Goal: Information Seeking & Learning: Learn about a topic

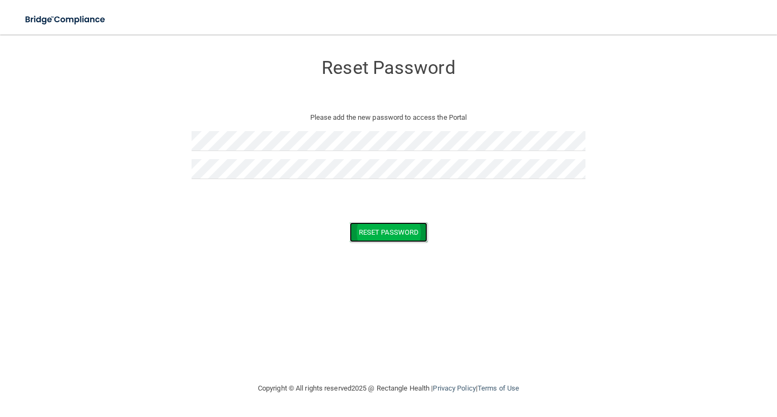
click at [395, 235] on button "Reset Password" at bounding box center [389, 232] width 78 height 20
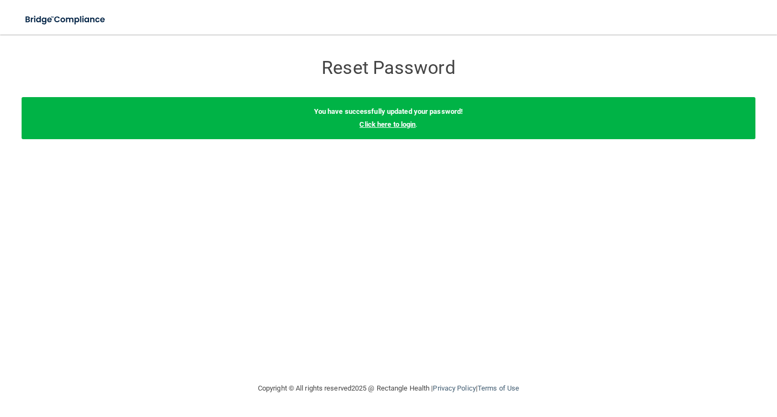
click at [402, 125] on link "Click here to login" at bounding box center [388, 124] width 56 height 8
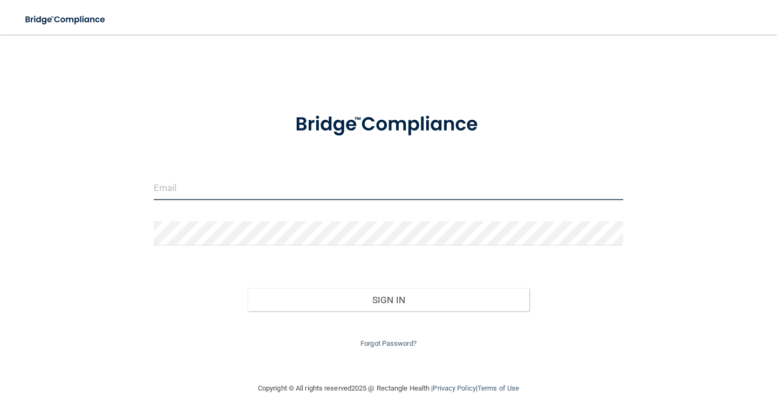
click at [179, 186] on input "email" at bounding box center [389, 188] width 470 height 24
click at [300, 188] on input "[EMAIL_ADDRESS][DOMAIN_NAME]" at bounding box center [389, 188] width 470 height 24
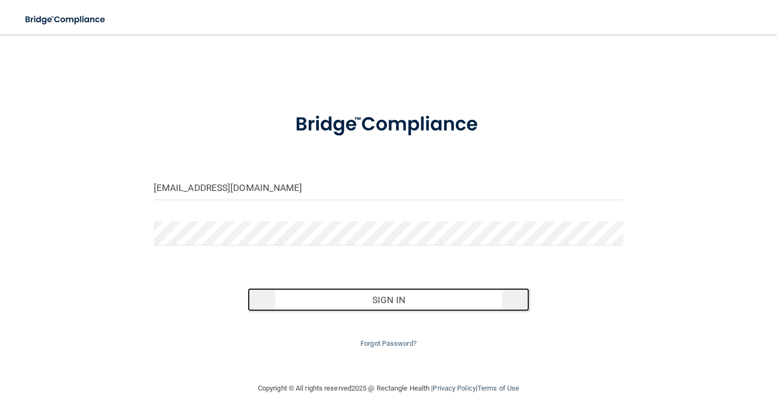
click at [382, 307] on button "Sign In" at bounding box center [389, 300] width 282 height 24
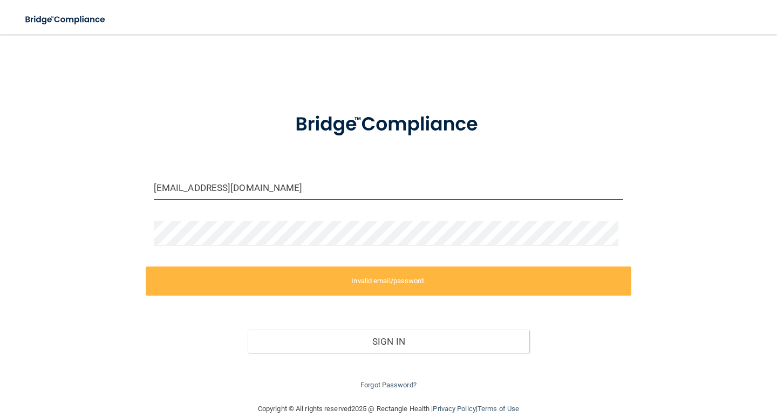
drag, startPoint x: 313, startPoint y: 187, endPoint x: 102, endPoint y: 183, distance: 211.1
click at [102, 183] on div "catherinegentry72@gmail.com Invalid email/password. You don't have permission t…" at bounding box center [389, 218] width 734 height 347
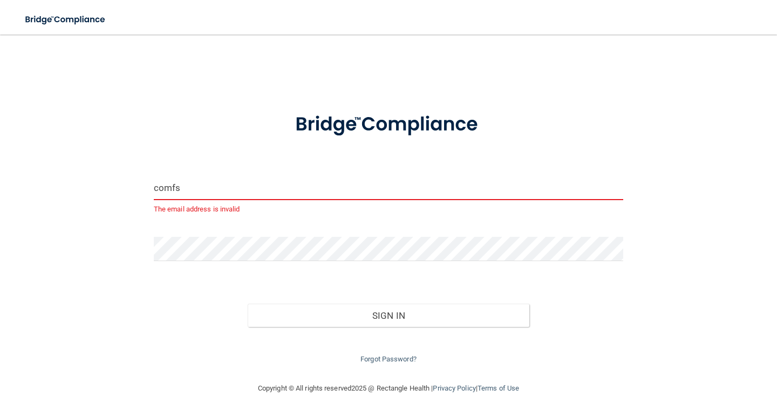
type input "[EMAIL_ADDRESS][DOMAIN_NAME]"
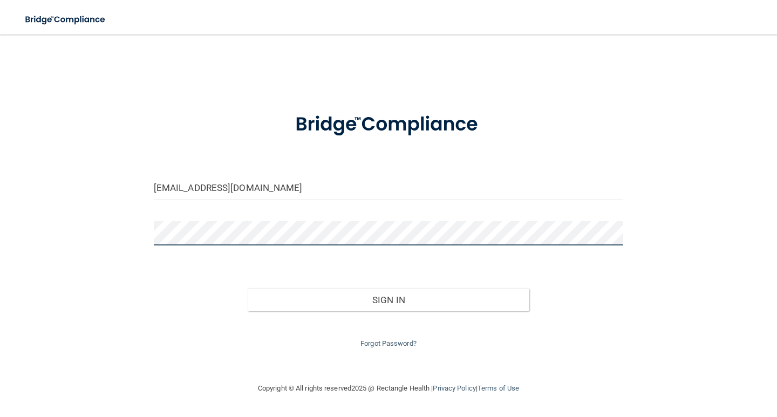
click at [0, 206] on main "comfs@atlanticbbn.net Invalid email/password. You don't have permission to acce…" at bounding box center [388, 226] width 777 height 383
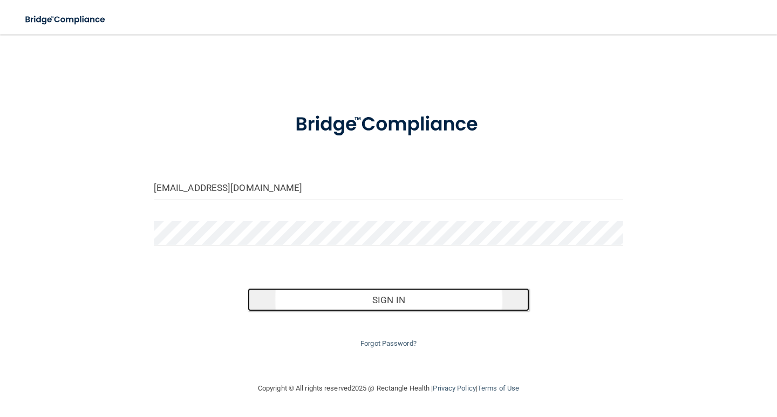
click at [388, 301] on button "Sign In" at bounding box center [389, 300] width 282 height 24
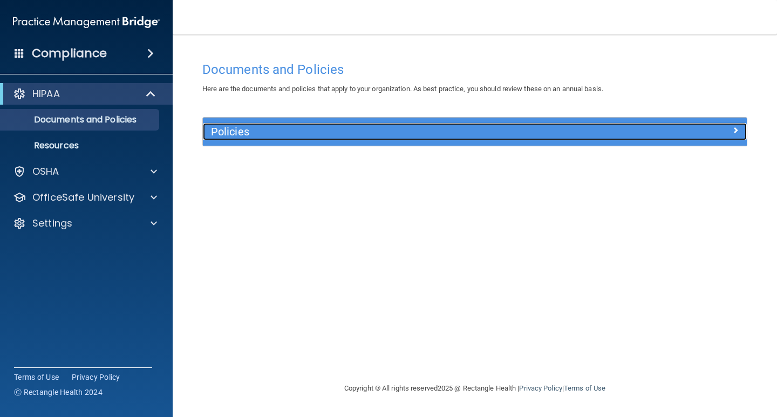
click at [711, 130] on div at bounding box center [679, 129] width 136 height 13
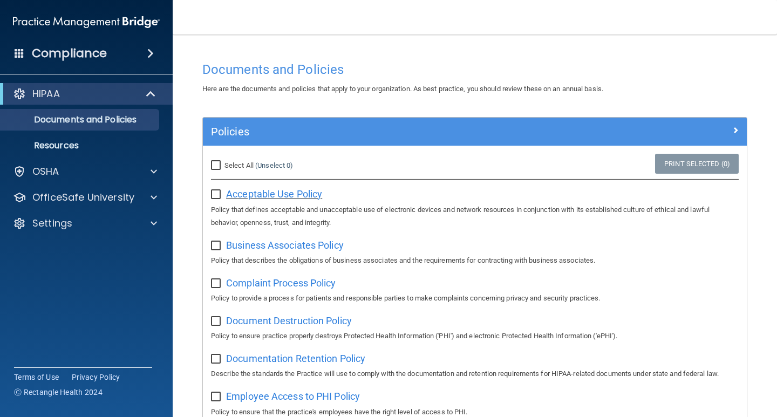
click at [259, 197] on span "Acceptable Use Policy" at bounding box center [274, 193] width 96 height 11
drag, startPoint x: 217, startPoint y: 194, endPoint x: 231, endPoint y: 193, distance: 13.6
click at [218, 194] on input "checkbox" at bounding box center [217, 195] width 12 height 9
checkbox input "true"
click at [212, 161] on input "Select All (Unselect 1) Unselect All" at bounding box center [217, 165] width 12 height 9
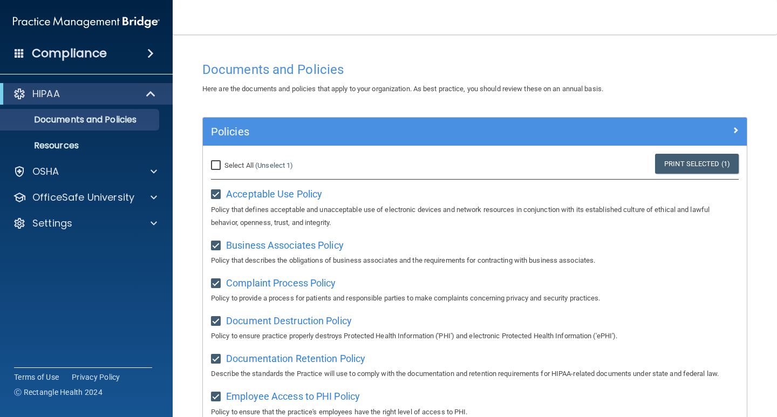
checkbox input "true"
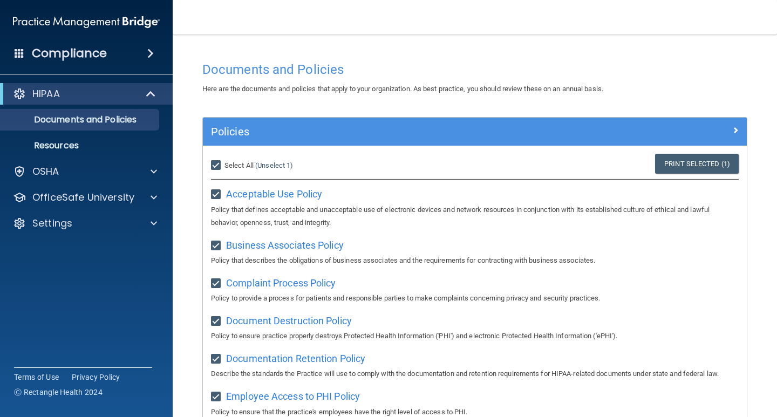
checkbox input "true"
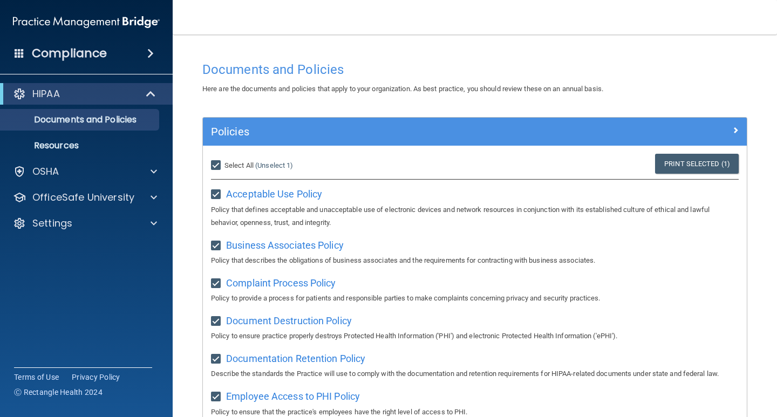
checkbox input "true"
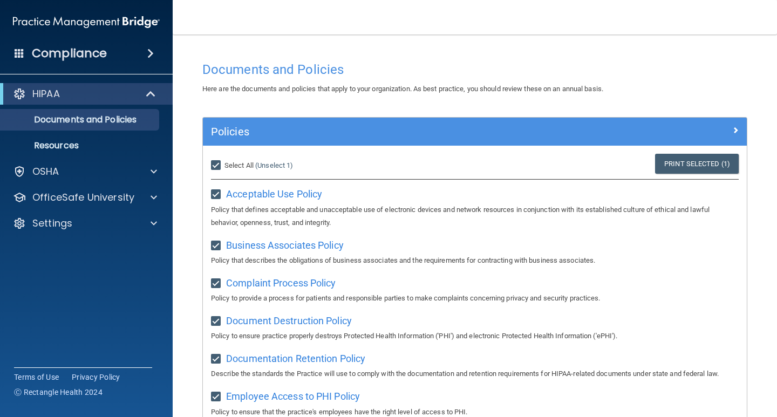
checkbox input "true"
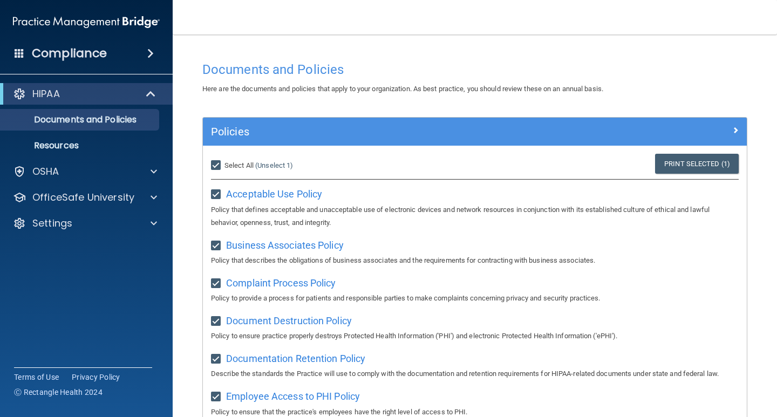
checkbox input "true"
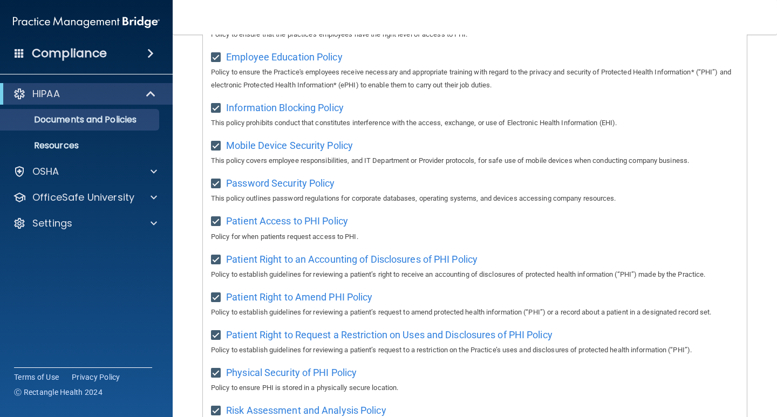
scroll to position [692, 0]
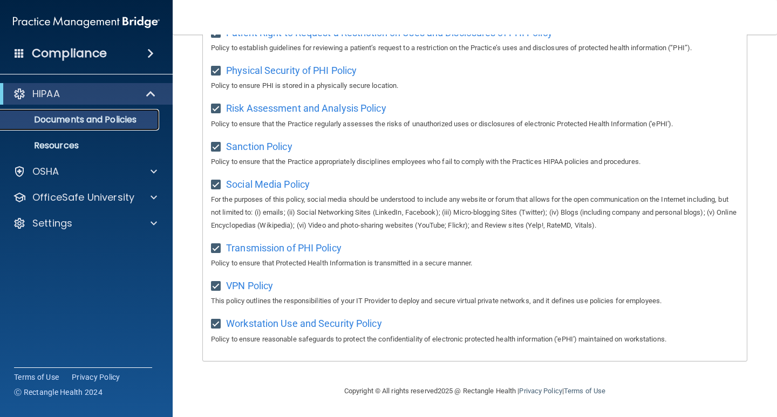
click at [89, 118] on p "Documents and Policies" at bounding box center [80, 119] width 147 height 11
click at [105, 147] on p "Resources" at bounding box center [80, 145] width 147 height 11
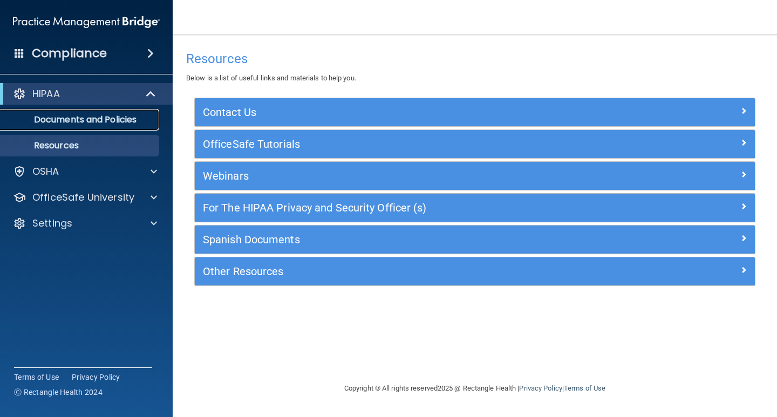
click at [66, 118] on p "Documents and Policies" at bounding box center [80, 119] width 147 height 11
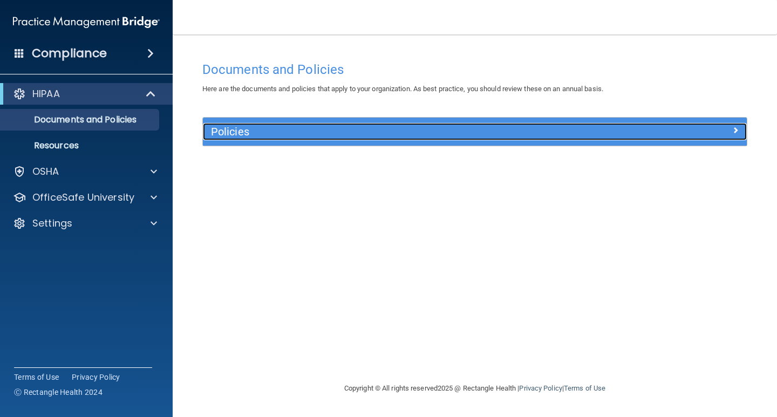
click at [735, 132] on span at bounding box center [736, 130] width 6 height 13
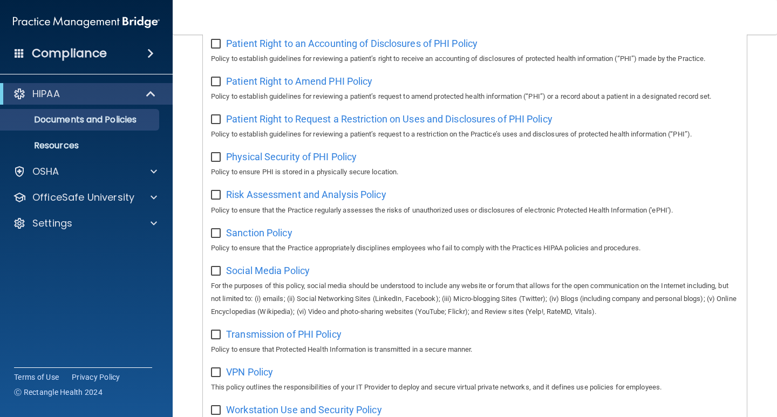
scroll to position [692, 0]
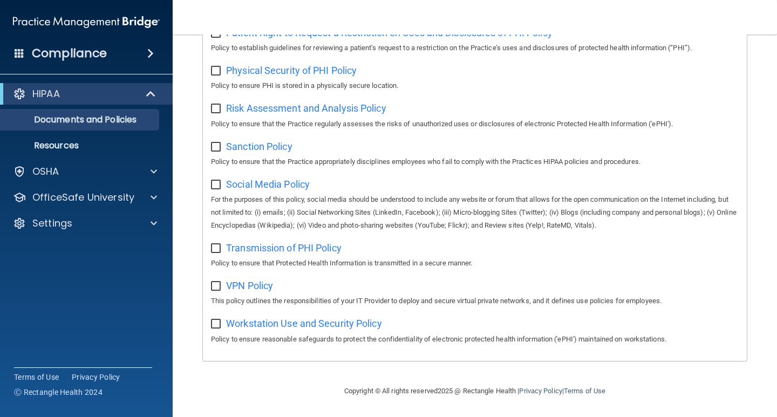
click at [217, 71] on input "checkbox" at bounding box center [217, 71] width 12 height 9
click at [213, 67] on input "checkbox" at bounding box center [217, 71] width 12 height 9
checkbox input "true"
click at [215, 247] on input "checkbox" at bounding box center [217, 249] width 12 height 9
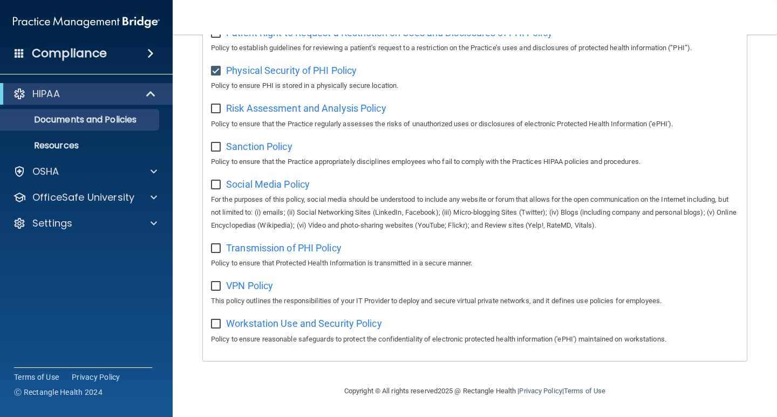
checkbox input "true"
click at [216, 181] on input "checkbox" at bounding box center [217, 185] width 12 height 9
checkbox input "true"
click at [214, 144] on input "checkbox" at bounding box center [217, 147] width 12 height 9
checkbox input "true"
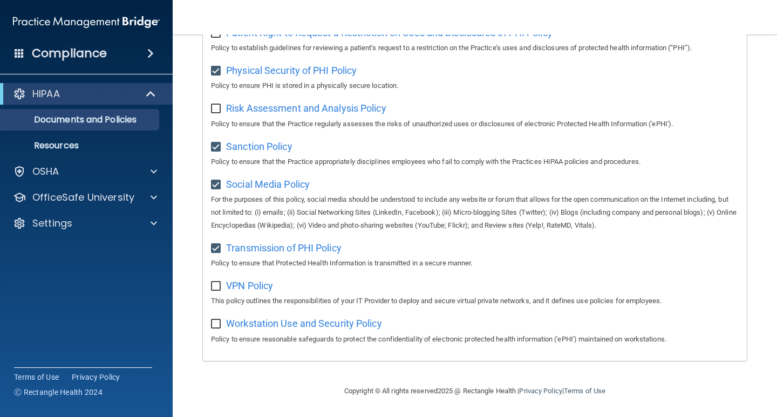
click at [219, 107] on input "checkbox" at bounding box center [217, 109] width 12 height 9
checkbox input "true"
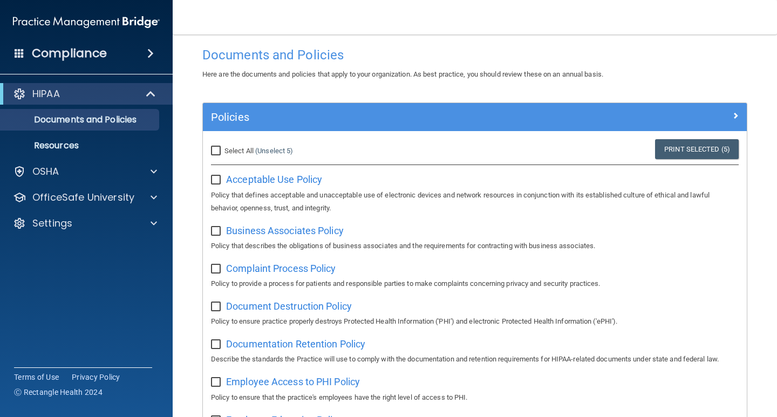
scroll to position [0, 0]
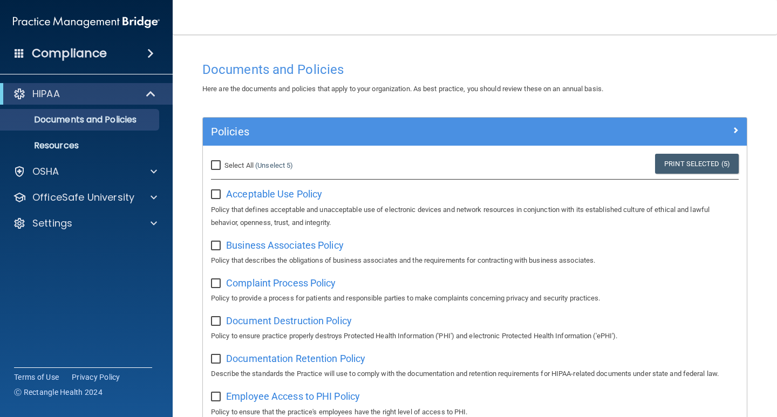
click at [218, 162] on input "Select All (Unselect 5) Unselect All" at bounding box center [217, 165] width 12 height 9
checkbox input "true"
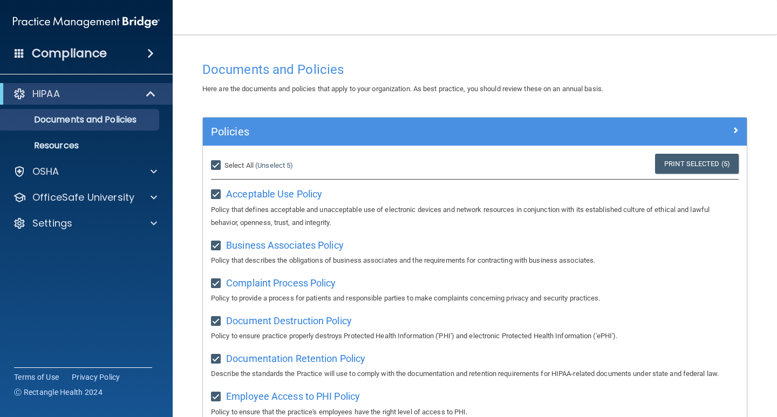
checkbox input "true"
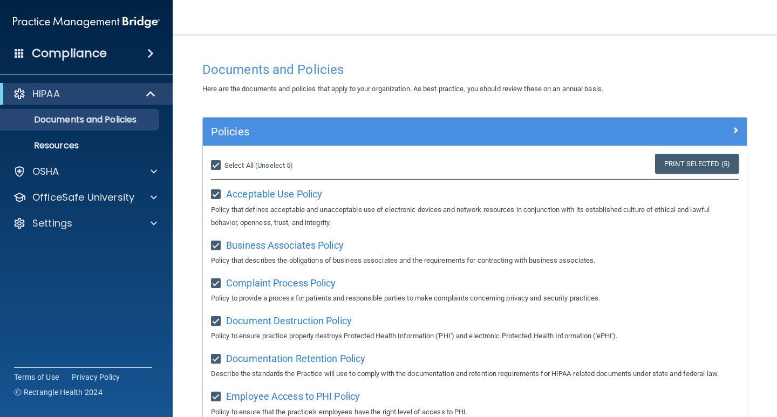
checkbox input "true"
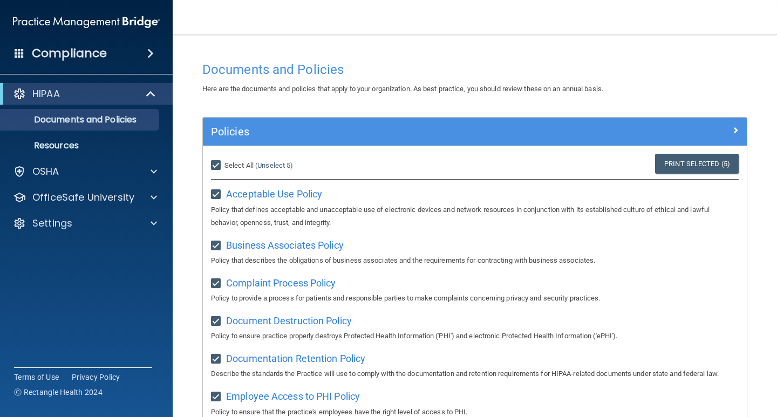
checkbox input "true"
click at [668, 163] on link "Print Selected (21)" at bounding box center [695, 164] width 87 height 20
click at [85, 52] on h4 "Compliance" at bounding box center [69, 53] width 75 height 15
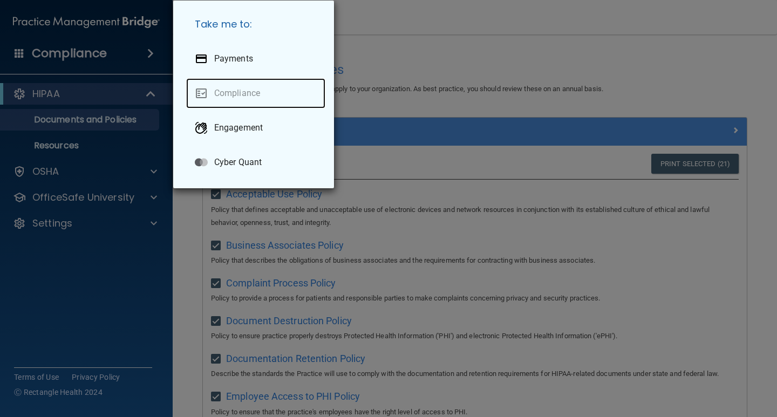
click at [208, 93] on link "Compliance" at bounding box center [255, 93] width 139 height 30
click at [145, 143] on div "Take me to: Payments Compliance Engagement Cyber Quant" at bounding box center [388, 208] width 777 height 417
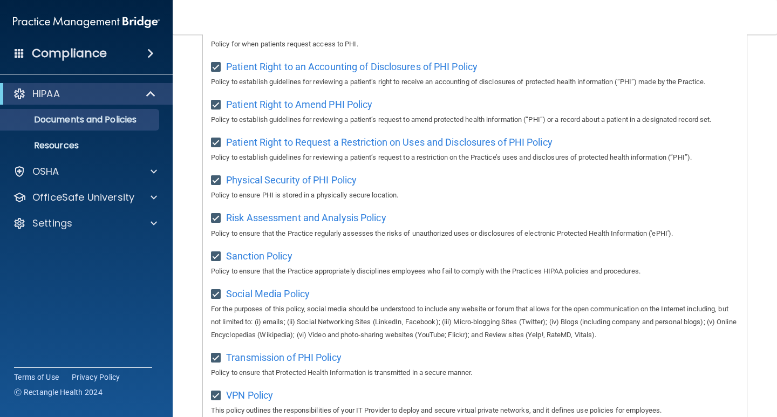
scroll to position [692, 0]
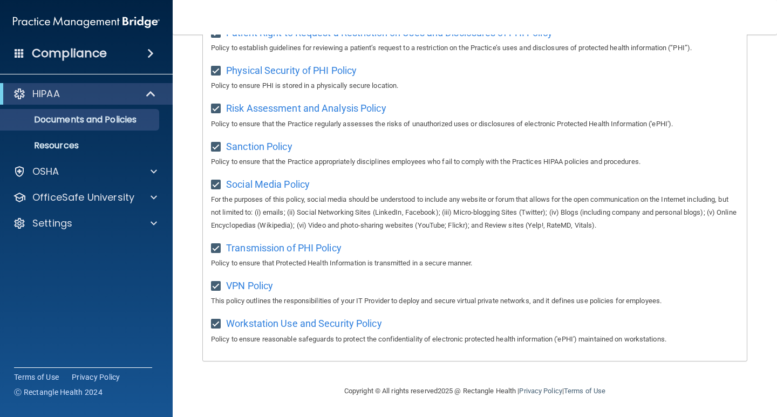
click at [140, 52] on div "Compliance" at bounding box center [86, 54] width 173 height 24
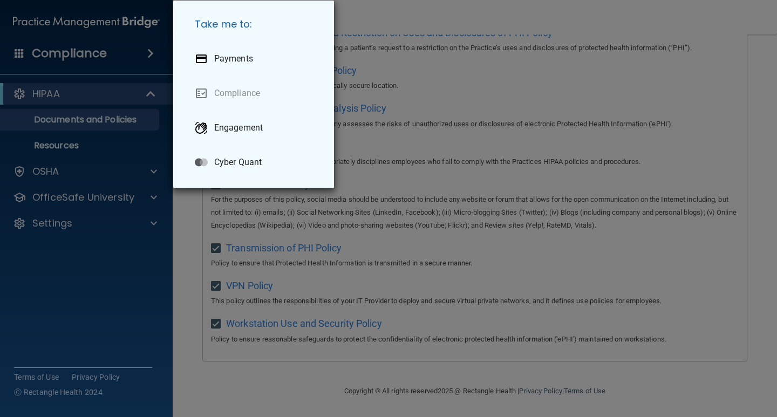
click at [76, 97] on div "Take me to: Payments Compliance Engagement Cyber Quant" at bounding box center [388, 208] width 777 height 417
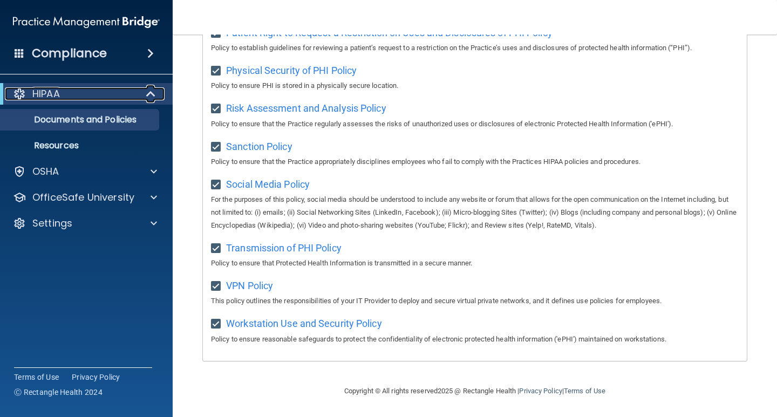
click at [151, 94] on span at bounding box center [151, 93] width 9 height 13
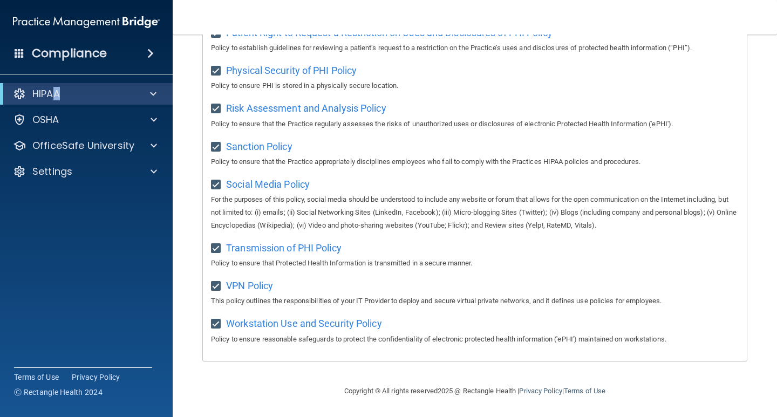
drag, startPoint x: 59, startPoint y: 83, endPoint x: 55, endPoint y: 92, distance: 9.7
click at [55, 92] on div "HIPAA" at bounding box center [86, 94] width 173 height 22
click at [55, 91] on p "HIPAA" at bounding box center [46, 93] width 28 height 13
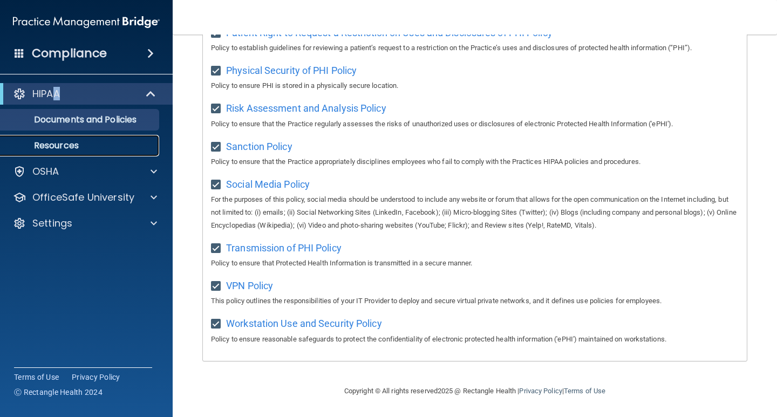
click at [81, 148] on p "Resources" at bounding box center [80, 145] width 147 height 11
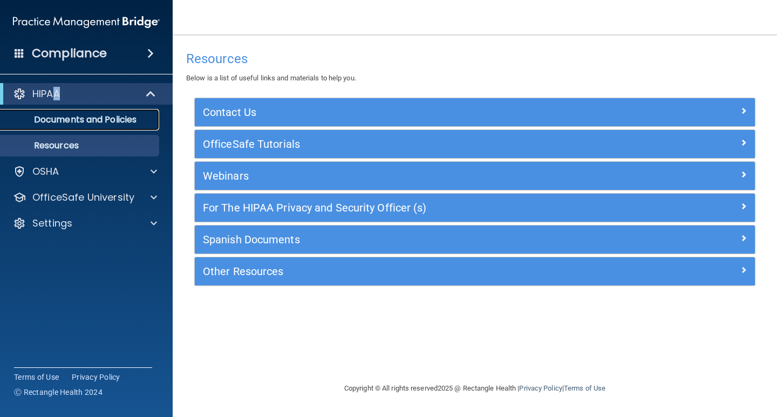
click at [109, 118] on p "Documents and Policies" at bounding box center [80, 119] width 147 height 11
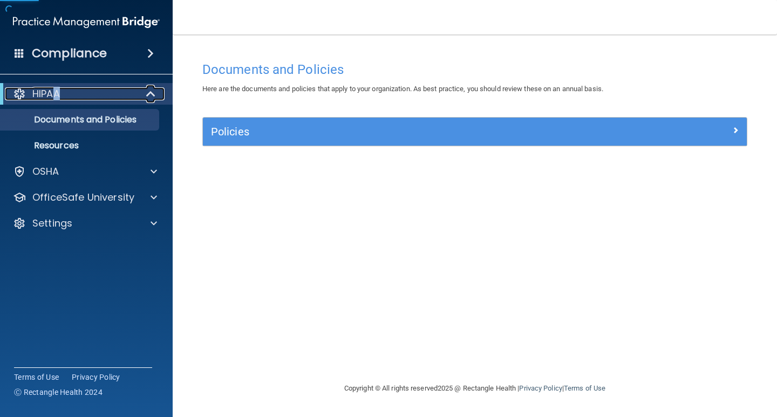
click at [84, 96] on div "HIPAA" at bounding box center [71, 93] width 133 height 13
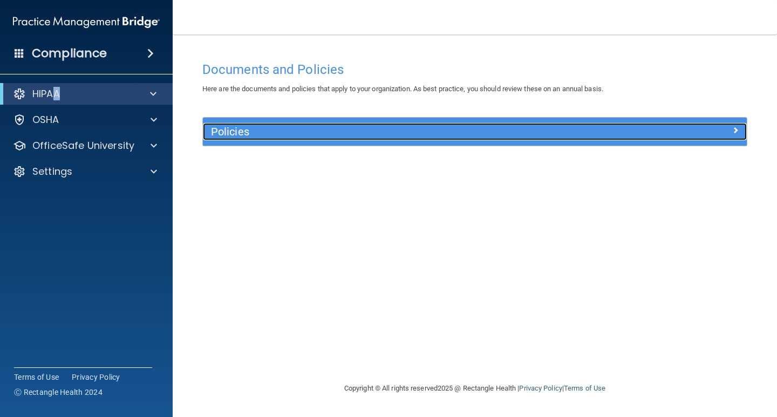
click at [733, 130] on span at bounding box center [736, 130] width 6 height 13
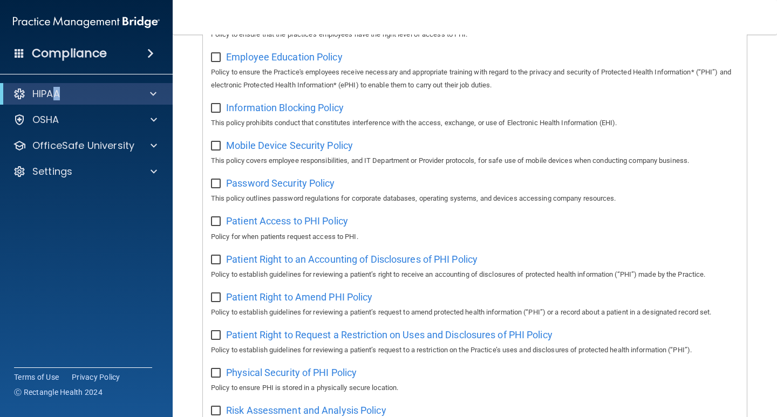
scroll to position [692, 0]
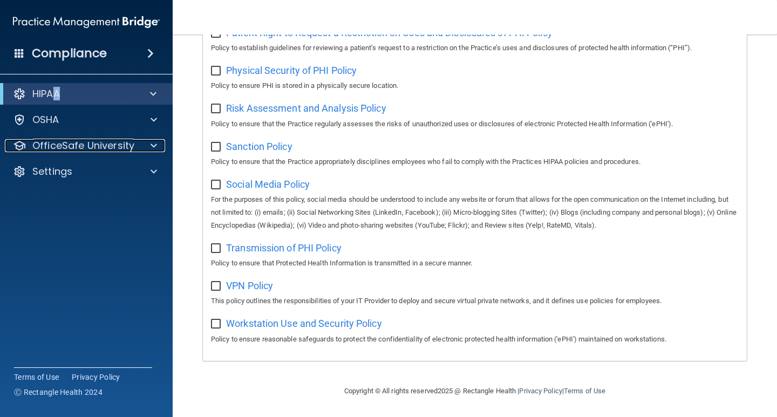
drag, startPoint x: 59, startPoint y: 147, endPoint x: 248, endPoint y: 118, distance: 191.2
click at [58, 147] on p "OfficeSafe University" at bounding box center [83, 145] width 102 height 13
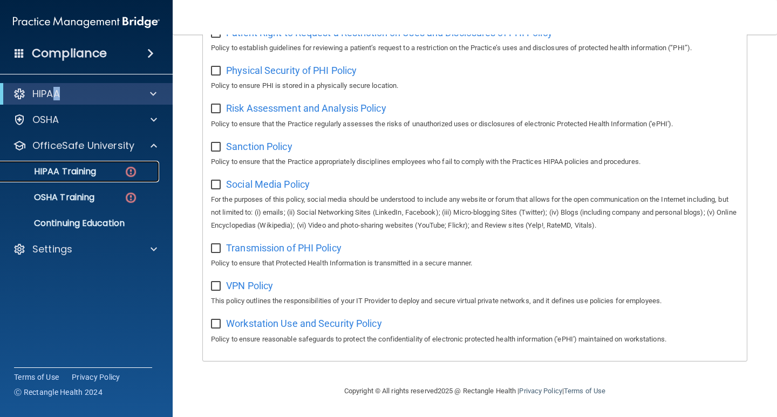
click at [59, 170] on p "HIPAA Training" at bounding box center [51, 171] width 89 height 11
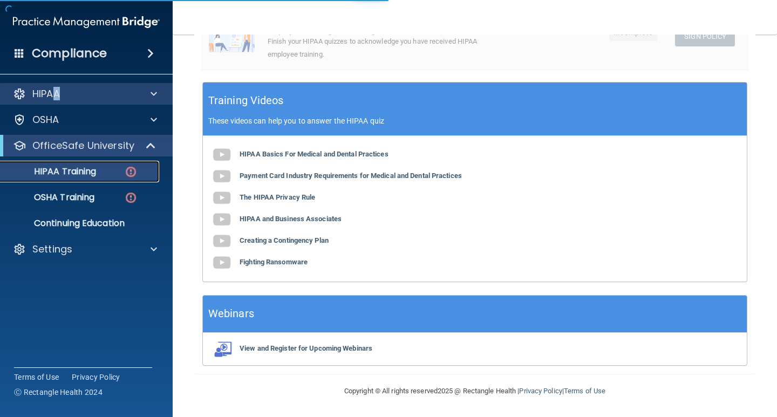
scroll to position [357, 0]
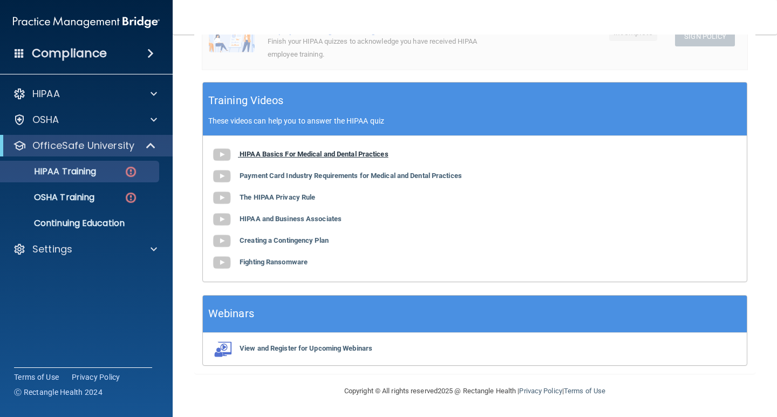
click at [310, 154] on b "HIPAA Basics For Medical and Dental Practices" at bounding box center [314, 154] width 149 height 8
click at [225, 199] on img at bounding box center [222, 198] width 22 height 22
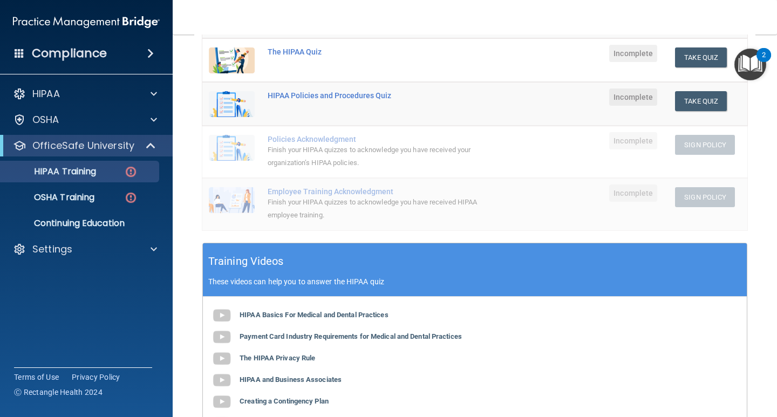
scroll to position [0, 0]
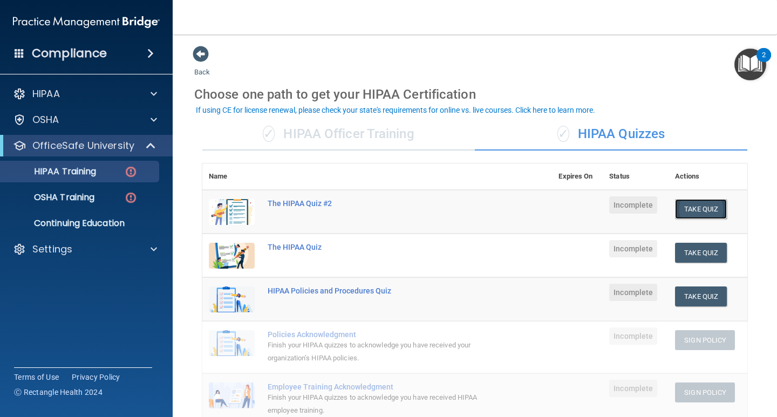
click at [695, 200] on button "Take Quiz" at bounding box center [701, 209] width 52 height 20
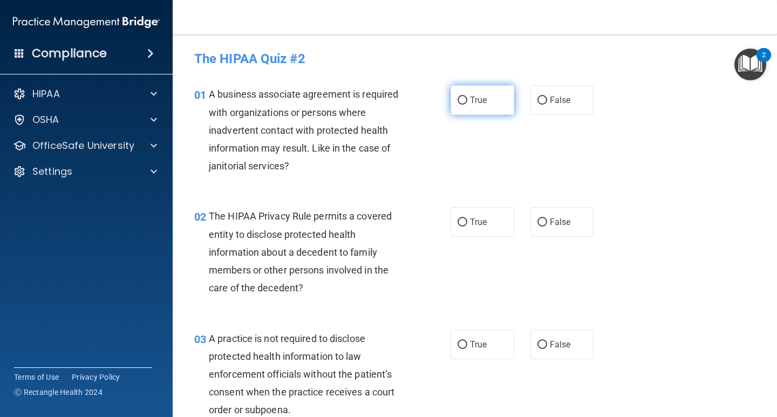
click at [468, 106] on label "True" at bounding box center [483, 100] width 64 height 30
click at [468, 105] on input "True" at bounding box center [463, 101] width 10 height 8
radio input "true"
click at [472, 227] on label "True" at bounding box center [483, 222] width 64 height 30
click at [468, 227] on input "True" at bounding box center [463, 223] width 10 height 8
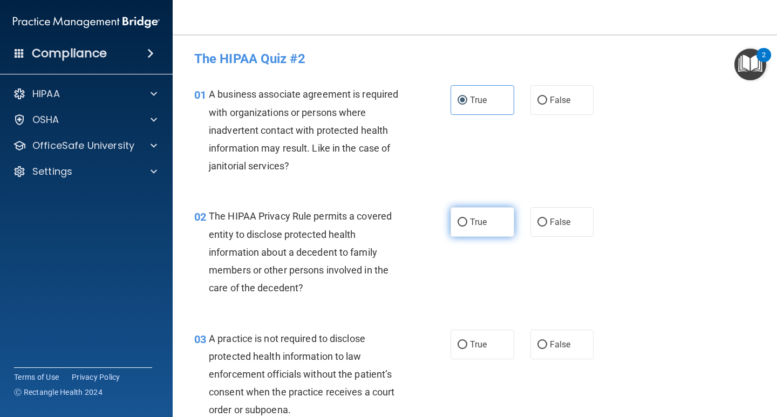
radio input "true"
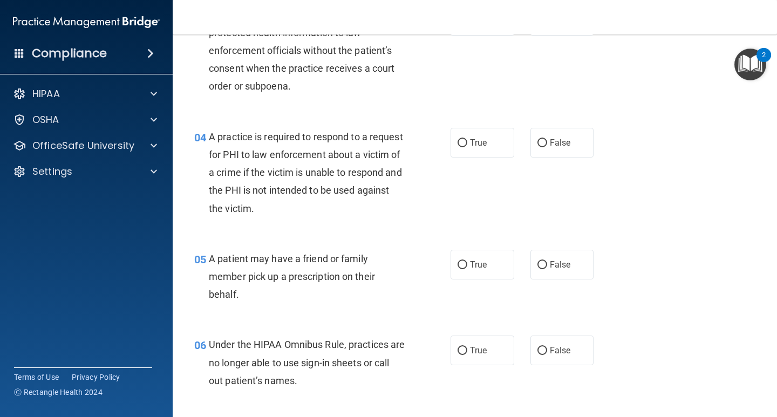
scroll to position [216, 0]
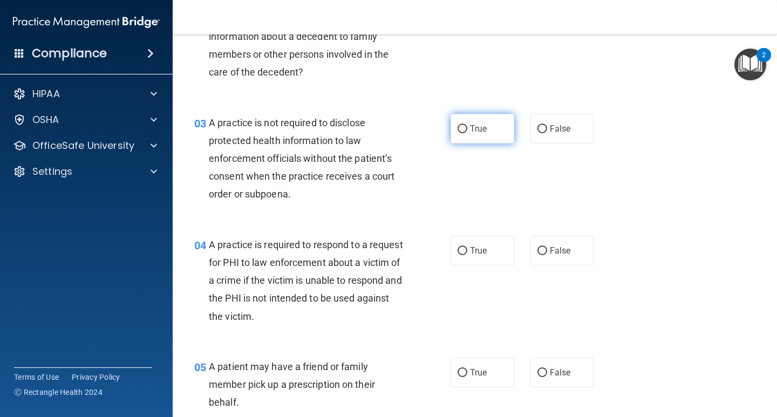
click at [481, 127] on span "True" at bounding box center [478, 129] width 17 height 10
click at [468, 127] on input "True" at bounding box center [463, 129] width 10 height 8
radio input "true"
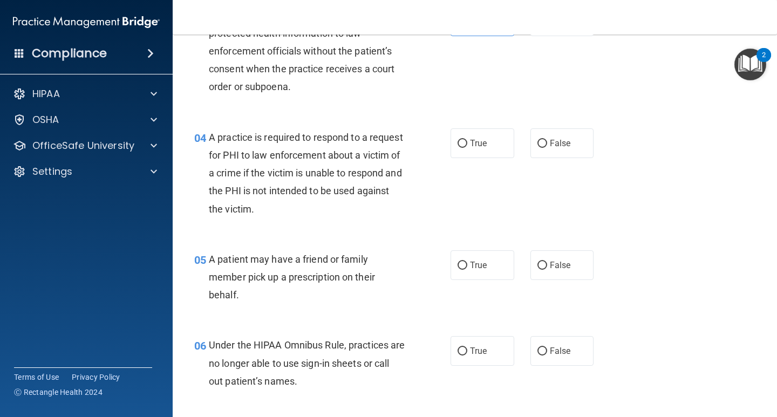
scroll to position [324, 0]
click at [478, 137] on label "True" at bounding box center [483, 143] width 64 height 30
click at [468, 139] on input "True" at bounding box center [463, 143] width 10 height 8
radio input "true"
click at [455, 267] on label "True" at bounding box center [483, 265] width 64 height 30
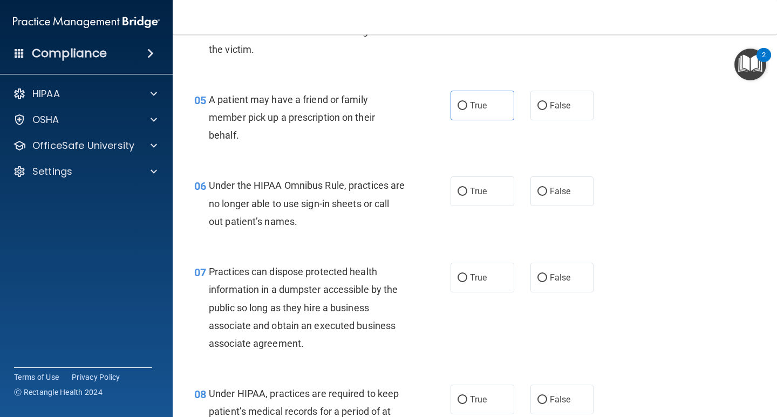
scroll to position [486, 0]
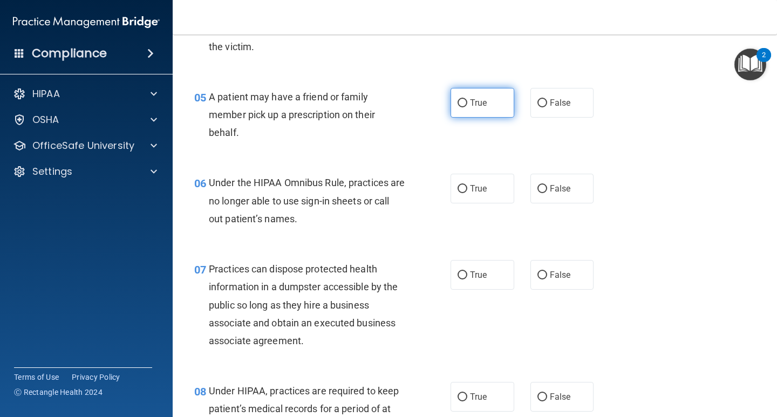
click at [461, 100] on input "True" at bounding box center [463, 103] width 10 height 8
radio input "true"
click at [479, 194] on label "True" at bounding box center [483, 189] width 64 height 30
click at [468, 193] on input "True" at bounding box center [463, 189] width 10 height 8
radio input "true"
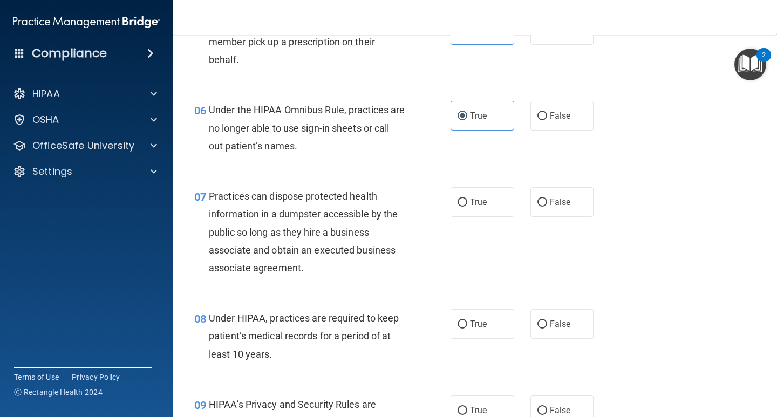
scroll to position [594, 0]
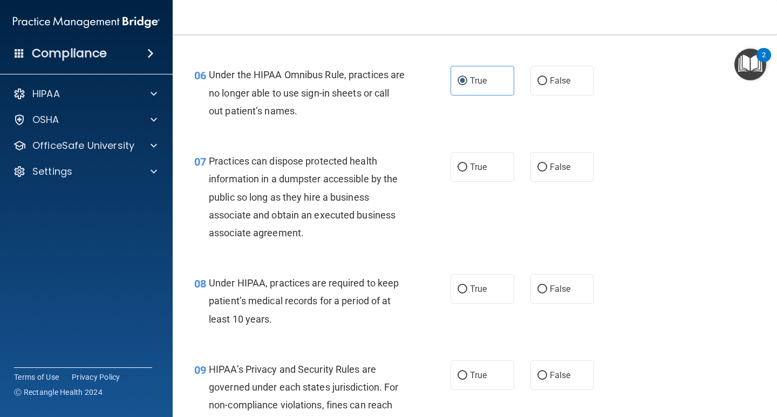
drag, startPoint x: 542, startPoint y: 172, endPoint x: 522, endPoint y: 184, distance: 23.0
click at [541, 173] on label "False" at bounding box center [563, 167] width 64 height 30
click at [541, 172] on input "False" at bounding box center [543, 168] width 10 height 8
radio input "true"
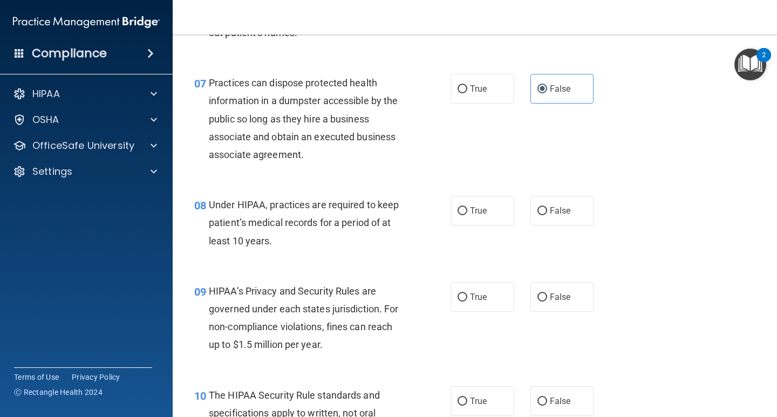
scroll to position [702, 0]
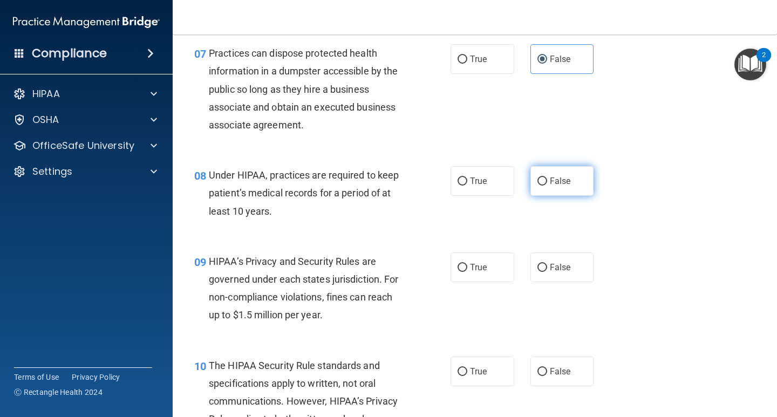
click at [550, 182] on span "False" at bounding box center [560, 181] width 21 height 10
click at [547, 182] on input "False" at bounding box center [543, 182] width 10 height 8
radio input "true"
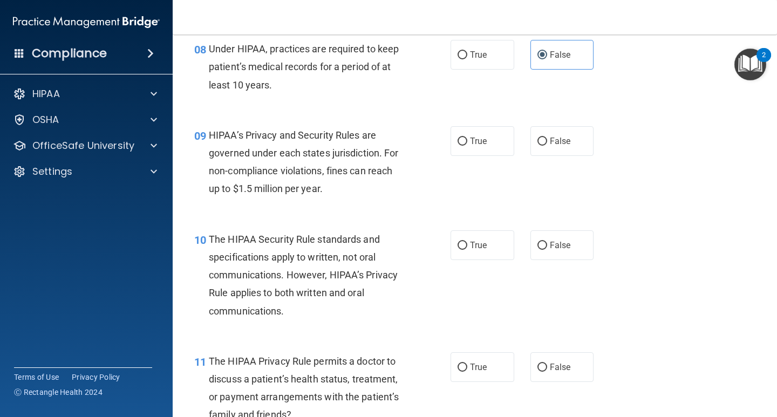
scroll to position [864, 0]
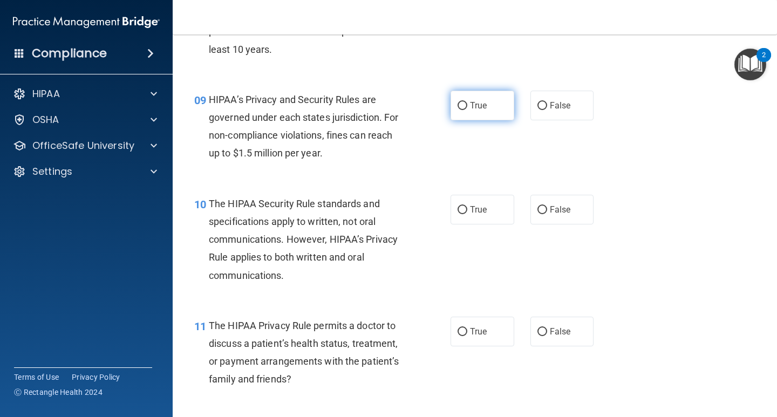
click at [466, 116] on label "True" at bounding box center [483, 106] width 64 height 30
click at [466, 110] on input "True" at bounding box center [463, 106] width 10 height 8
radio input "true"
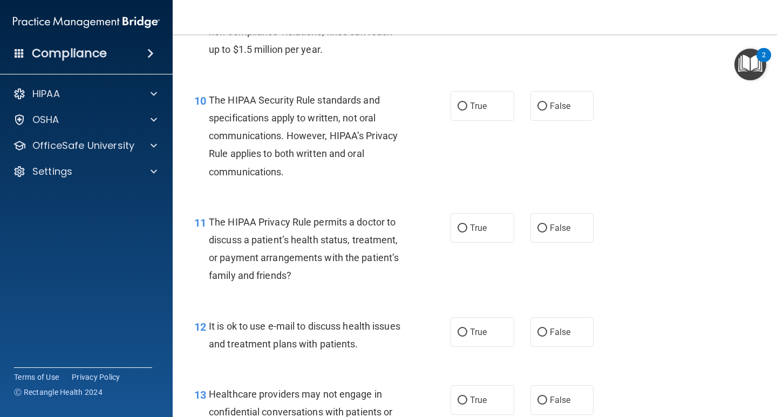
scroll to position [972, 0]
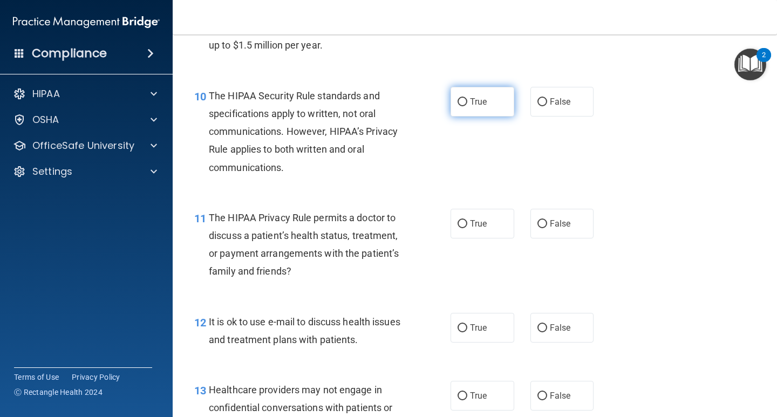
drag, startPoint x: 485, startPoint y: 103, endPoint x: 474, endPoint y: 114, distance: 16.0
click at [485, 106] on label "True" at bounding box center [483, 102] width 64 height 30
click at [468, 106] on input "True" at bounding box center [463, 102] width 10 height 8
radio input "true"
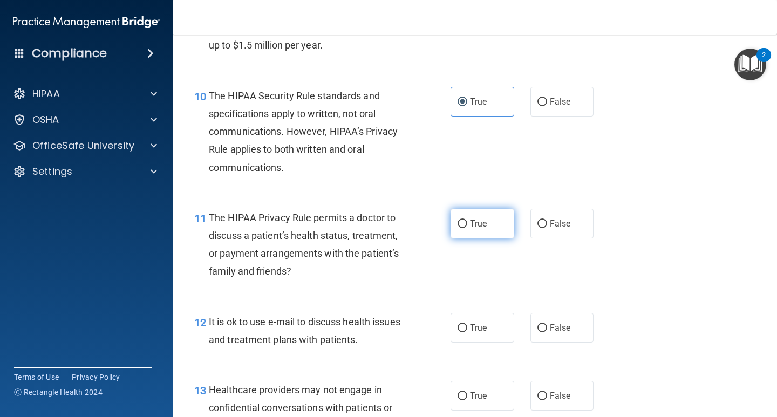
click at [492, 228] on label "True" at bounding box center [483, 224] width 64 height 30
click at [468, 228] on input "True" at bounding box center [463, 224] width 10 height 8
radio input "true"
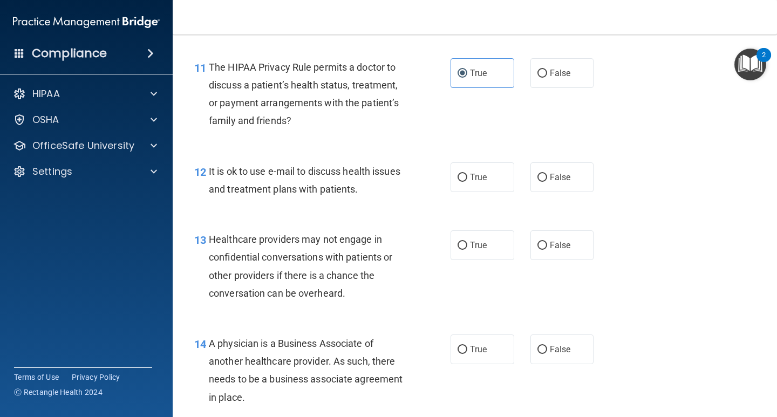
scroll to position [1134, 0]
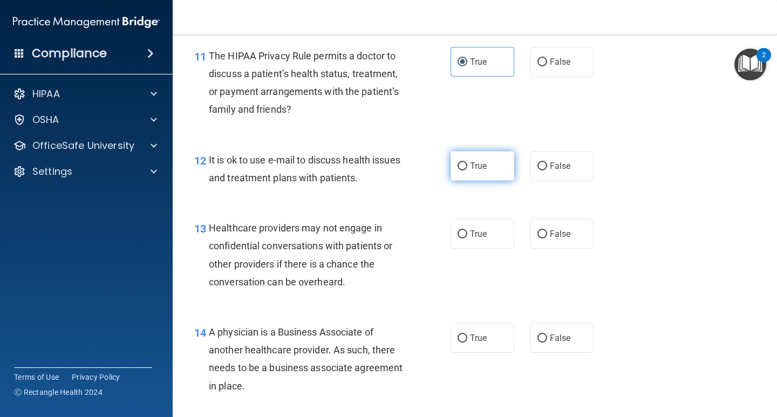
click at [459, 166] on input "True" at bounding box center [463, 167] width 10 height 8
radio input "true"
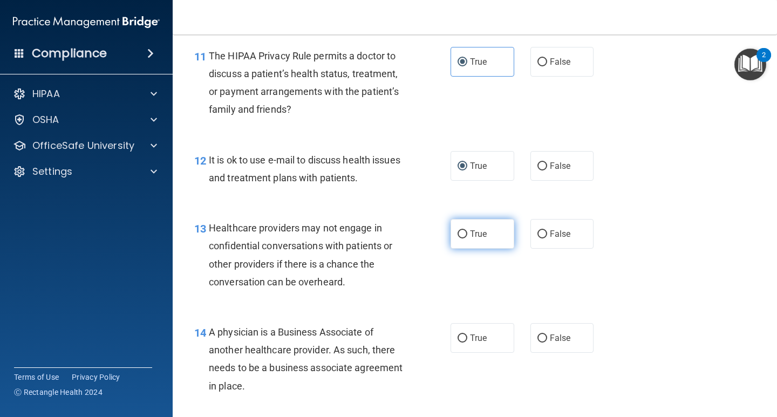
click at [477, 239] on label "True" at bounding box center [483, 234] width 64 height 30
click at [468, 239] on input "True" at bounding box center [463, 235] width 10 height 8
radio input "true"
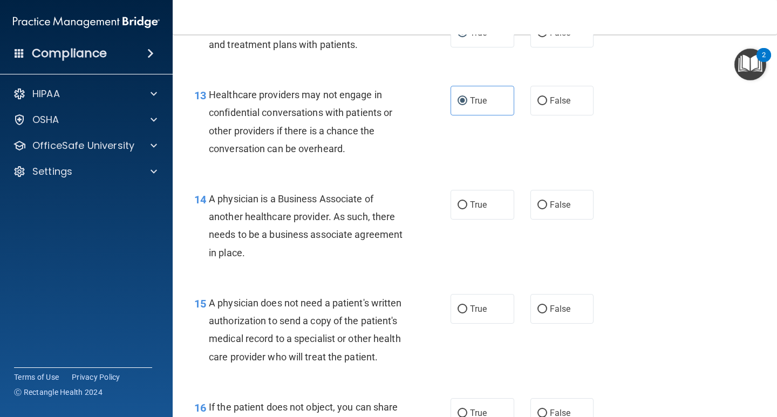
scroll to position [1296, 0]
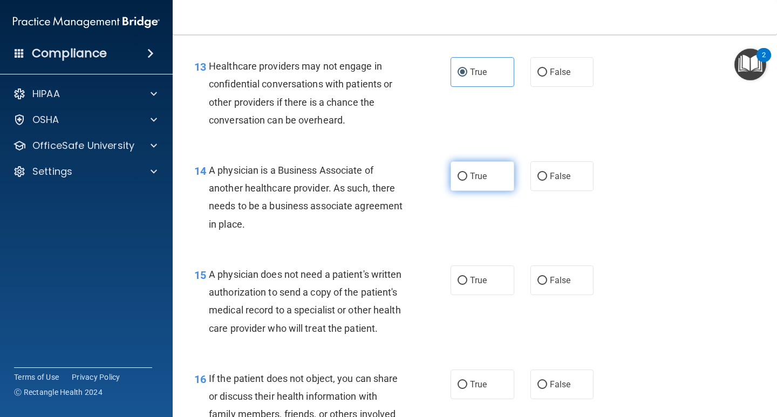
click at [490, 178] on label "True" at bounding box center [483, 176] width 64 height 30
click at [468, 178] on input "True" at bounding box center [463, 177] width 10 height 8
radio input "true"
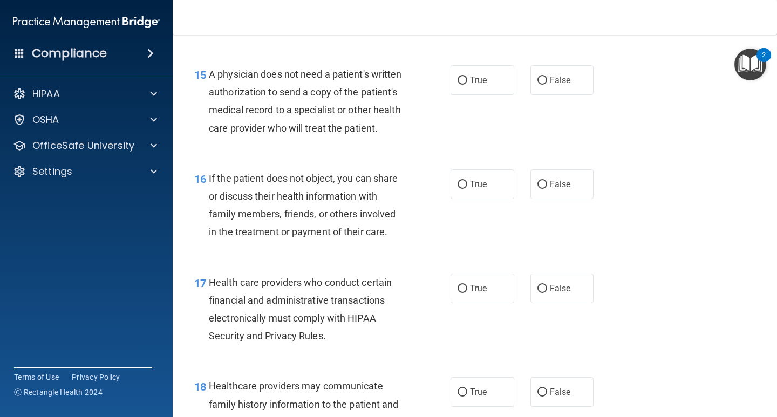
scroll to position [1512, 0]
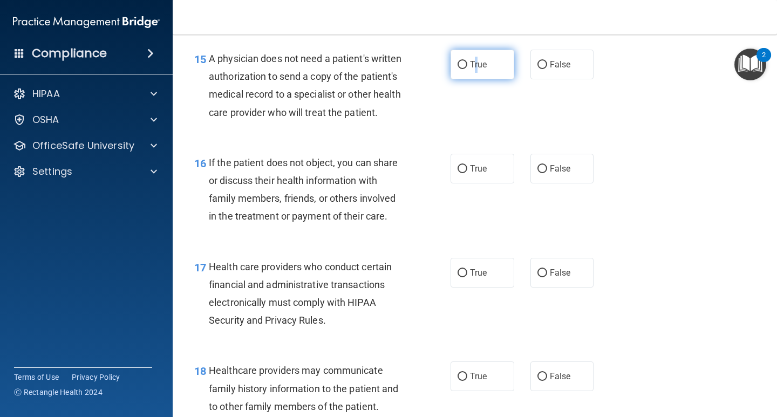
click at [473, 67] on span "True" at bounding box center [478, 64] width 17 height 10
click at [459, 67] on input "True" at bounding box center [463, 65] width 10 height 8
radio input "true"
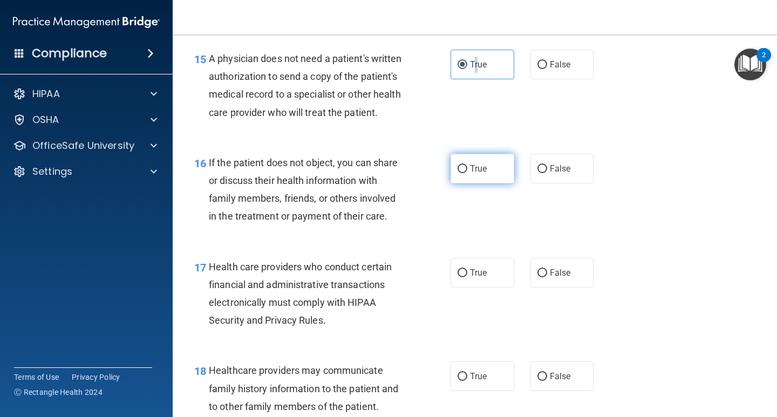
click at [462, 173] on input "True" at bounding box center [463, 169] width 10 height 8
radio input "true"
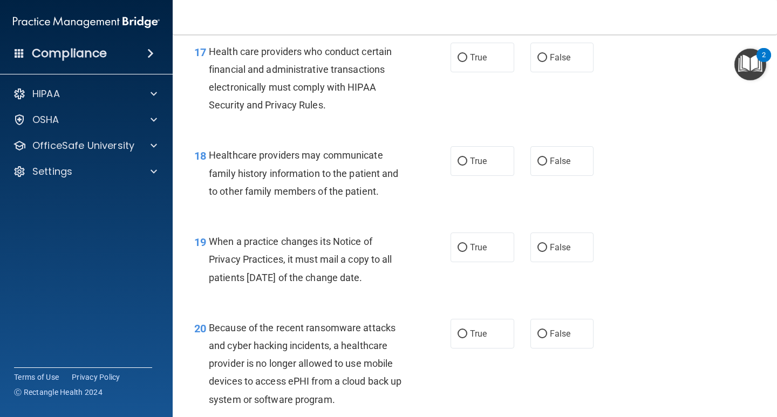
scroll to position [1728, 0]
click at [461, 62] on input "True" at bounding box center [463, 57] width 10 height 8
radio input "true"
click at [550, 166] on span "False" at bounding box center [560, 160] width 21 height 10
click at [546, 165] on input "False" at bounding box center [543, 161] width 10 height 8
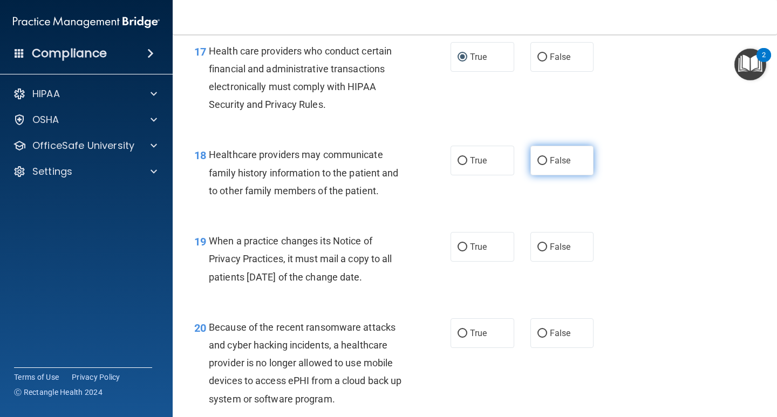
radio input "true"
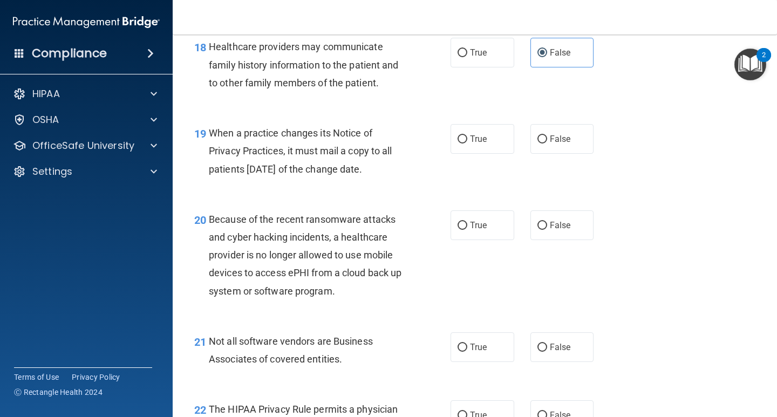
scroll to position [1890, 0]
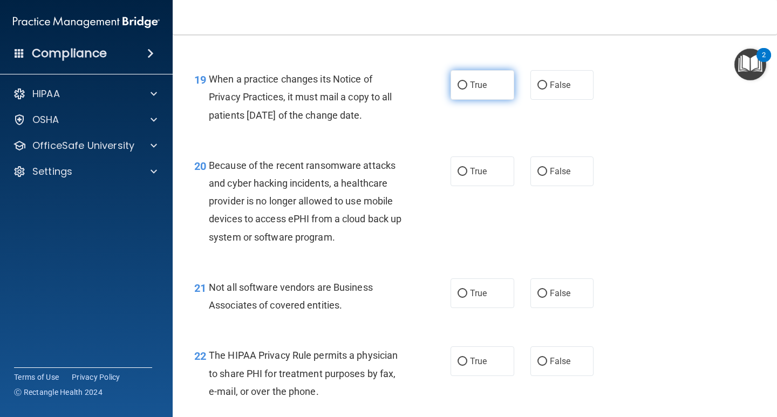
click at [453, 100] on label "True" at bounding box center [483, 85] width 64 height 30
click at [462, 90] on input "True" at bounding box center [463, 86] width 10 height 8
radio input "true"
click at [459, 176] on input "True" at bounding box center [463, 172] width 10 height 8
radio input "true"
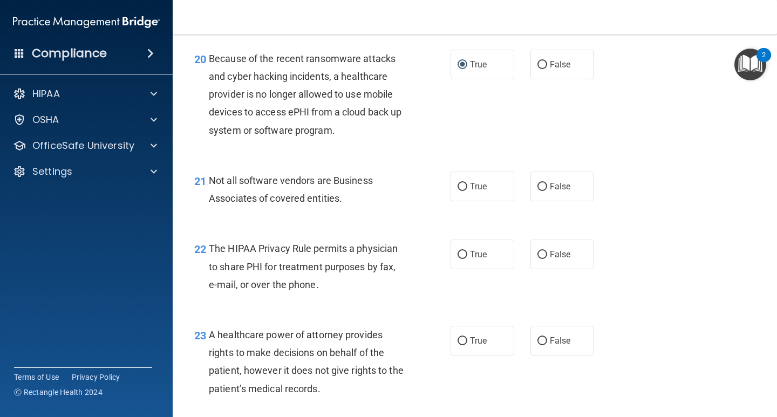
scroll to position [2052, 0]
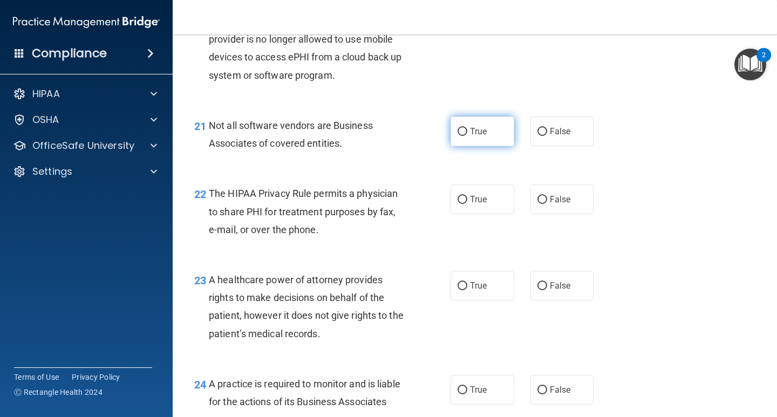
click at [464, 146] on label "True" at bounding box center [483, 132] width 64 height 30
click at [464, 136] on input "True" at bounding box center [463, 132] width 10 height 8
radio input "true"
click at [538, 204] on input "False" at bounding box center [543, 200] width 10 height 8
radio input "true"
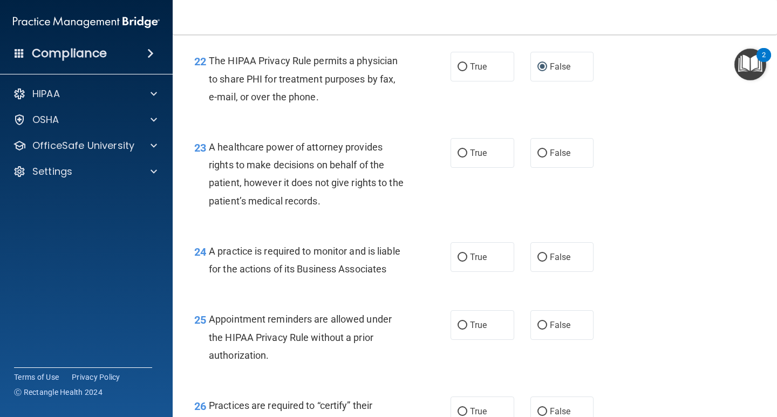
scroll to position [2213, 0]
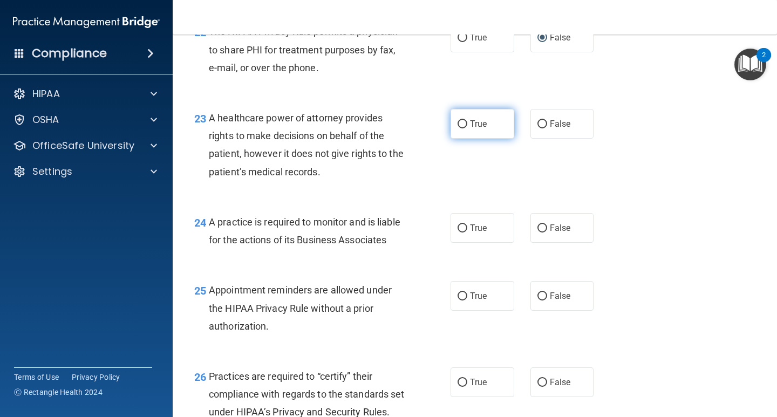
click at [465, 139] on label "True" at bounding box center [483, 124] width 64 height 30
click at [465, 128] on input "True" at bounding box center [463, 124] width 10 height 8
radio input "true"
click at [540, 233] on input "False" at bounding box center [543, 229] width 10 height 8
radio input "true"
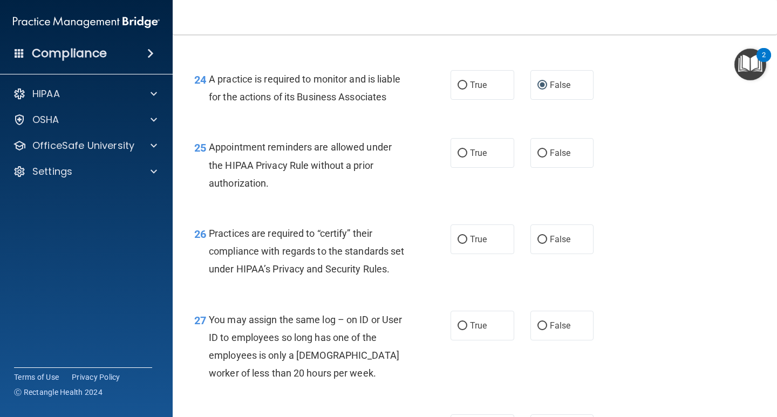
scroll to position [2375, 0]
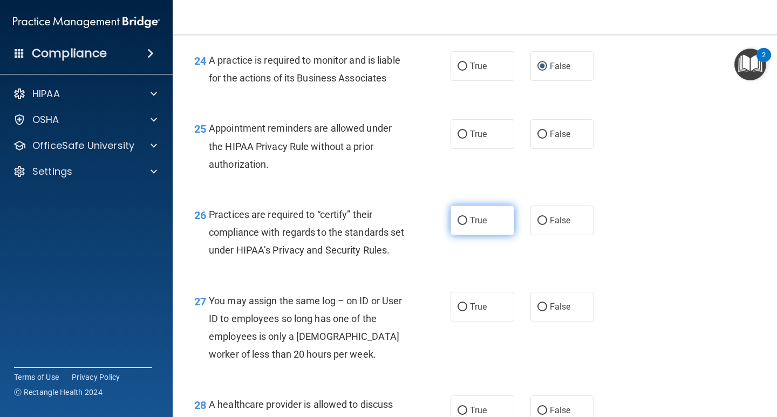
click at [458, 225] on input "True" at bounding box center [463, 221] width 10 height 8
radio input "true"
drag, startPoint x: 540, startPoint y: 361, endPoint x: 529, endPoint y: 354, distance: 12.6
click at [538, 312] on input "False" at bounding box center [543, 307] width 10 height 8
radio input "true"
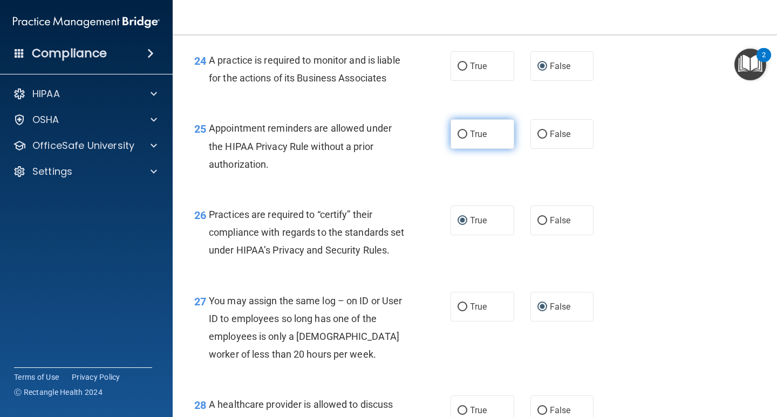
click at [470, 139] on span "True" at bounding box center [478, 134] width 17 height 10
click at [468, 139] on input "True" at bounding box center [463, 135] width 10 height 8
radio input "true"
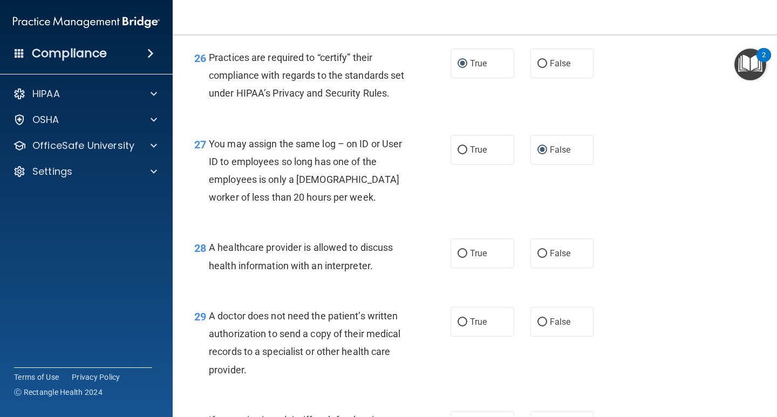
scroll to position [2591, 0]
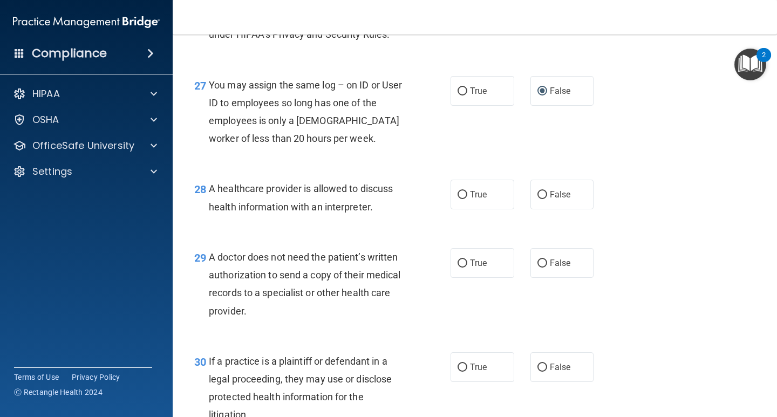
drag, startPoint x: 460, startPoint y: 248, endPoint x: 428, endPoint y: 273, distance: 40.8
click at [460, 199] on input "True" at bounding box center [463, 195] width 10 height 8
radio input "true"
click at [473, 278] on label "True" at bounding box center [483, 263] width 64 height 30
click at [468, 268] on input "True" at bounding box center [463, 264] width 10 height 8
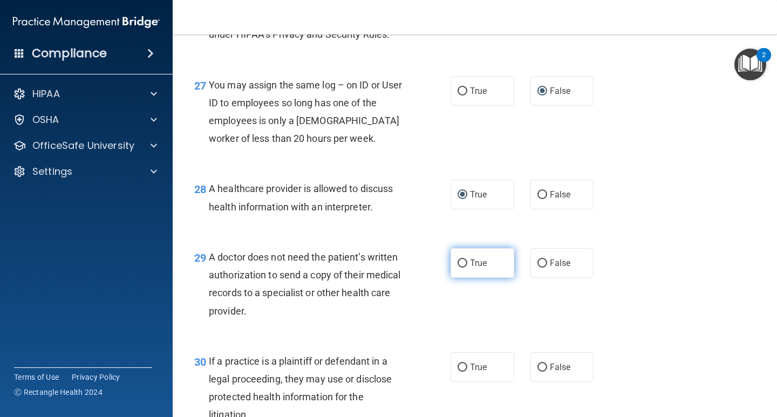
radio input "true"
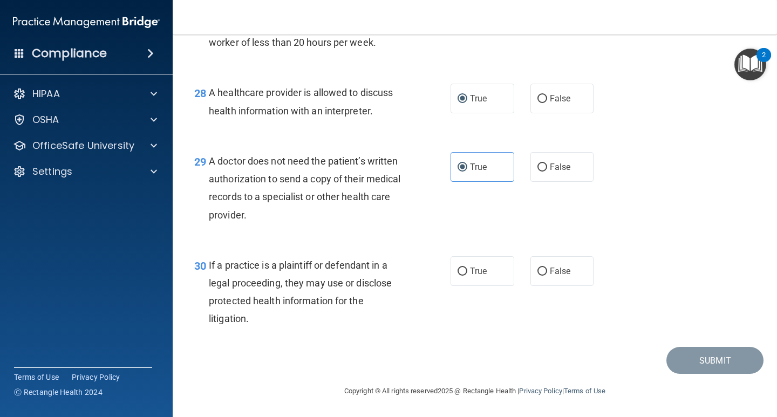
scroll to position [2741, 0]
click at [481, 272] on span "True" at bounding box center [478, 271] width 17 height 10
click at [468, 272] on input "True" at bounding box center [463, 272] width 10 height 8
radio input "true"
click at [709, 356] on button "Submit" at bounding box center [715, 361] width 97 height 28
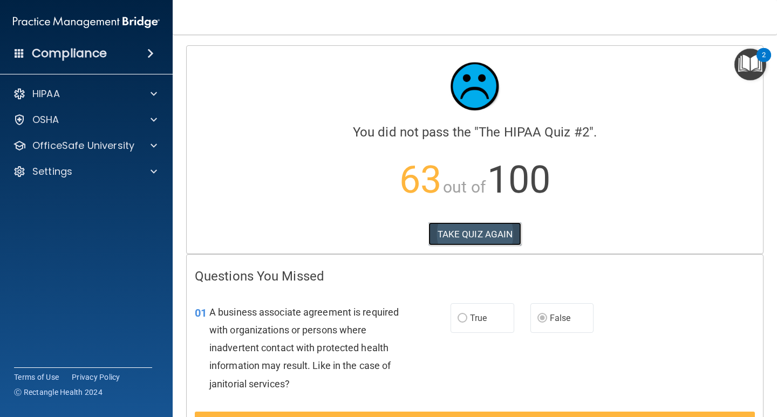
click at [464, 230] on button "TAKE QUIZ AGAIN" at bounding box center [475, 234] width 93 height 24
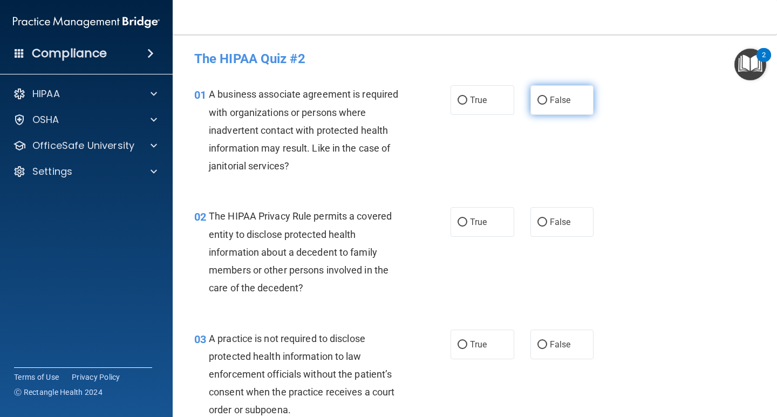
click at [538, 98] on input "False" at bounding box center [543, 101] width 10 height 8
radio input "true"
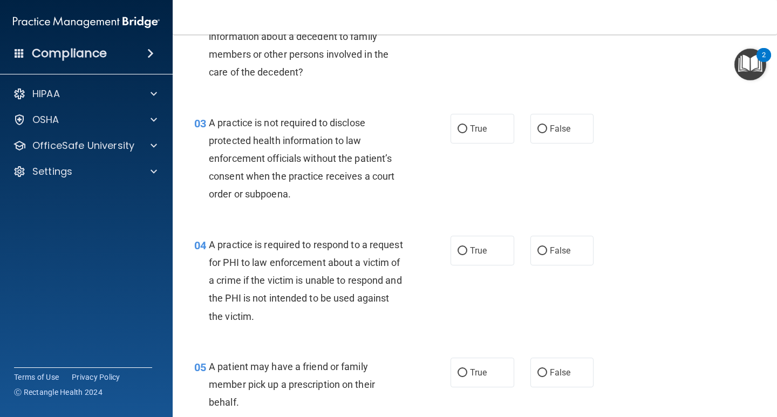
scroll to position [270, 0]
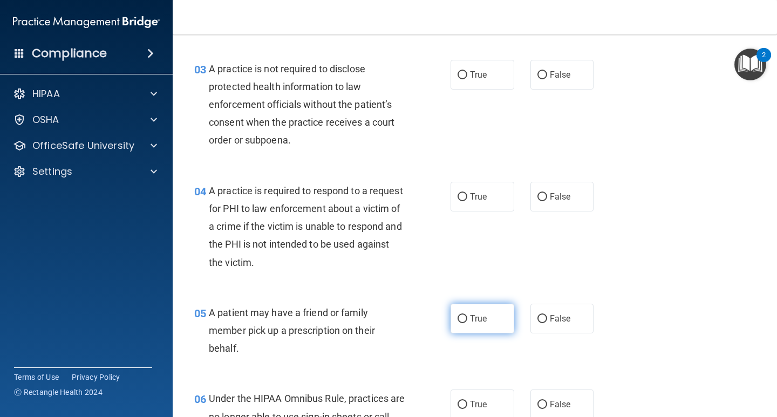
click at [458, 320] on input "True" at bounding box center [463, 319] width 10 height 8
radio input "true"
click at [459, 196] on input "True" at bounding box center [463, 197] width 10 height 8
radio input "true"
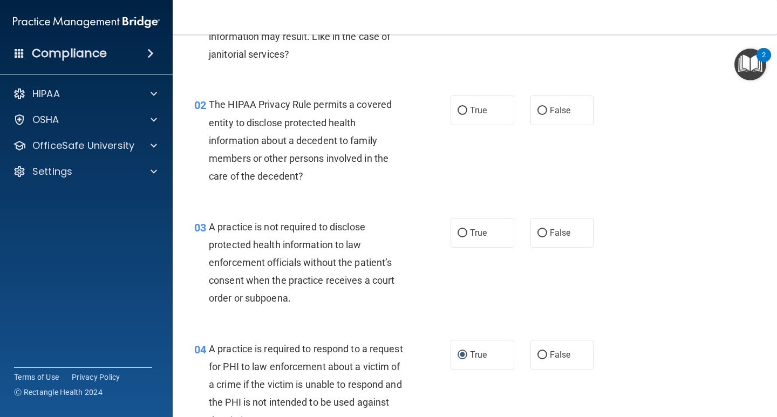
scroll to position [108, 0]
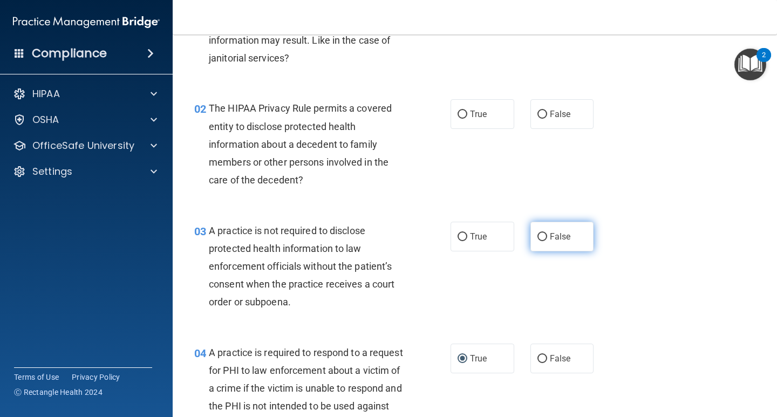
click at [540, 236] on input "False" at bounding box center [543, 237] width 10 height 8
radio input "true"
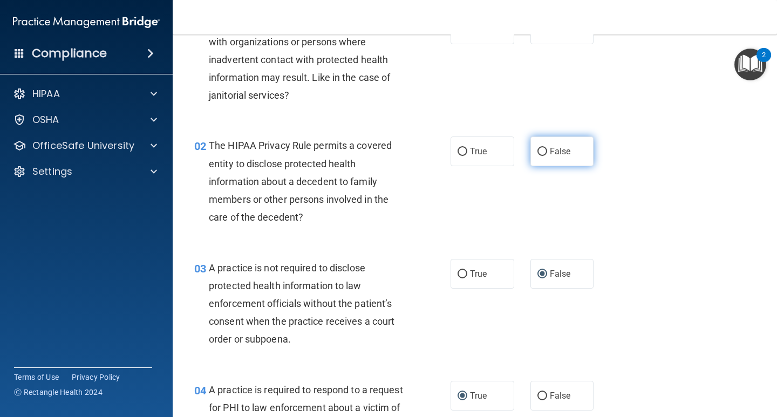
scroll to position [0, 0]
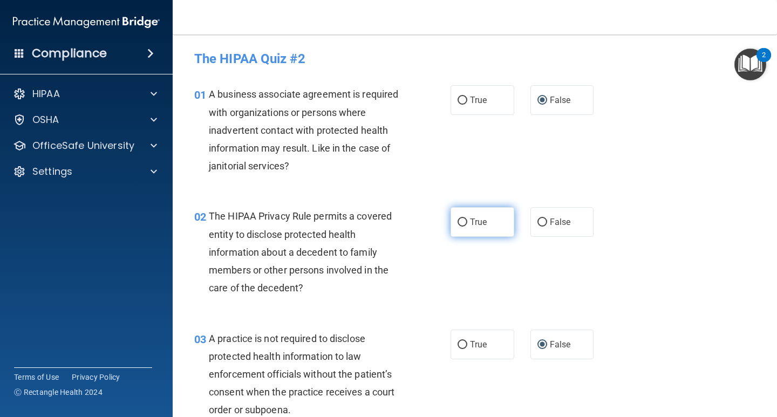
click at [460, 219] on input "True" at bounding box center [463, 223] width 10 height 8
radio input "true"
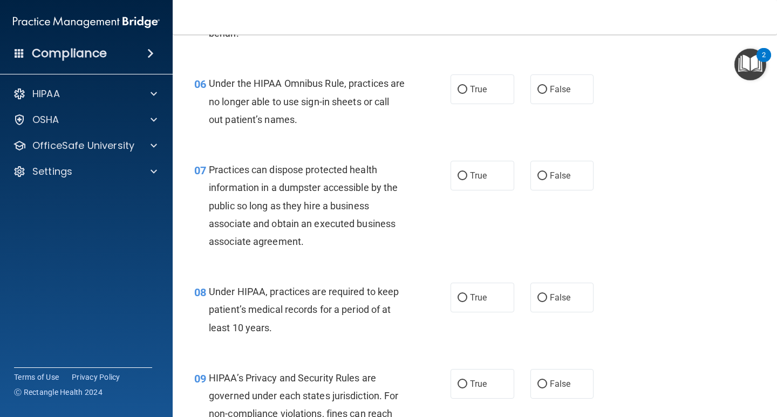
scroll to position [594, 0]
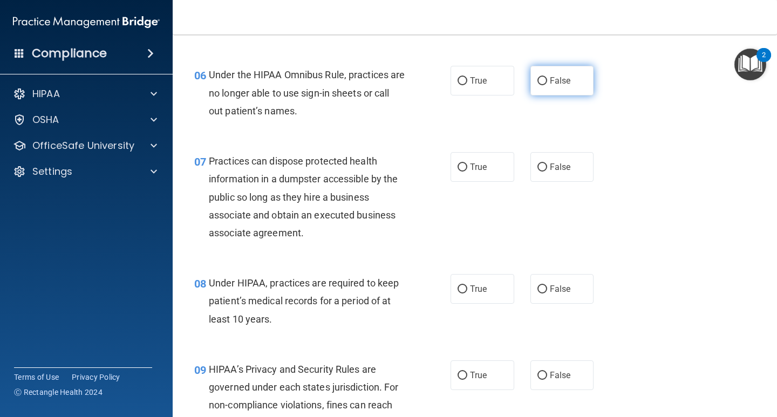
click at [538, 81] on input "False" at bounding box center [543, 81] width 10 height 8
radio input "true"
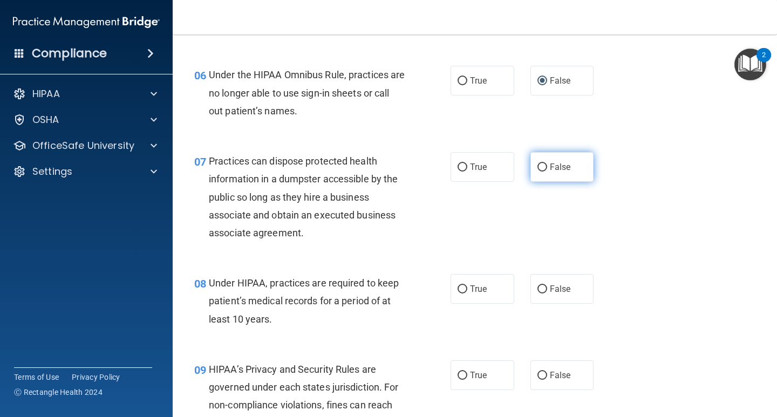
click at [540, 167] on input "False" at bounding box center [543, 168] width 10 height 8
radio input "true"
drag, startPoint x: 541, startPoint y: 290, endPoint x: 515, endPoint y: 299, distance: 27.8
click at [539, 292] on input "False" at bounding box center [543, 290] width 10 height 8
radio input "true"
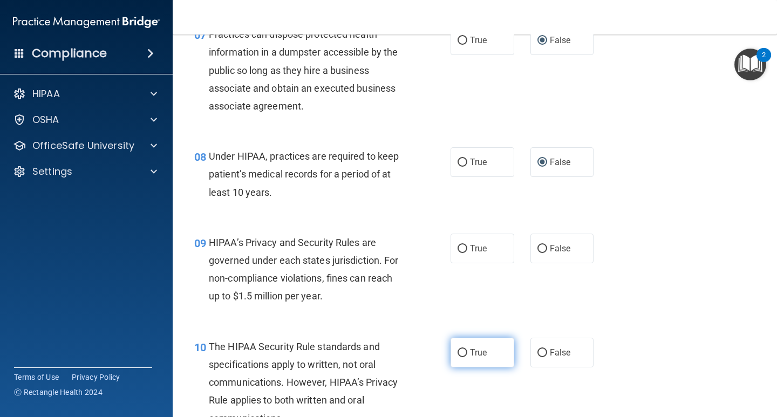
scroll to position [756, 0]
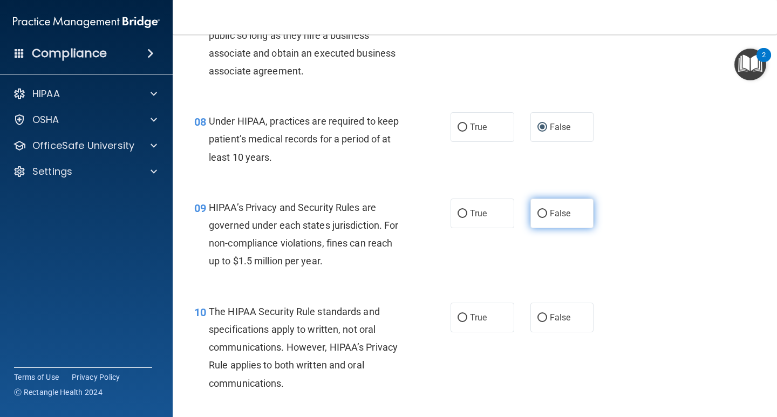
click at [550, 214] on span "False" at bounding box center [560, 213] width 21 height 10
click at [545, 214] on input "False" at bounding box center [543, 214] width 10 height 8
radio input "true"
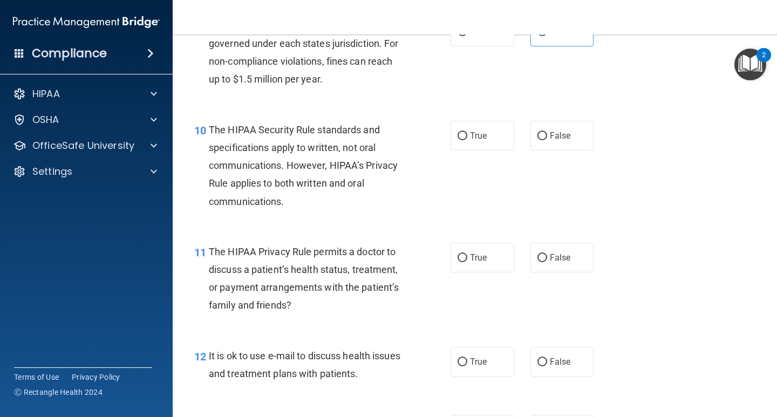
scroll to position [972, 0]
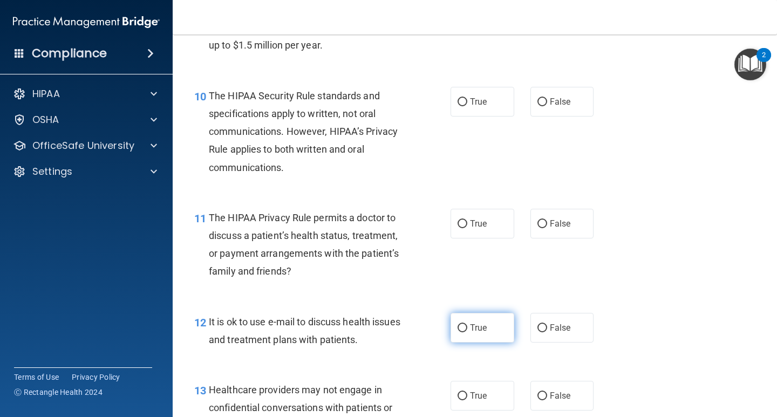
drag, startPoint x: 459, startPoint y: 330, endPoint x: 453, endPoint y: 324, distance: 8.0
click at [458, 330] on input "True" at bounding box center [463, 328] width 10 height 8
radio input "true"
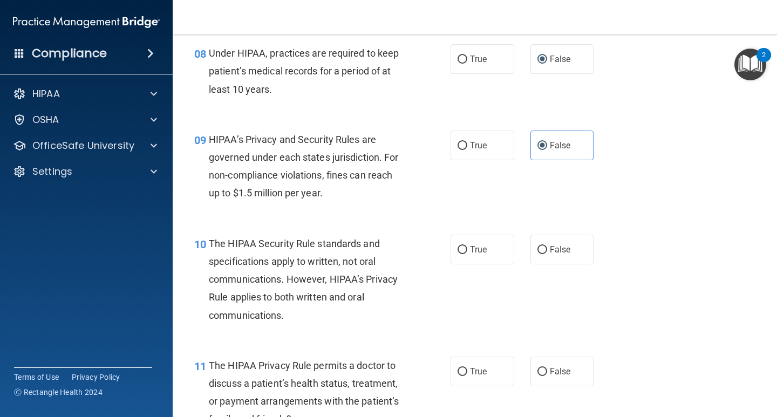
scroll to position [810, 0]
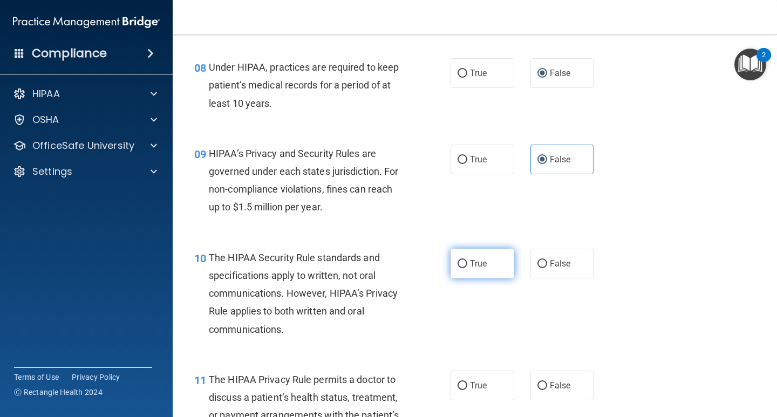
click at [463, 262] on label "True" at bounding box center [483, 264] width 64 height 30
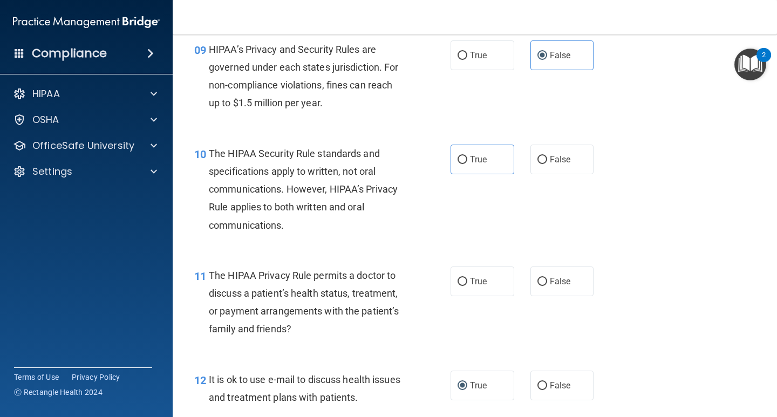
scroll to position [918, 0]
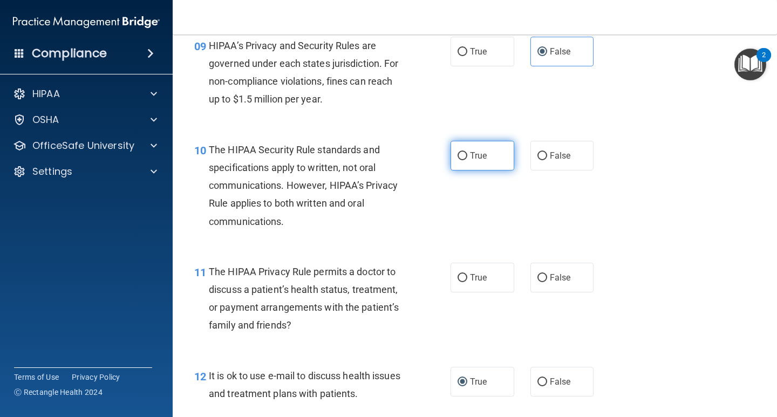
click at [464, 157] on label "True" at bounding box center [483, 156] width 64 height 30
click at [464, 157] on input "True" at bounding box center [463, 156] width 10 height 8
radio input "true"
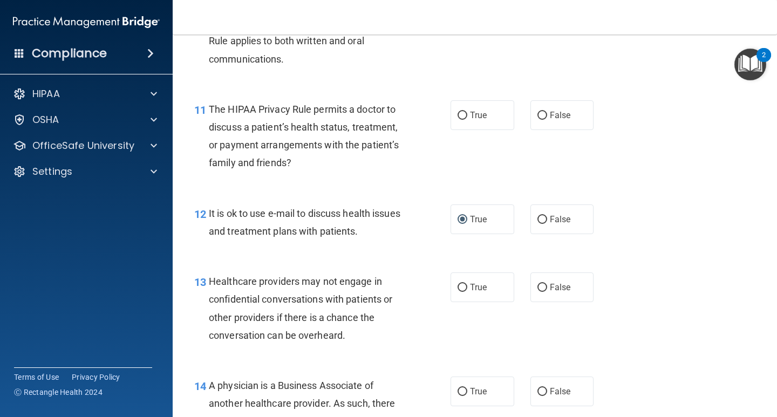
scroll to position [1134, 0]
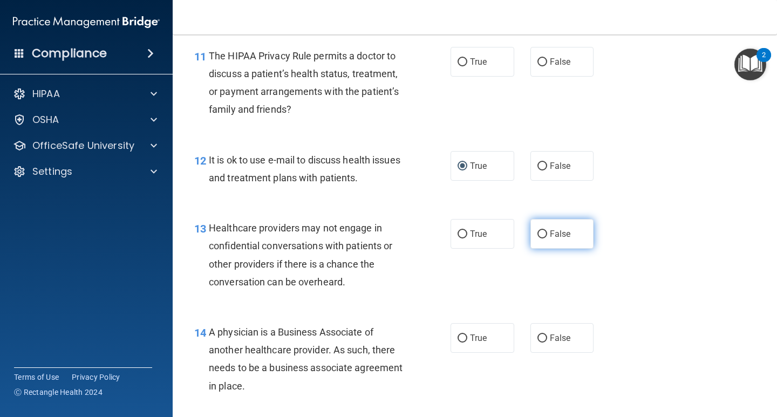
click at [538, 233] on input "False" at bounding box center [543, 235] width 10 height 8
radio input "true"
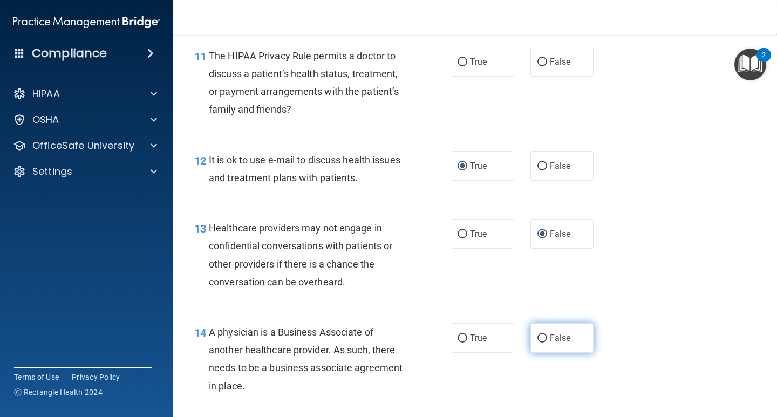
click at [539, 339] on input "False" at bounding box center [543, 339] width 10 height 8
radio input "true"
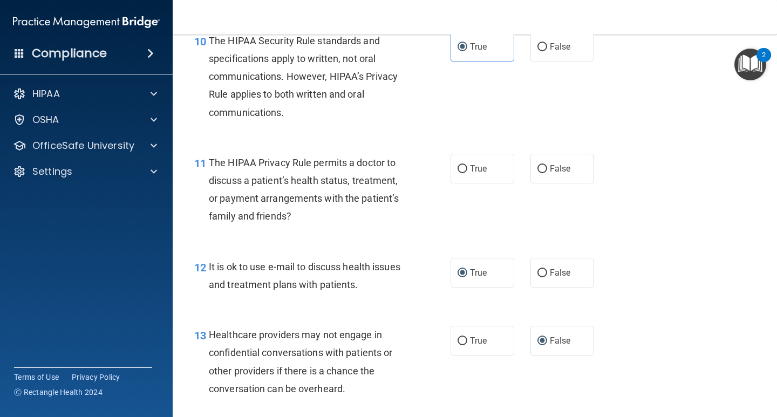
scroll to position [1026, 0]
click at [477, 174] on span "True" at bounding box center [478, 170] width 17 height 10
click at [468, 174] on input "True" at bounding box center [463, 170] width 10 height 8
radio input "true"
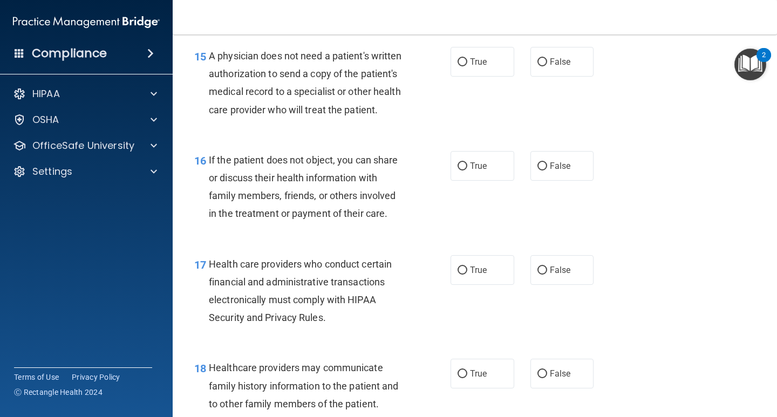
scroll to position [1458, 0]
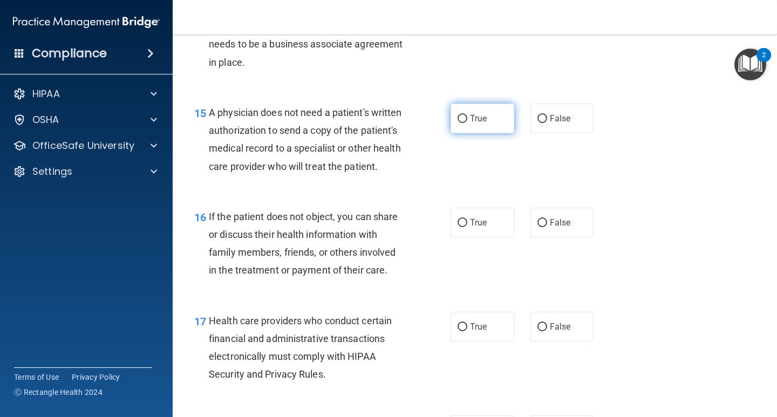
drag, startPoint x: 472, startPoint y: 120, endPoint x: 477, endPoint y: 126, distance: 6.9
click at [473, 122] on span "True" at bounding box center [478, 118] width 17 height 10
drag, startPoint x: 458, startPoint y: 116, endPoint x: 459, endPoint y: 136, distance: 19.5
click at [458, 117] on input "True" at bounding box center [463, 119] width 10 height 8
radio input "true"
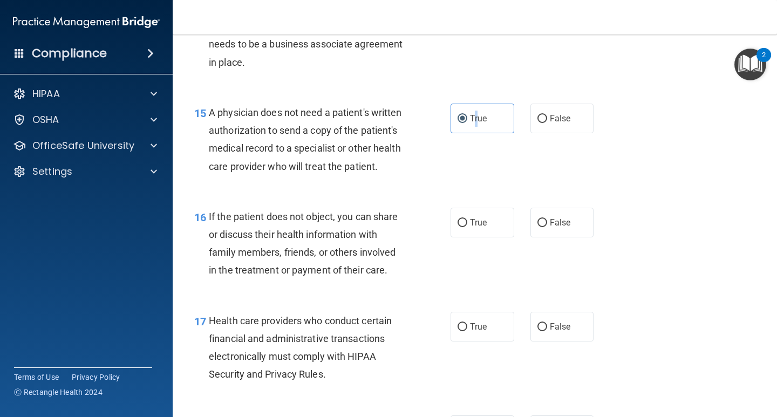
drag, startPoint x: 461, startPoint y: 242, endPoint x: 459, endPoint y: 256, distance: 14.7
click at [460, 227] on input "True" at bounding box center [463, 223] width 10 height 8
radio input "true"
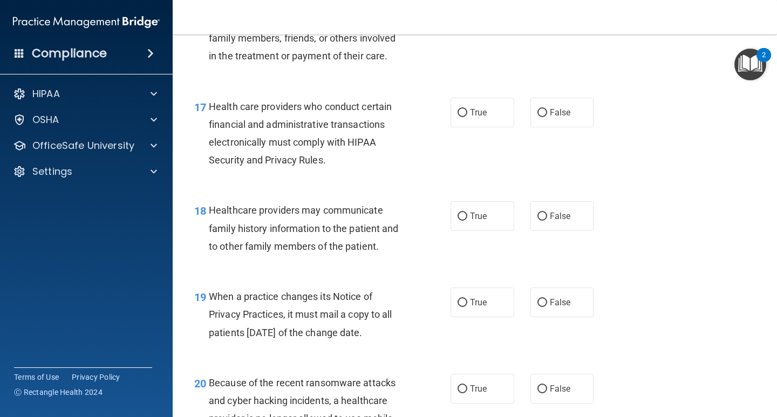
scroll to position [1674, 0]
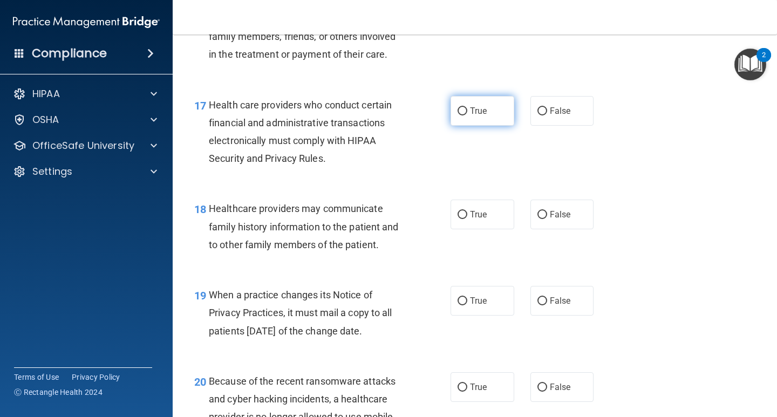
click at [464, 126] on label "True" at bounding box center [483, 111] width 64 height 30
click at [464, 116] on input "True" at bounding box center [463, 111] width 10 height 8
radio input "true"
click at [538, 219] on input "False" at bounding box center [543, 215] width 10 height 8
radio input "true"
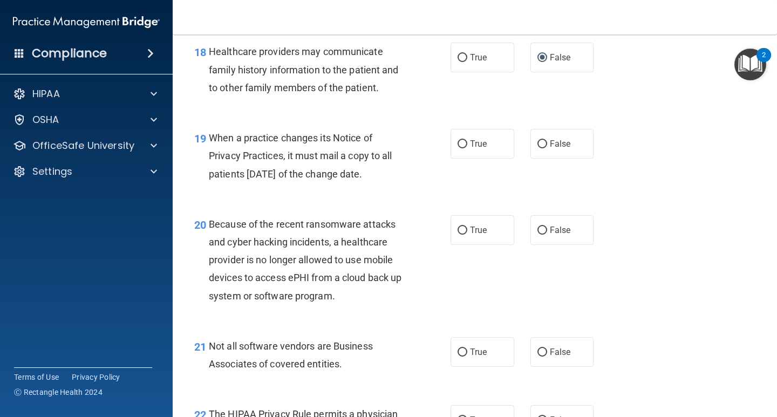
scroll to position [1836, 0]
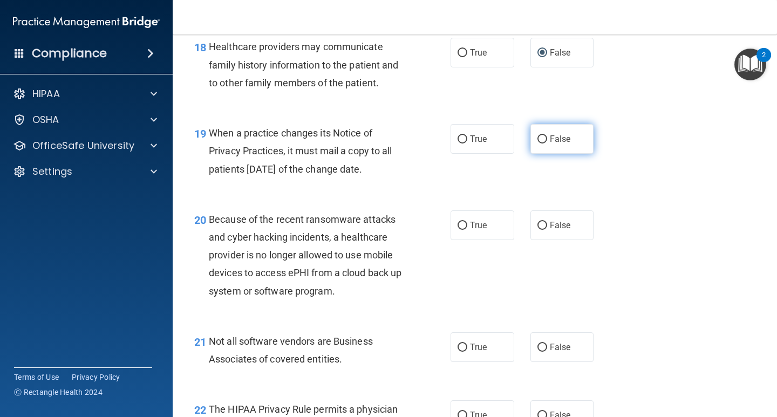
click at [538, 144] on input "False" at bounding box center [543, 140] width 10 height 8
radio input "true"
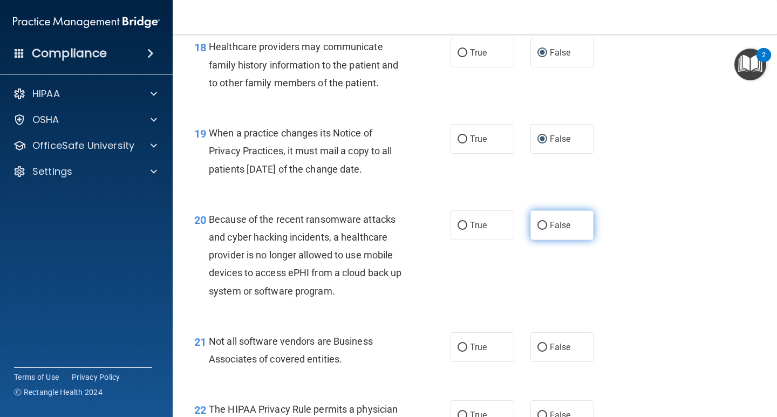
drag, startPoint x: 541, startPoint y: 245, endPoint x: 549, endPoint y: 247, distance: 7.9
click at [547, 240] on label "False" at bounding box center [563, 226] width 64 height 30
click at [547, 230] on input "False" at bounding box center [543, 226] width 10 height 8
radio input "true"
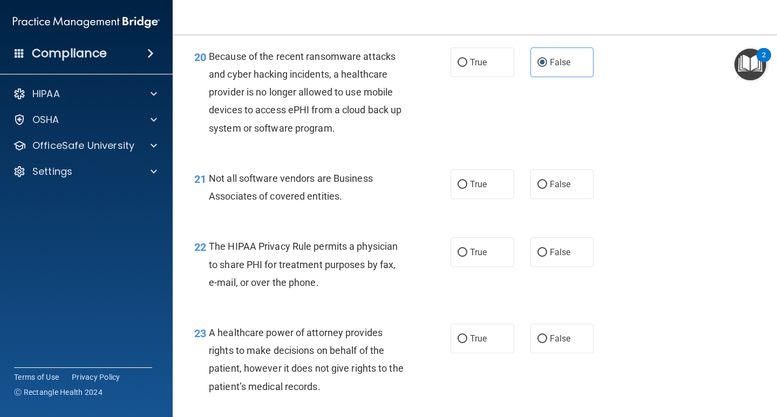
scroll to position [2052, 0]
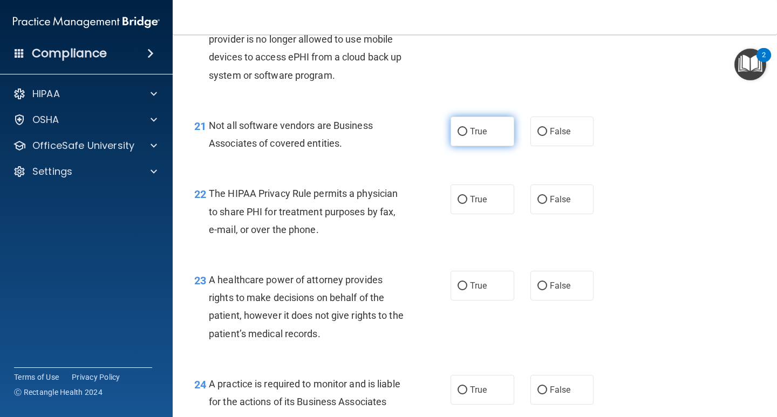
click at [462, 136] on input "True" at bounding box center [463, 132] width 10 height 8
radio input "true"
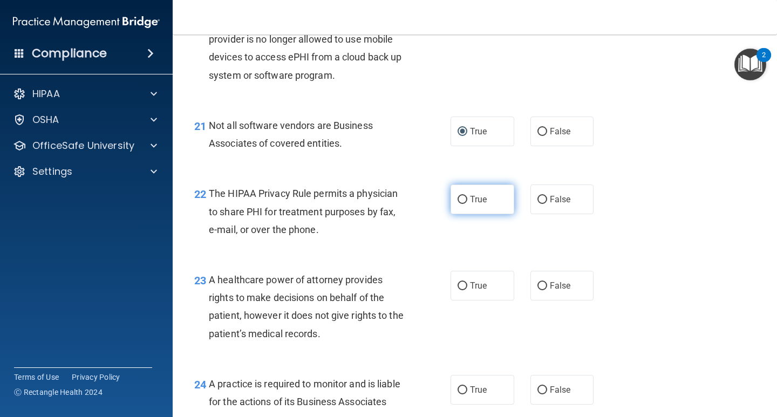
click at [458, 204] on input "True" at bounding box center [463, 200] width 10 height 8
radio input "true"
drag, startPoint x: 538, startPoint y: 302, endPoint x: 533, endPoint y: 322, distance: 20.6
click at [540, 290] on input "False" at bounding box center [543, 286] width 10 height 8
radio input "true"
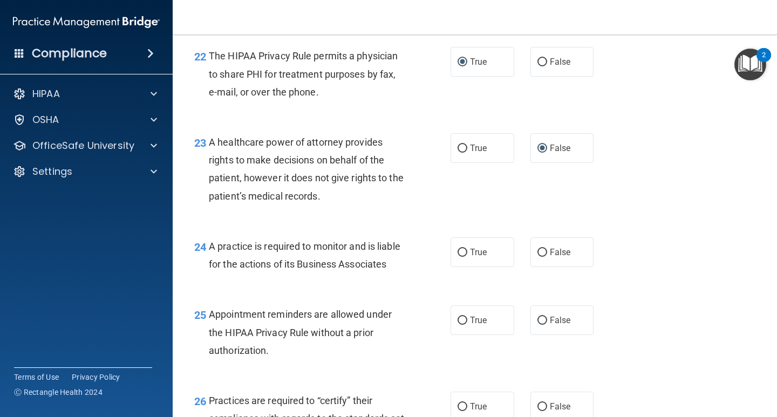
scroll to position [2213, 0]
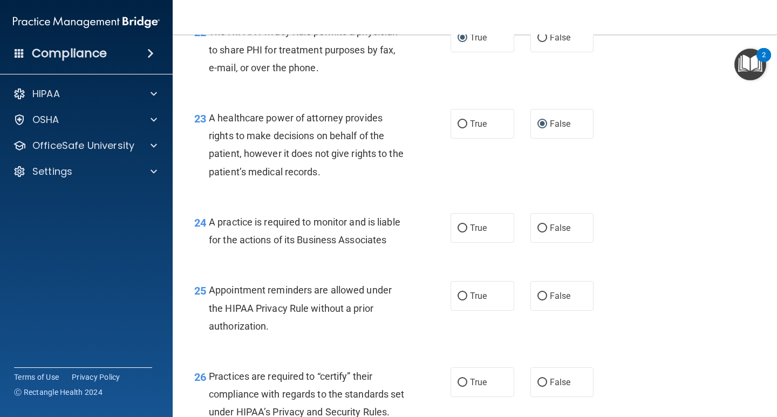
drag, startPoint x: 537, startPoint y: 244, endPoint x: 515, endPoint y: 249, distance: 22.8
click at [538, 233] on input "False" at bounding box center [543, 229] width 10 height 8
radio input "true"
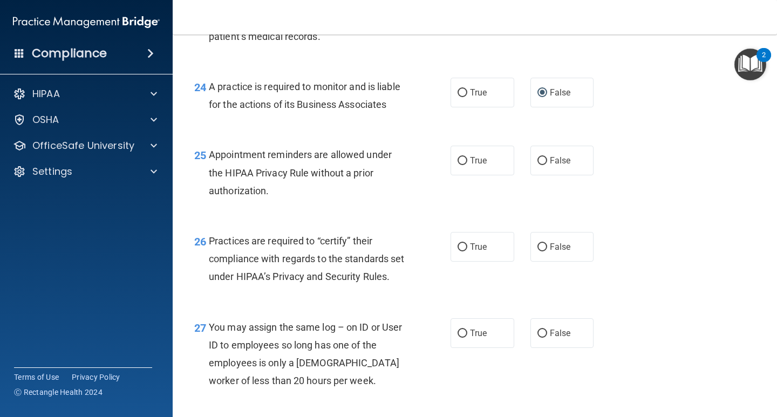
scroll to position [2375, 0]
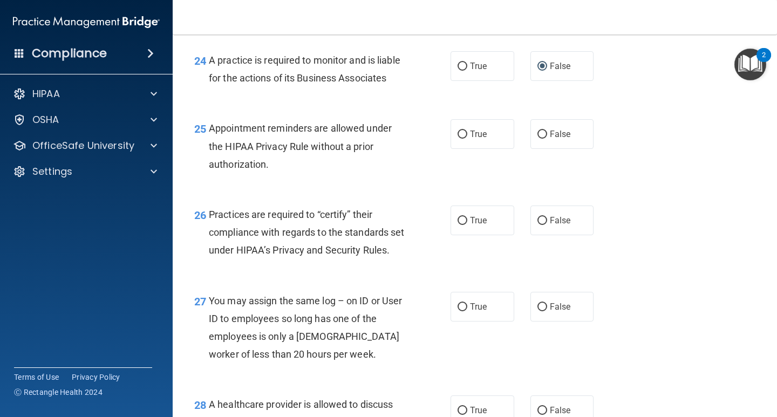
drag, startPoint x: 458, startPoint y: 168, endPoint x: 446, endPoint y: 173, distance: 13.3
click at [458, 139] on input "True" at bounding box center [463, 135] width 10 height 8
radio input "true"
drag, startPoint x: 540, startPoint y: 255, endPoint x: 412, endPoint y: 252, distance: 128.0
click at [538, 225] on input "False" at bounding box center [543, 221] width 10 height 8
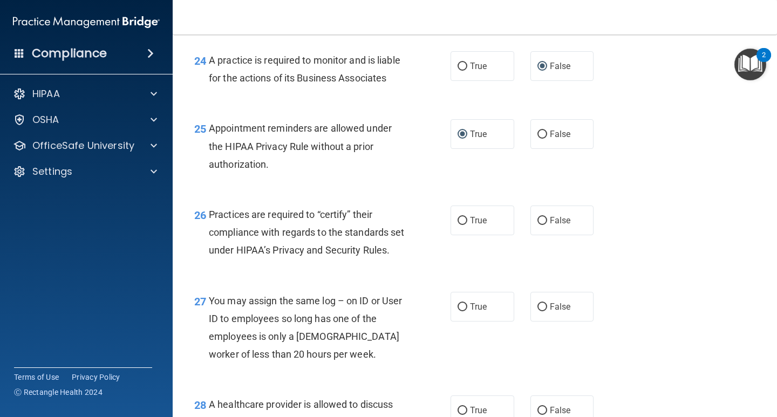
radio input "true"
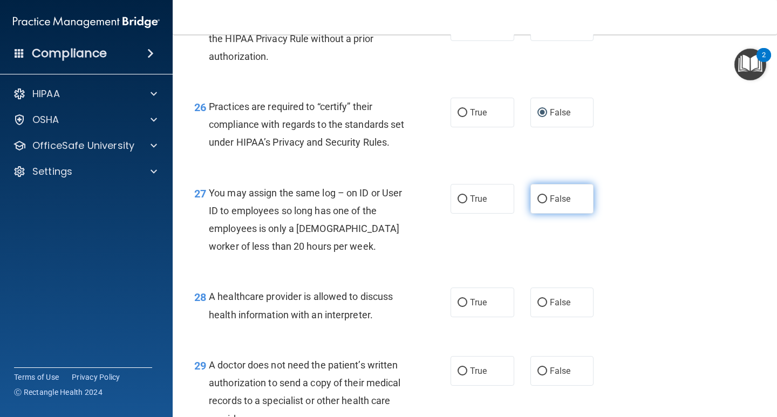
click at [538, 204] on input "False" at bounding box center [543, 199] width 10 height 8
radio input "true"
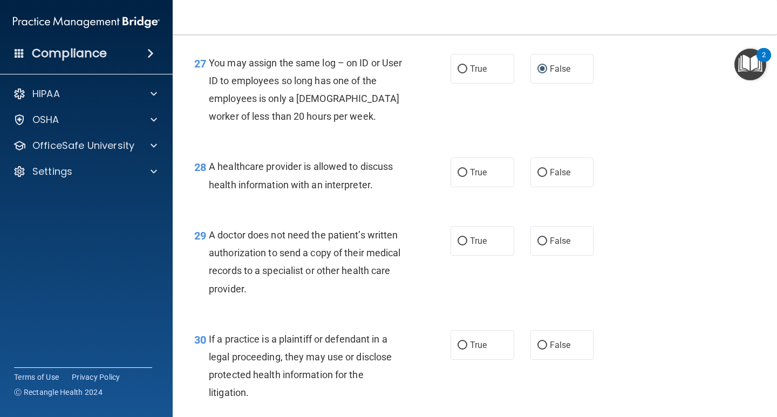
scroll to position [2645, 0]
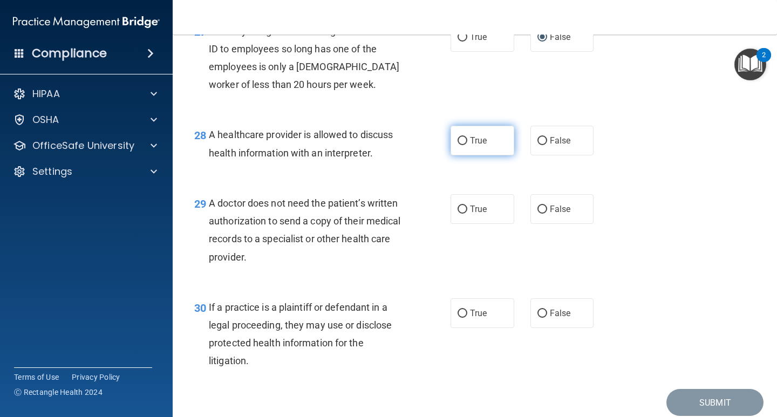
drag, startPoint x: 457, startPoint y: 194, endPoint x: 450, endPoint y: 200, distance: 9.2
click at [458, 145] on input "True" at bounding box center [463, 141] width 10 height 8
radio input "true"
click at [459, 214] on input "True" at bounding box center [463, 210] width 10 height 8
radio input "true"
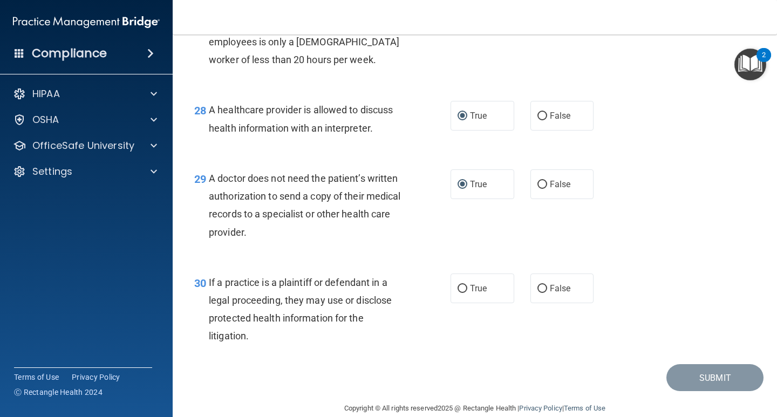
scroll to position [2741, 0]
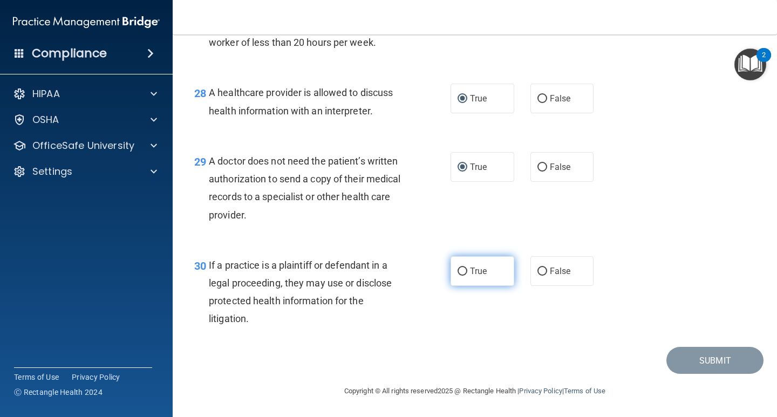
click at [463, 269] on input "True" at bounding box center [463, 272] width 10 height 8
radio input "true"
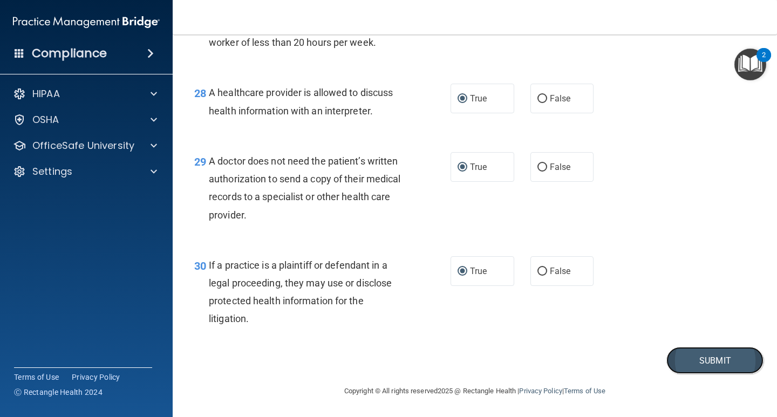
drag, startPoint x: 700, startPoint y: 360, endPoint x: 693, endPoint y: 368, distance: 10.0
click at [693, 367] on button "Submit" at bounding box center [715, 361] width 97 height 28
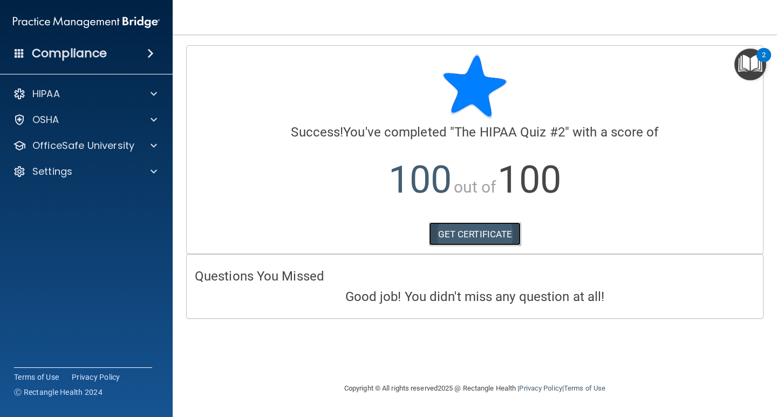
click at [480, 236] on link "GET CERTIFICATE" at bounding box center [475, 234] width 92 height 24
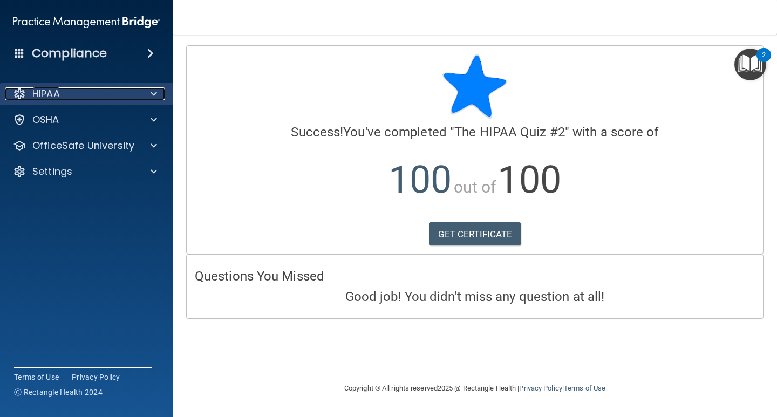
click at [86, 92] on div "HIPAA" at bounding box center [72, 93] width 134 height 13
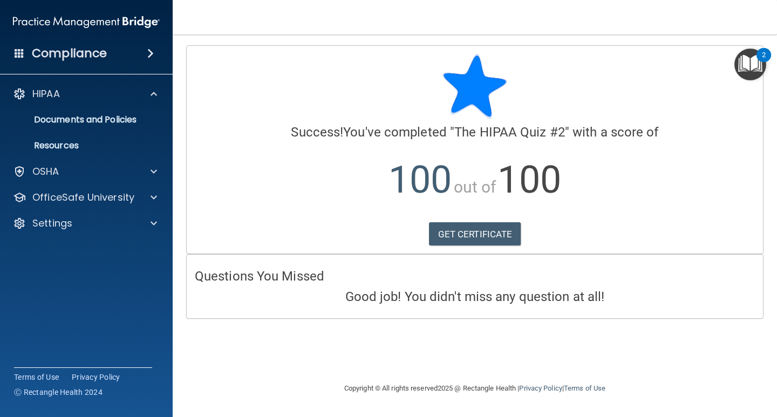
click at [757, 65] on img "Open Resource Center, 2 new notifications" at bounding box center [751, 65] width 32 height 32
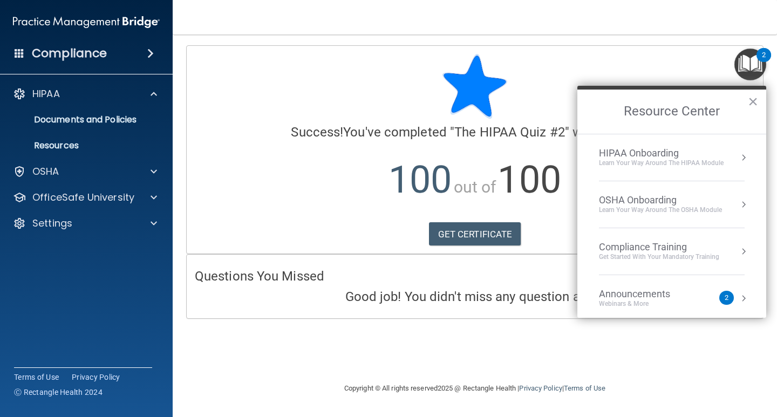
click at [682, 164] on div "Learn Your Way around the HIPAA module" at bounding box center [661, 163] width 125 height 9
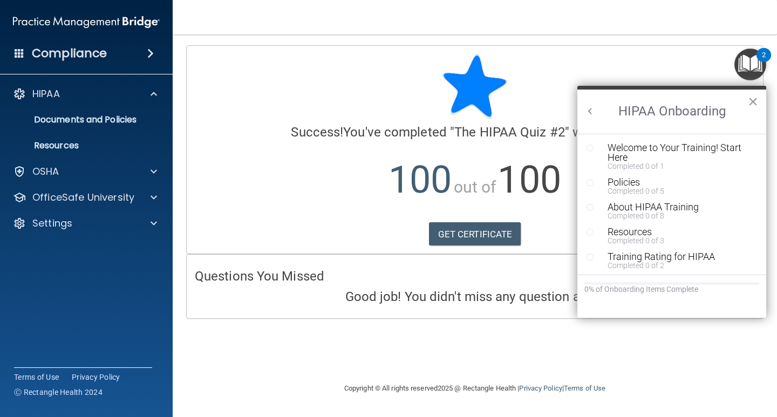
click at [751, 99] on button "×" at bounding box center [753, 101] width 10 height 17
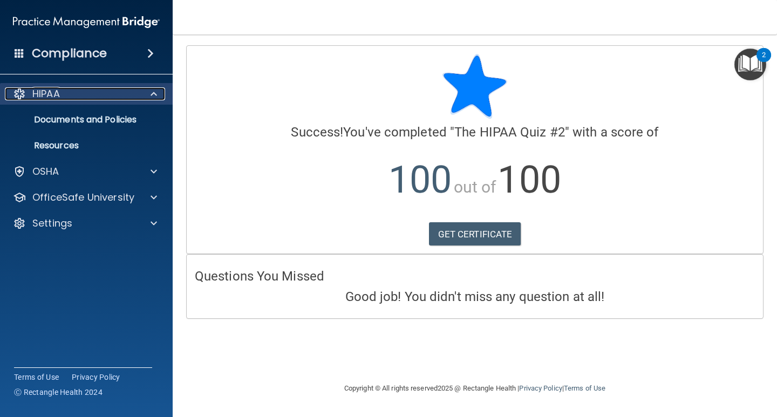
click at [152, 93] on span at bounding box center [154, 93] width 6 height 13
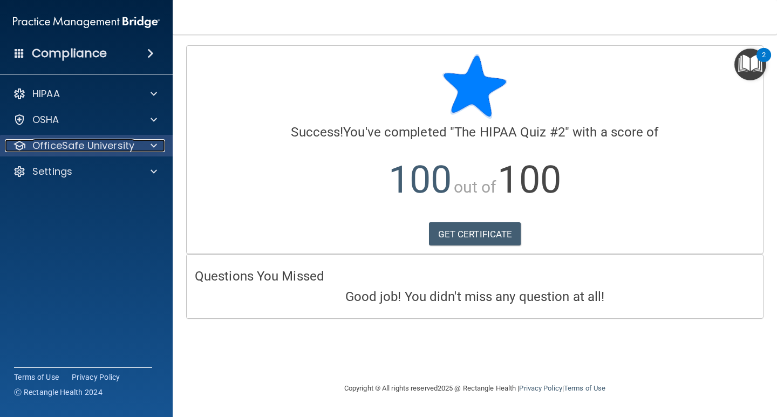
click at [158, 143] on div at bounding box center [152, 145] width 27 height 13
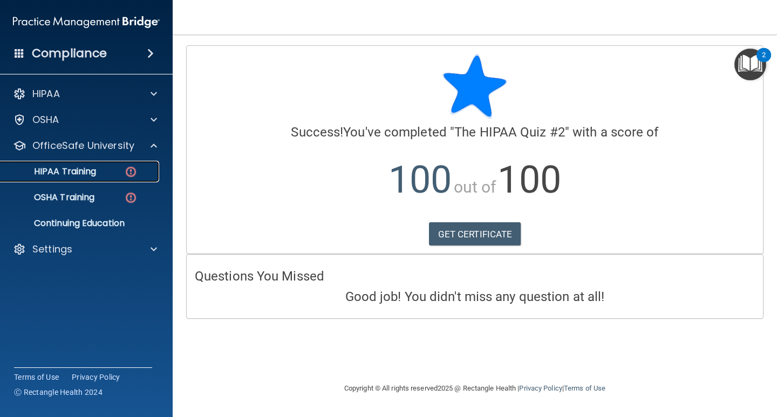
click at [81, 171] on p "HIPAA Training" at bounding box center [51, 171] width 89 height 11
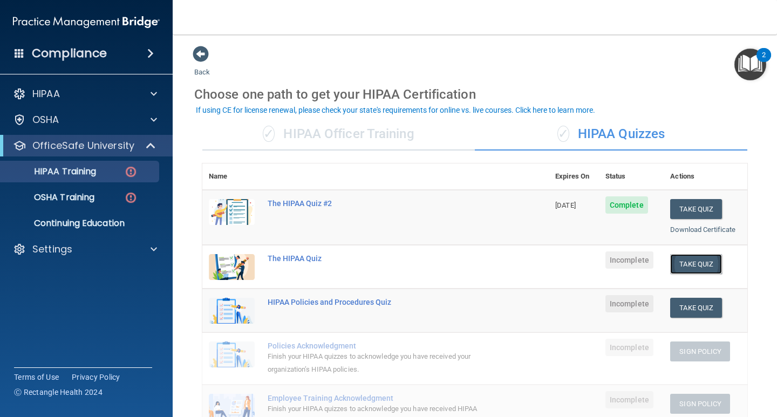
click at [696, 266] on button "Take Quiz" at bounding box center [697, 264] width 52 height 20
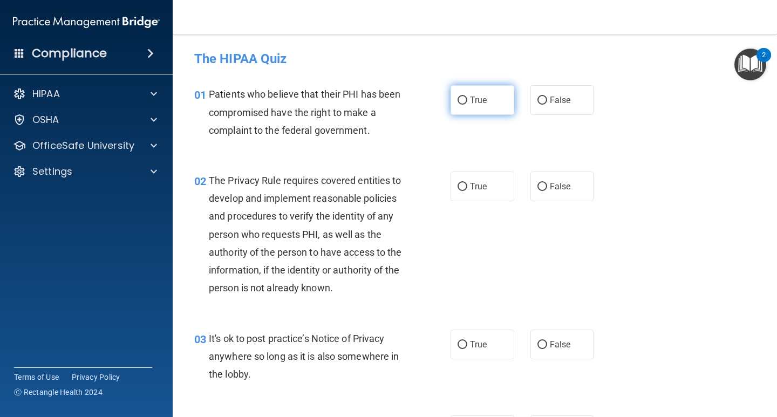
click at [458, 98] on input "True" at bounding box center [463, 101] width 10 height 8
radio input "true"
click at [458, 185] on input "True" at bounding box center [463, 187] width 10 height 8
radio input "true"
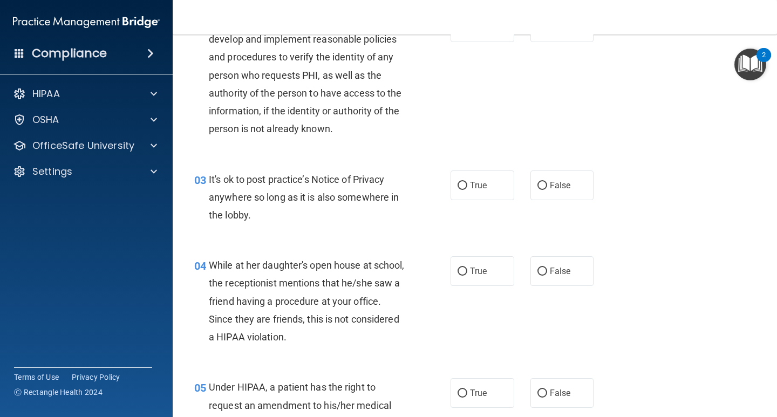
scroll to position [162, 0]
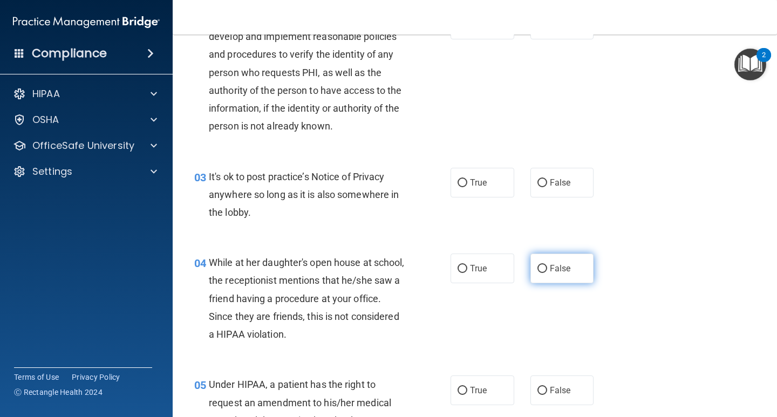
drag, startPoint x: 537, startPoint y: 272, endPoint x: 520, endPoint y: 276, distance: 17.2
click at [538, 272] on input "False" at bounding box center [543, 269] width 10 height 8
radio input "true"
click at [458, 184] on input "True" at bounding box center [463, 183] width 10 height 8
radio input "true"
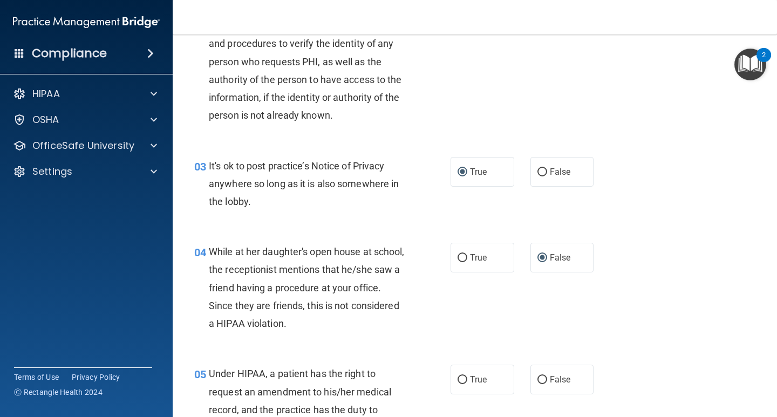
scroll to position [270, 0]
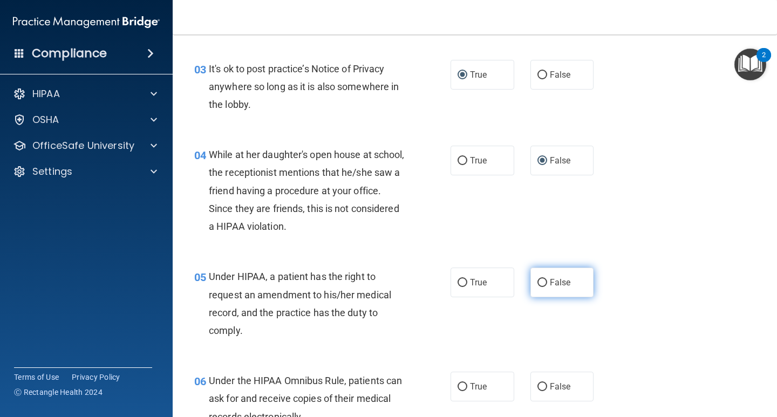
click at [538, 286] on input "False" at bounding box center [543, 283] width 10 height 8
radio input "true"
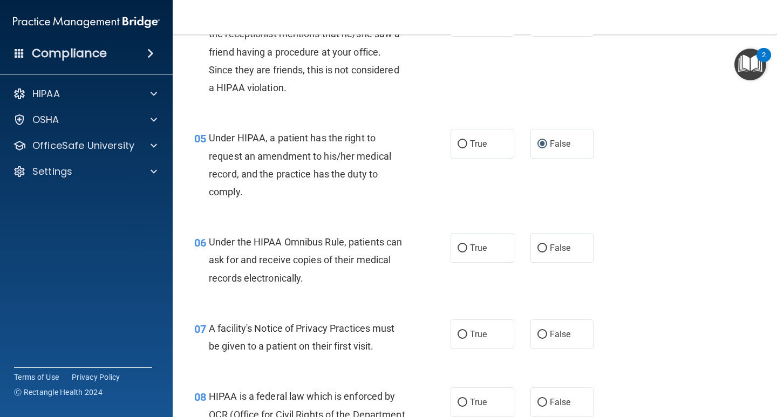
scroll to position [432, 0]
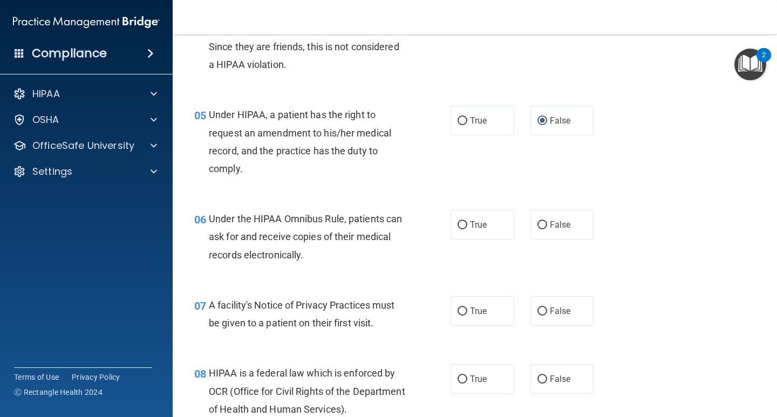
drag, startPoint x: 539, startPoint y: 219, endPoint x: 523, endPoint y: 228, distance: 18.4
click at [536, 221] on label "False" at bounding box center [563, 225] width 64 height 30
click at [538, 227] on input "False" at bounding box center [543, 225] width 10 height 8
radio input "true"
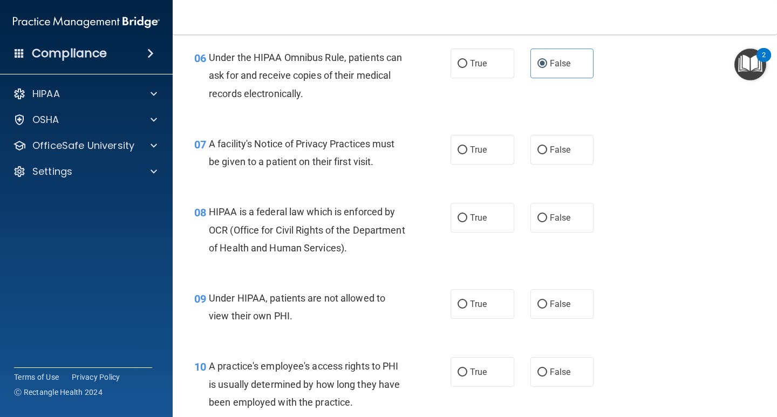
scroll to position [594, 0]
click at [463, 150] on input "True" at bounding box center [463, 150] width 10 height 8
radio input "true"
click at [452, 218] on label "True" at bounding box center [483, 217] width 64 height 30
click at [458, 218] on input "True" at bounding box center [463, 218] width 10 height 8
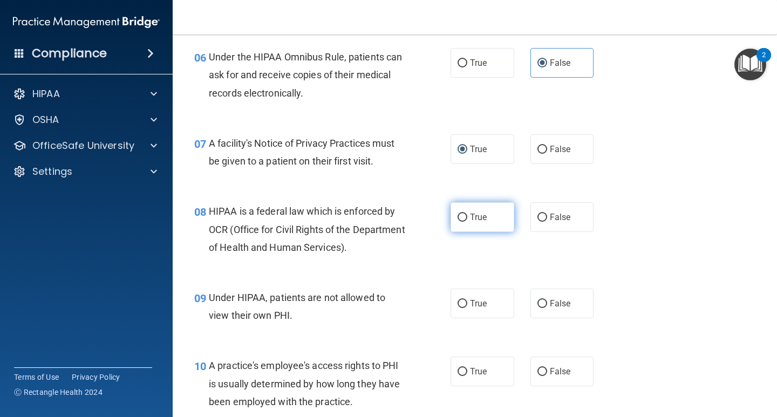
radio input "true"
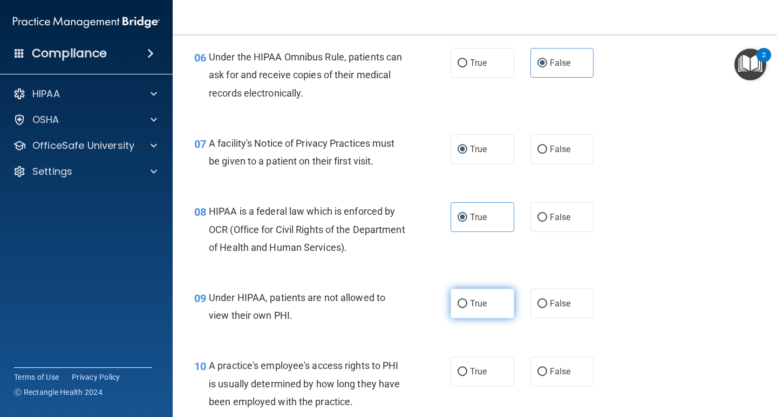
drag, startPoint x: 538, startPoint y: 302, endPoint x: 466, endPoint y: 315, distance: 73.0
click at [538, 302] on input "False" at bounding box center [543, 304] width 10 height 8
radio input "true"
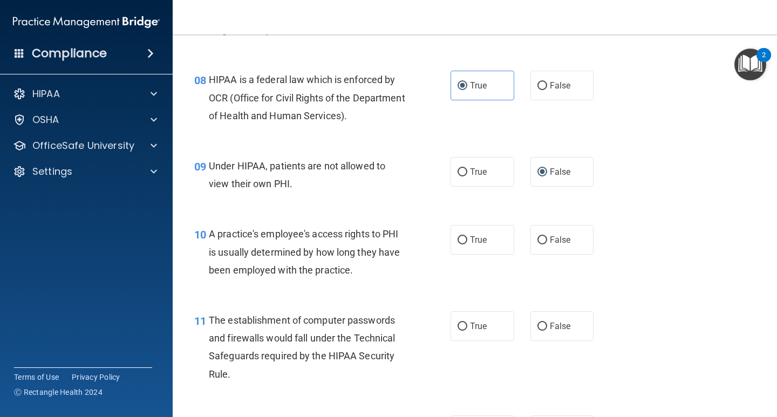
scroll to position [756, 0]
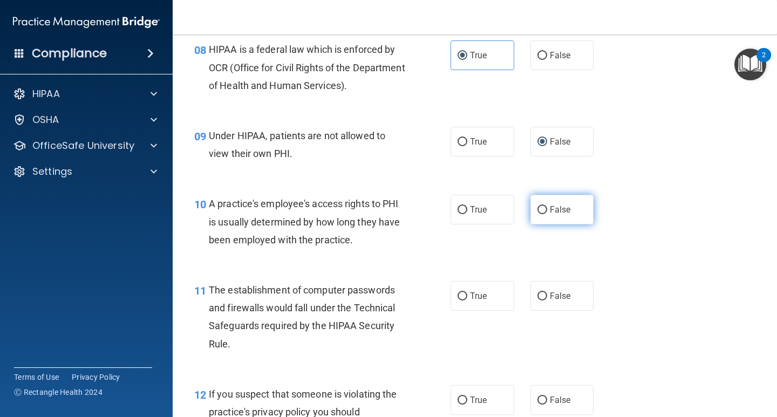
click at [540, 208] on input "False" at bounding box center [543, 210] width 10 height 8
radio input "true"
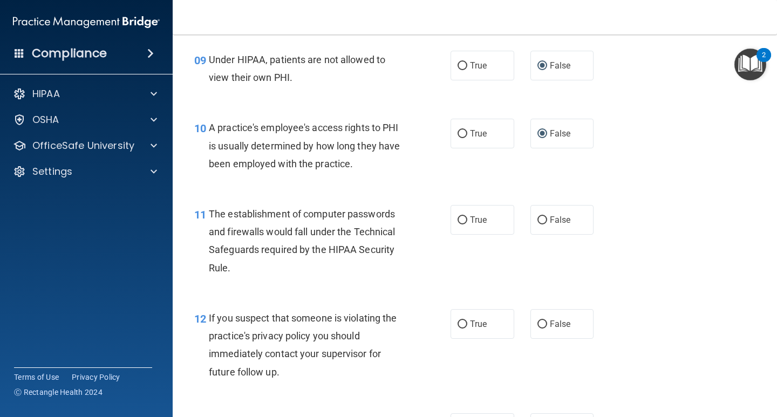
scroll to position [864, 0]
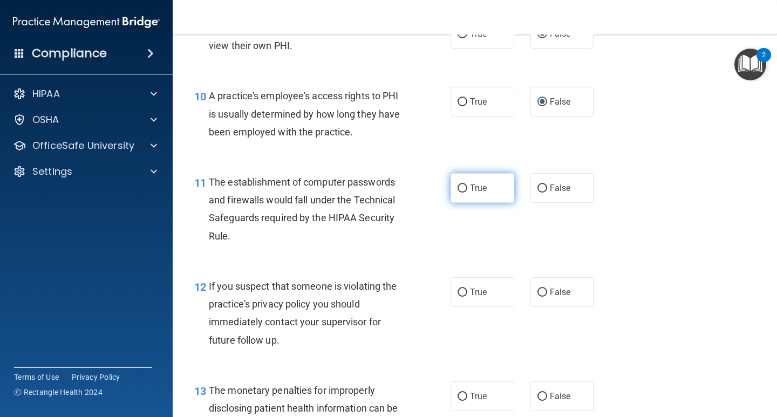
click at [461, 187] on input "True" at bounding box center [463, 189] width 10 height 8
radio input "true"
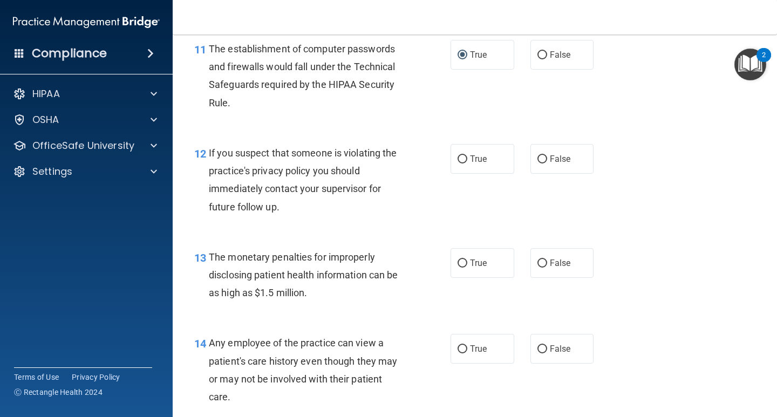
scroll to position [1026, 0]
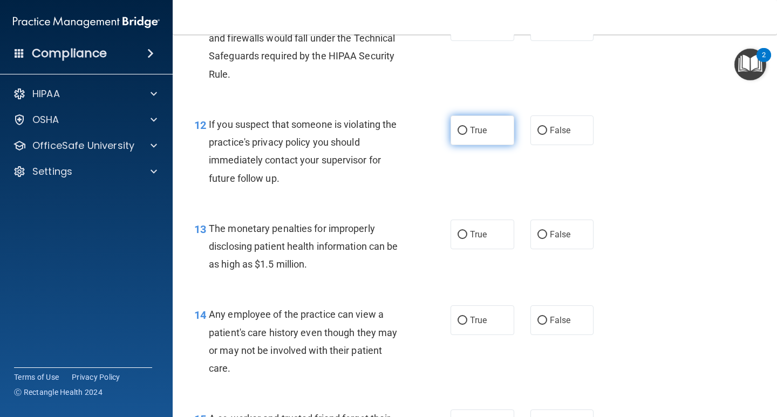
click at [466, 132] on label "True" at bounding box center [483, 131] width 64 height 30
click at [466, 132] on input "True" at bounding box center [463, 131] width 10 height 8
radio input "true"
click at [464, 233] on label "True" at bounding box center [483, 235] width 64 height 30
click at [464, 233] on input "True" at bounding box center [463, 235] width 10 height 8
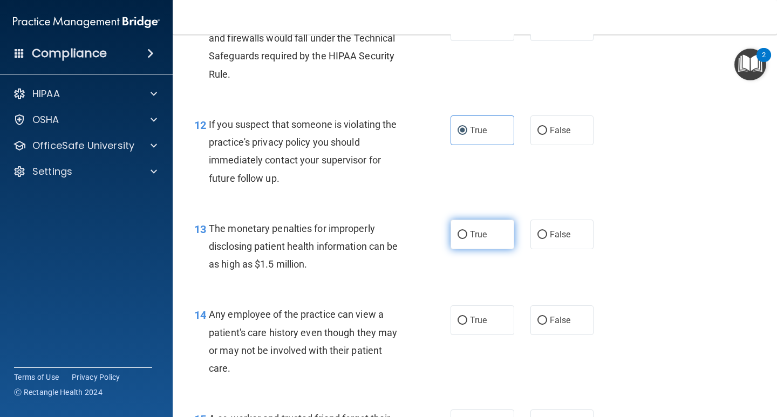
radio input "true"
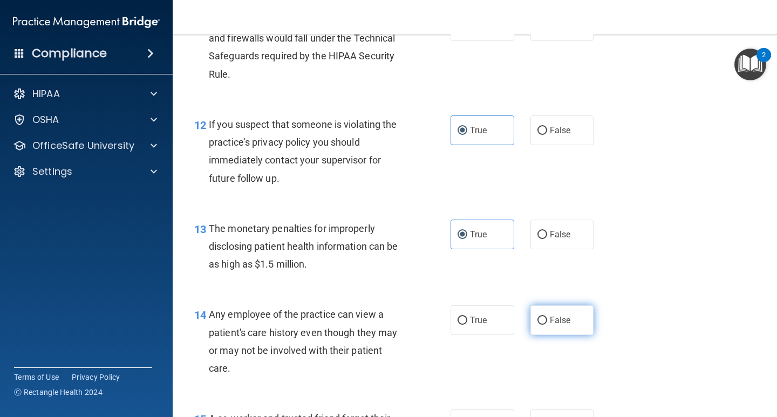
click at [538, 318] on input "False" at bounding box center [543, 321] width 10 height 8
radio input "true"
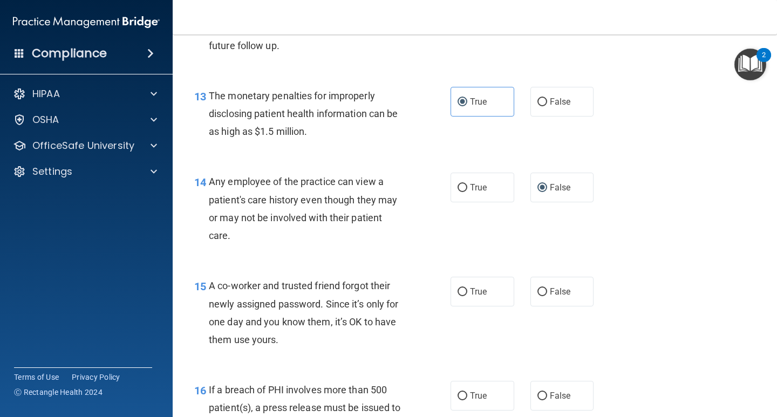
scroll to position [1188, 0]
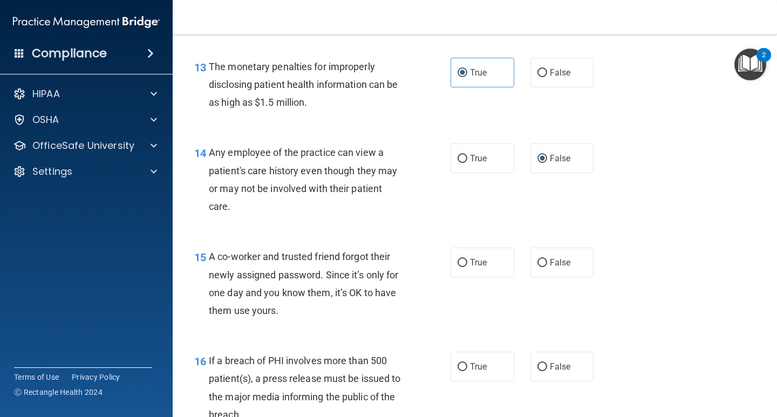
drag, startPoint x: 539, startPoint y: 262, endPoint x: 524, endPoint y: 279, distance: 21.8
click at [538, 263] on input "False" at bounding box center [543, 263] width 10 height 8
radio input "true"
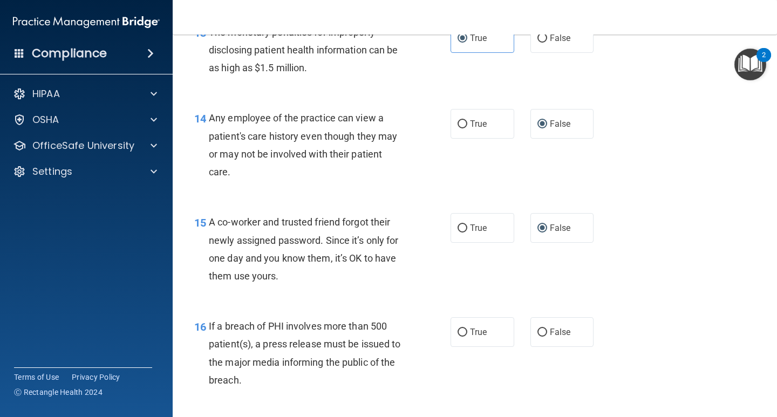
scroll to position [1350, 0]
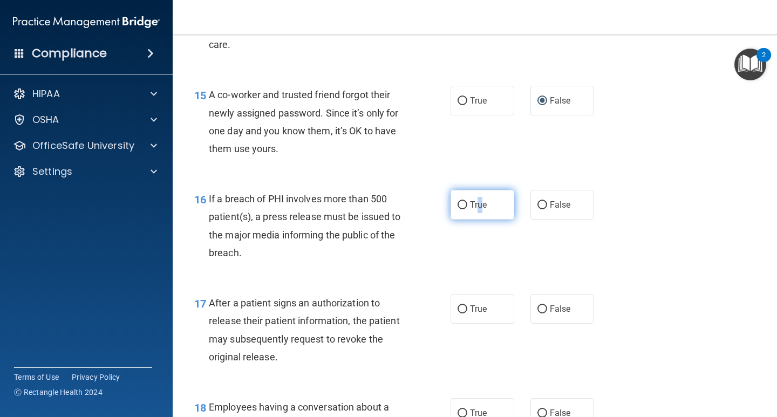
click at [476, 209] on span "True" at bounding box center [478, 205] width 17 height 10
click at [458, 206] on input "True" at bounding box center [463, 205] width 10 height 8
radio input "true"
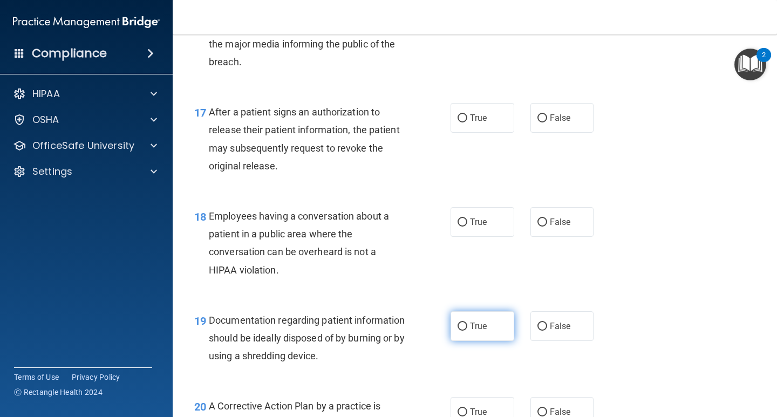
scroll to position [1458, 0]
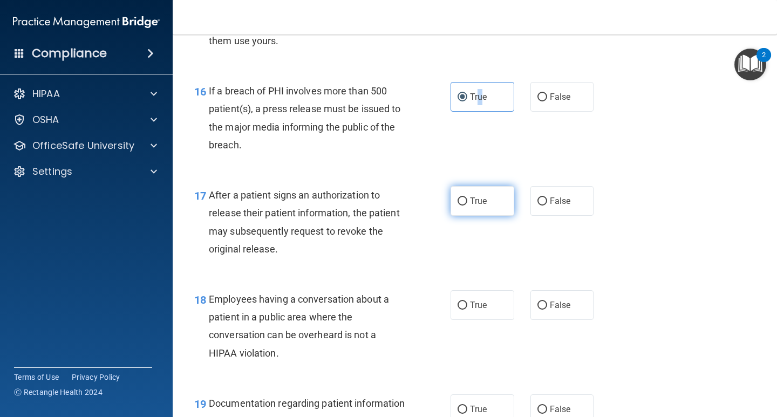
click at [458, 204] on input "True" at bounding box center [463, 202] width 10 height 8
radio input "true"
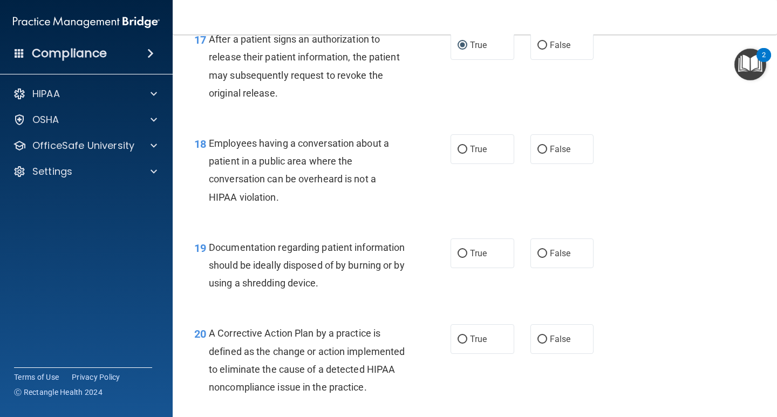
scroll to position [1620, 0]
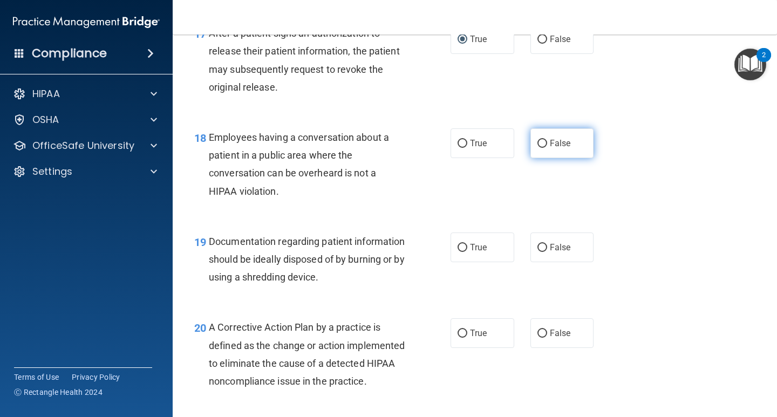
drag, startPoint x: 540, startPoint y: 144, endPoint x: 536, endPoint y: 149, distance: 6.2
click at [540, 145] on input "False" at bounding box center [543, 144] width 10 height 8
radio input "true"
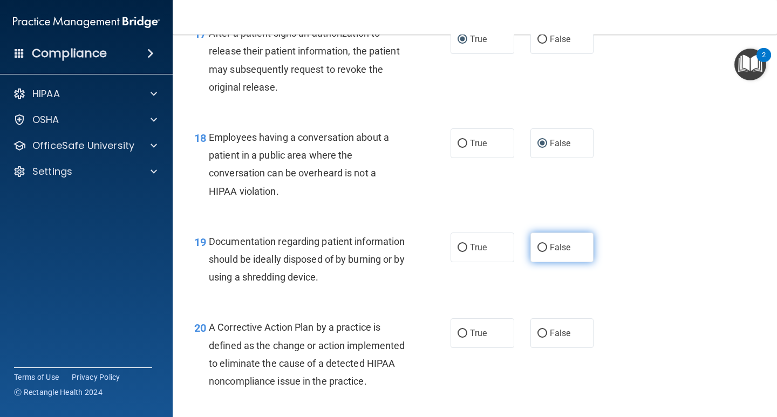
click at [540, 247] on input "False" at bounding box center [543, 248] width 10 height 8
radio input "true"
click at [542, 333] on input "False" at bounding box center [543, 334] width 10 height 8
radio input "true"
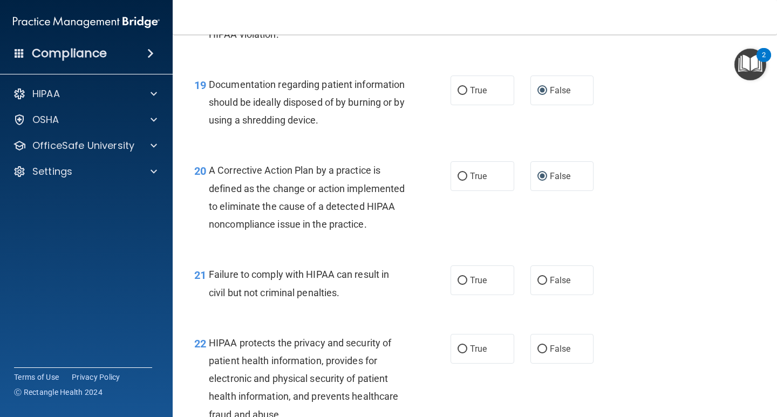
scroll to position [1782, 0]
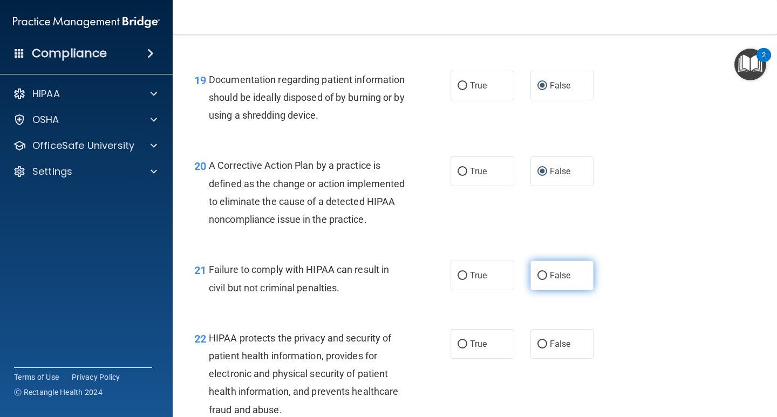
click at [538, 280] on input "False" at bounding box center [543, 276] width 10 height 8
radio input "true"
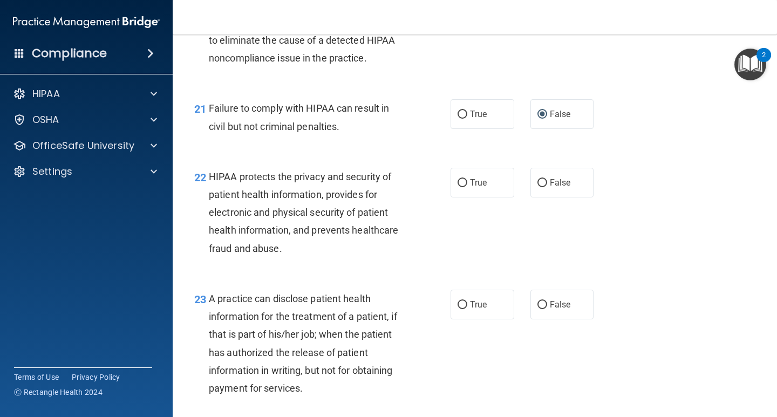
scroll to position [1944, 0]
click at [458, 187] on input "True" at bounding box center [463, 183] width 10 height 8
radio input "true"
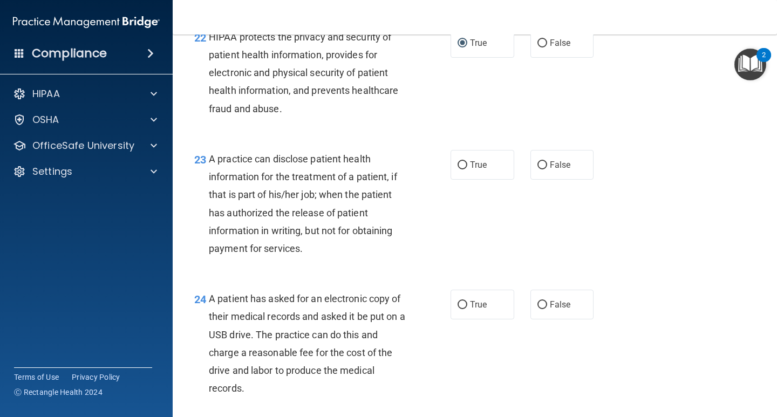
scroll to position [2106, 0]
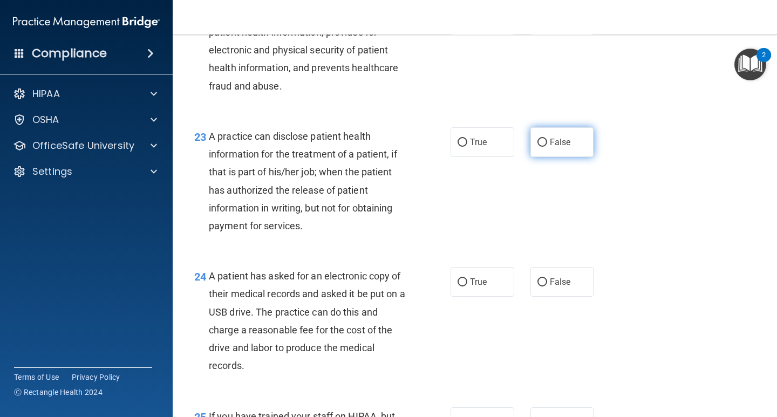
click at [538, 147] on input "False" at bounding box center [543, 143] width 10 height 8
radio input "true"
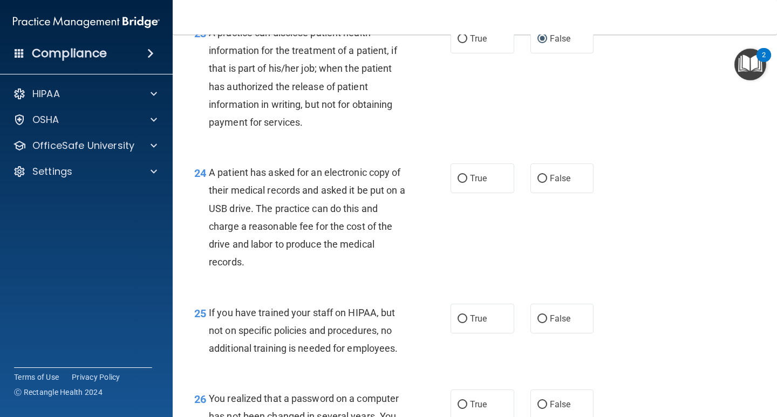
scroll to position [2213, 0]
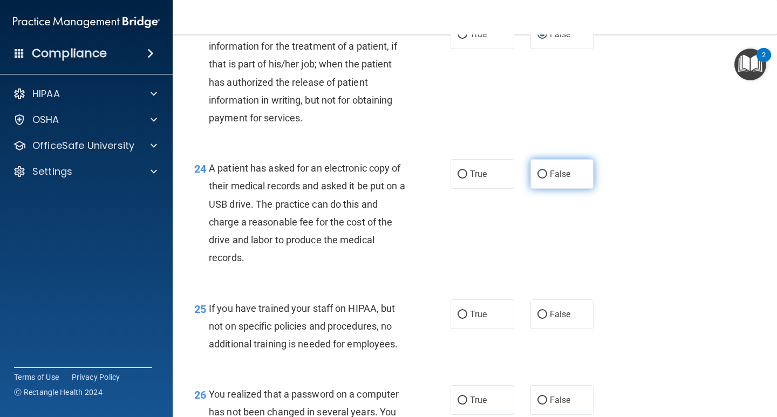
click at [538, 179] on input "False" at bounding box center [543, 175] width 10 height 8
radio input "true"
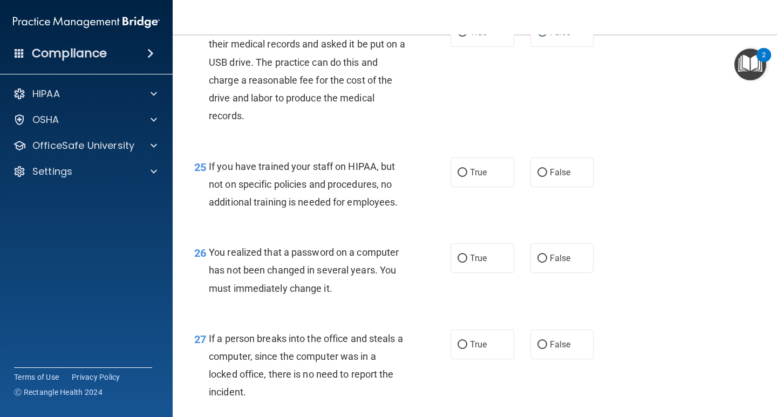
scroll to position [2375, 0]
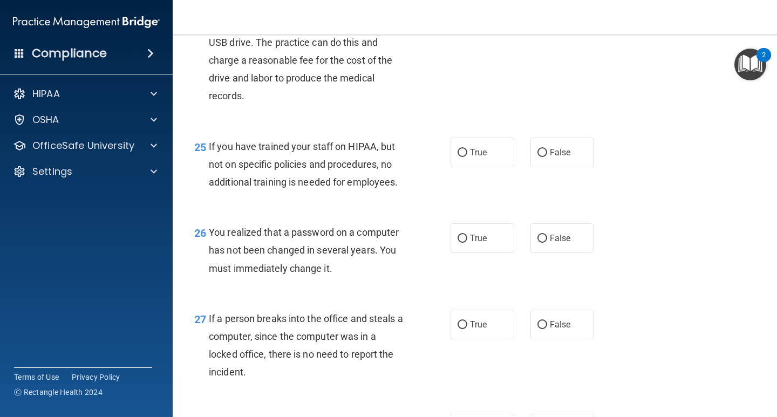
drag, startPoint x: 535, startPoint y: 170, endPoint x: 466, endPoint y: 198, distance: 74.6
click at [538, 157] on input "False" at bounding box center [543, 153] width 10 height 8
radio input "true"
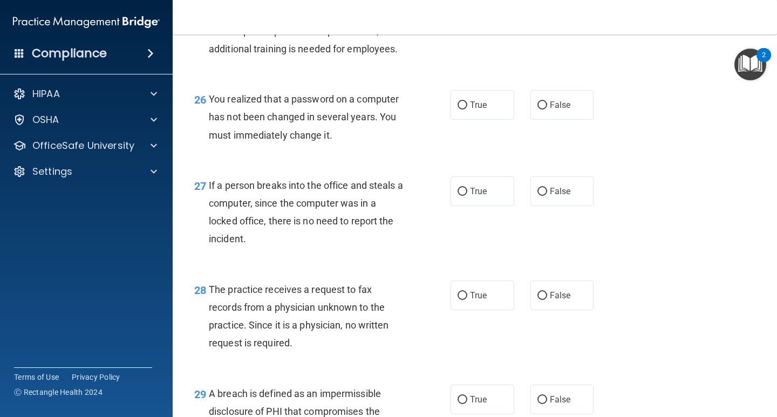
scroll to position [2537, 0]
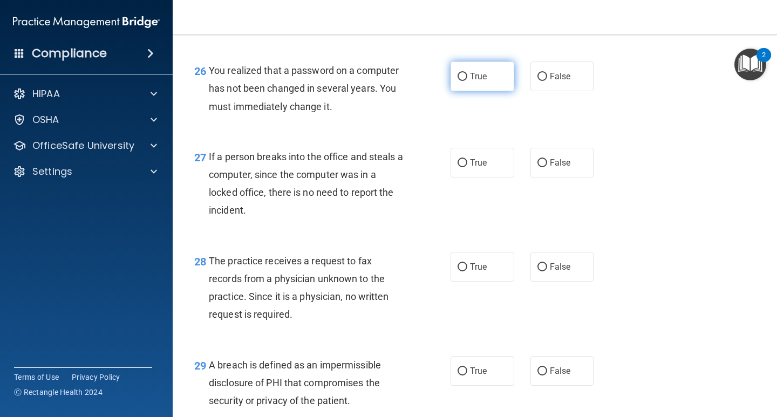
click at [459, 81] on input "True" at bounding box center [463, 77] width 10 height 8
radio input "true"
click at [538, 167] on input "False" at bounding box center [543, 163] width 10 height 8
radio input "true"
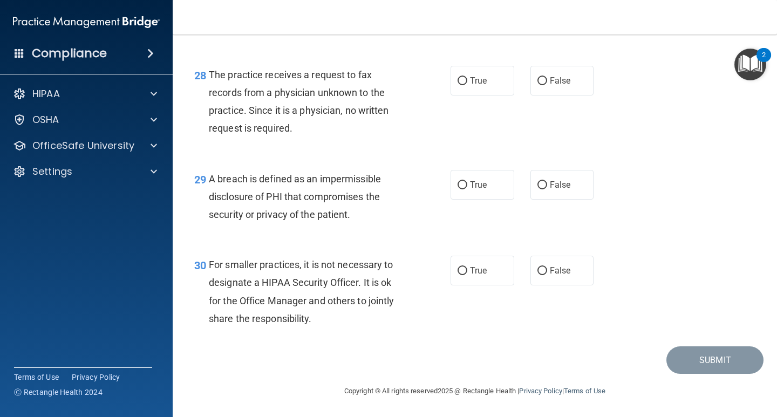
scroll to position [2741, 0]
click at [539, 81] on input "False" at bounding box center [543, 81] width 10 height 8
radio input "true"
click at [458, 185] on input "True" at bounding box center [463, 185] width 10 height 8
radio input "true"
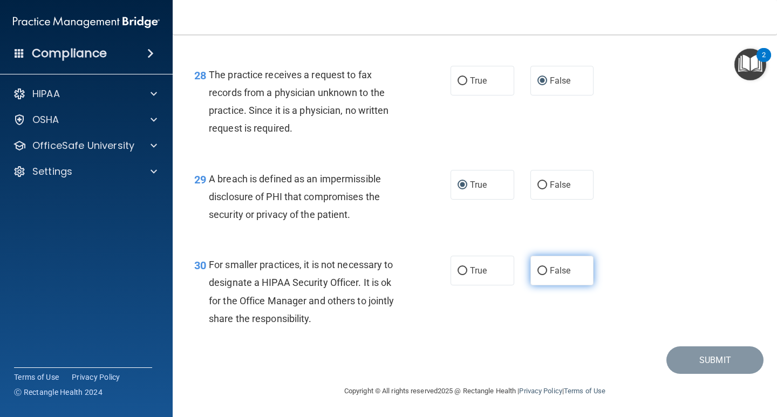
click at [538, 271] on input "False" at bounding box center [543, 271] width 10 height 8
radio input "true"
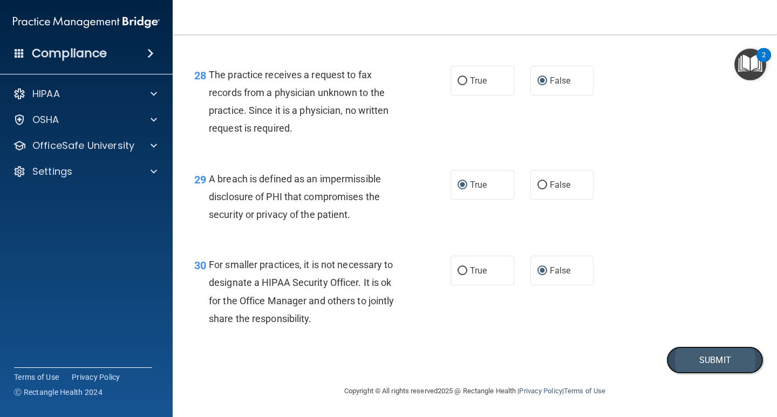
click at [707, 361] on button "Submit" at bounding box center [715, 361] width 97 height 28
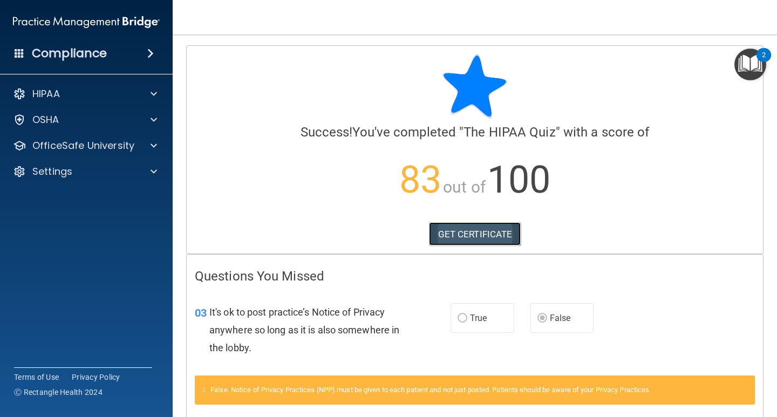
click at [461, 233] on link "GET CERTIFICATE" at bounding box center [475, 234] width 92 height 24
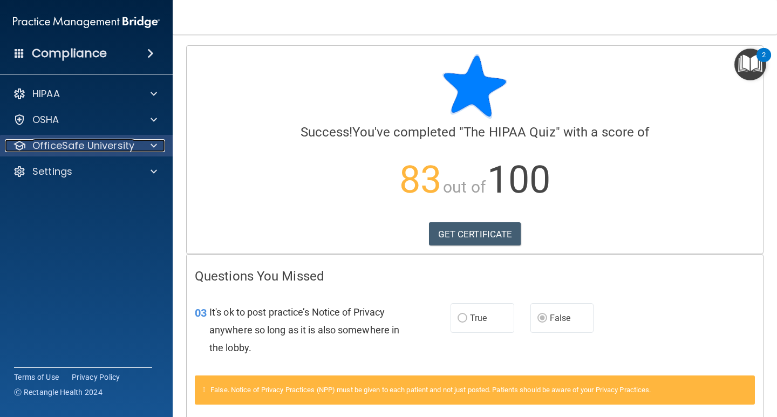
click at [102, 147] on p "OfficeSafe University" at bounding box center [83, 145] width 102 height 13
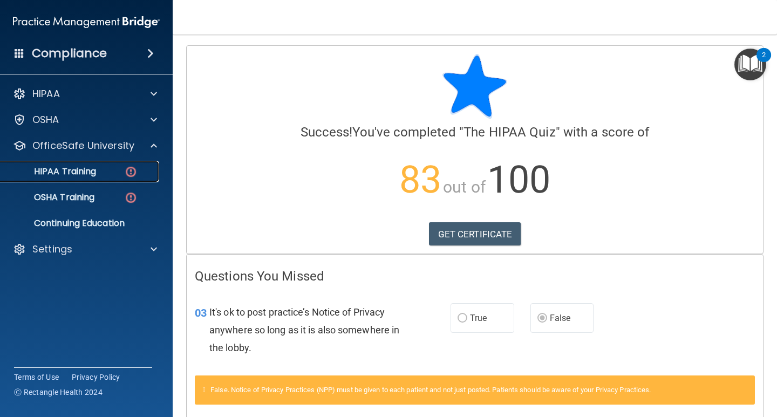
click at [70, 171] on p "HIPAA Training" at bounding box center [51, 171] width 89 height 11
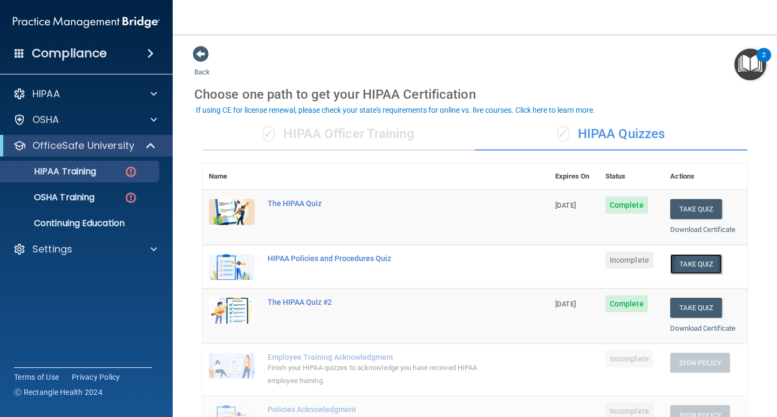
drag, startPoint x: 696, startPoint y: 263, endPoint x: 709, endPoint y: 260, distance: 14.0
click at [700, 261] on button "Take Quiz" at bounding box center [697, 264] width 52 height 20
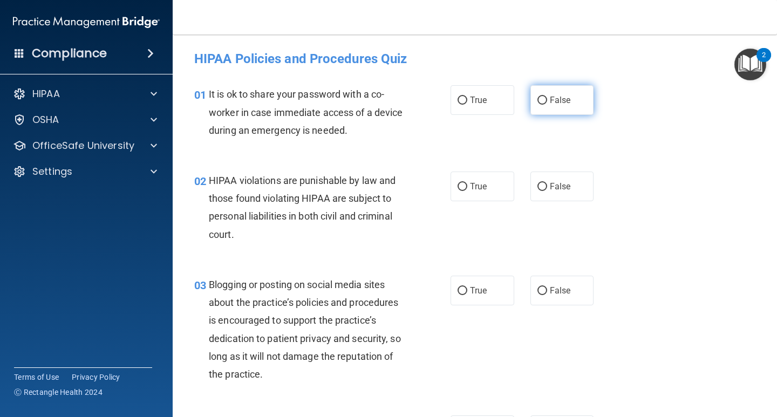
click at [538, 100] on input "False" at bounding box center [543, 101] width 10 height 8
radio input "true"
click at [462, 193] on label "True" at bounding box center [483, 187] width 64 height 30
click at [462, 191] on input "True" at bounding box center [463, 187] width 10 height 8
radio input "true"
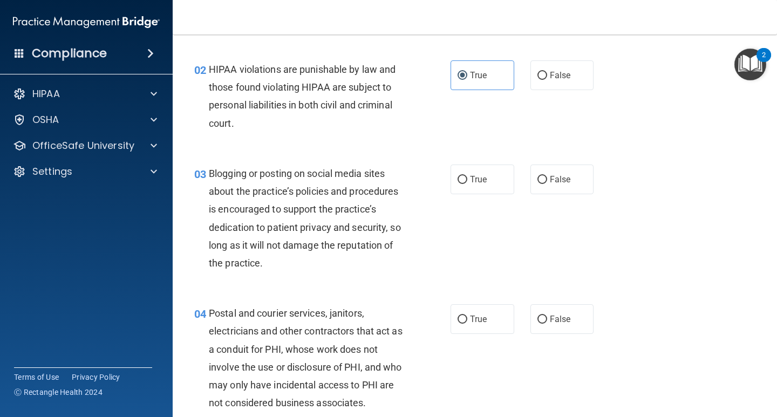
scroll to position [162, 0]
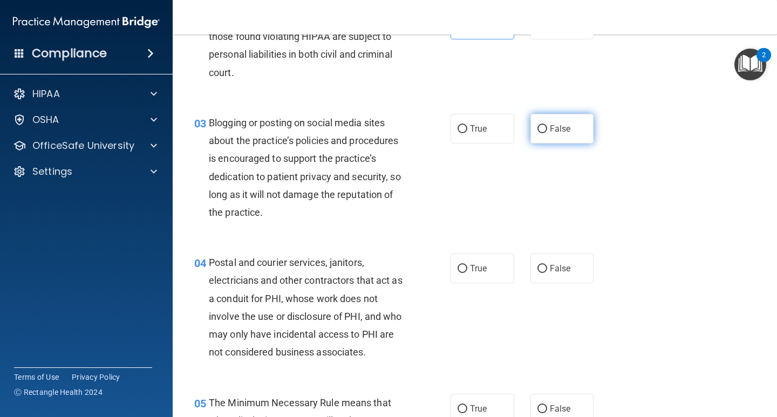
click at [538, 128] on input "False" at bounding box center [543, 129] width 10 height 8
radio input "true"
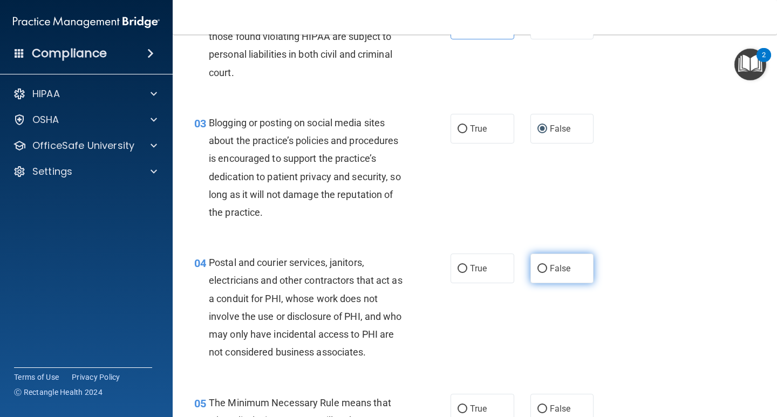
click at [538, 268] on input "False" at bounding box center [543, 269] width 10 height 8
radio input "true"
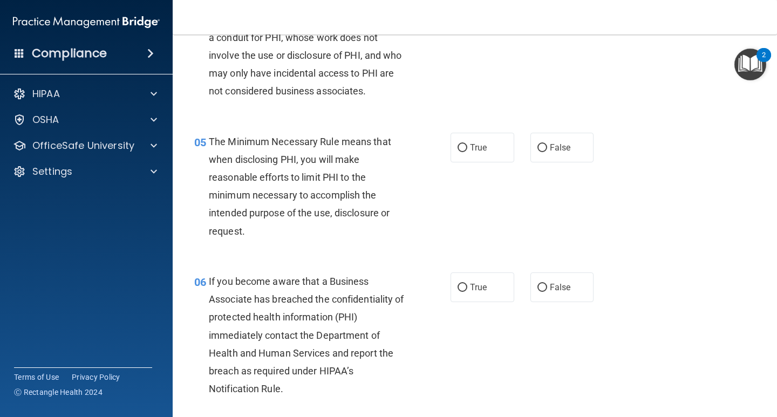
scroll to position [432, 0]
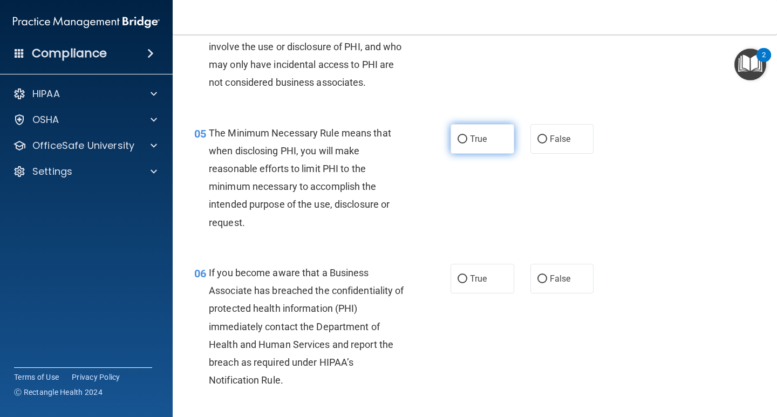
click at [463, 139] on input "True" at bounding box center [463, 140] width 10 height 8
radio input "true"
click at [460, 277] on input "True" at bounding box center [463, 279] width 10 height 8
radio input "true"
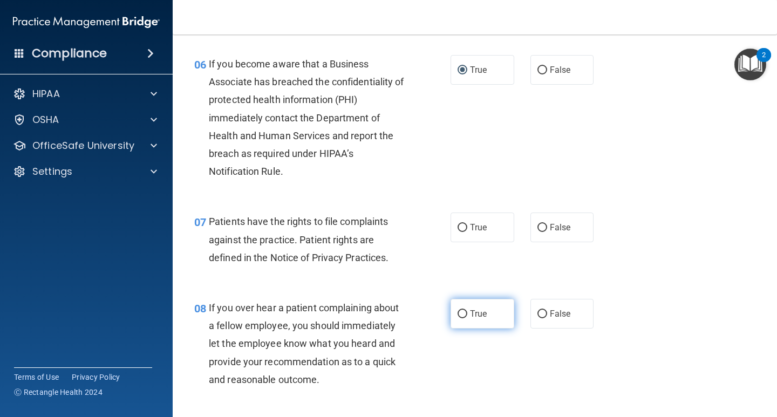
scroll to position [648, 0]
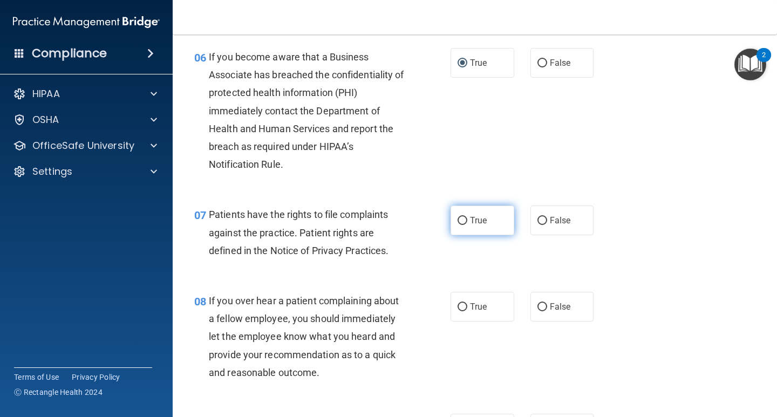
click at [463, 224] on input "True" at bounding box center [463, 221] width 10 height 8
radio input "true"
click at [540, 305] on input "False" at bounding box center [543, 307] width 10 height 8
radio input "true"
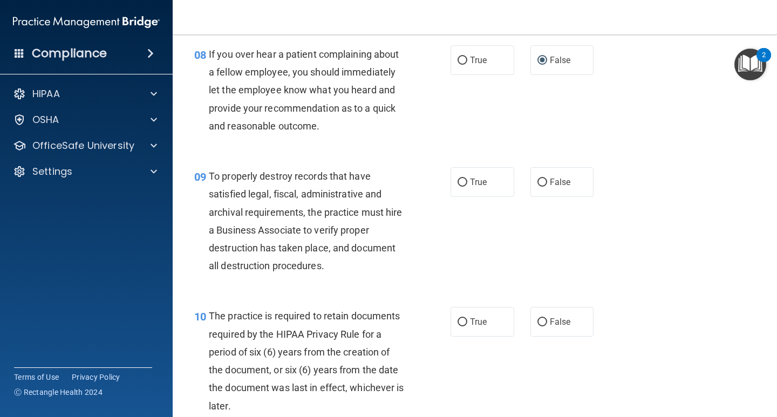
scroll to position [918, 0]
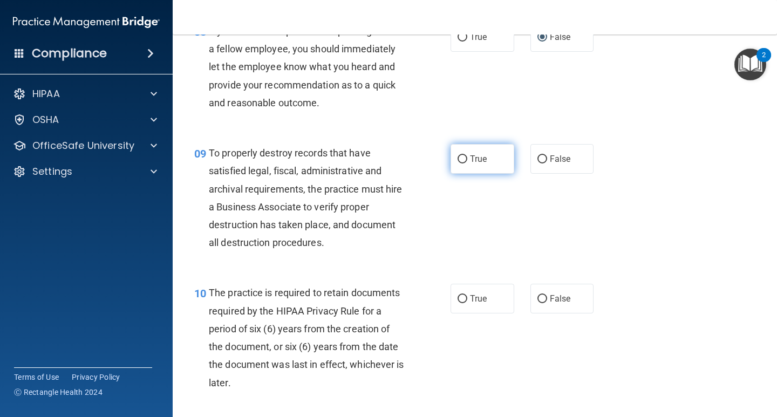
click at [459, 160] on input "True" at bounding box center [463, 159] width 10 height 8
radio input "true"
click at [458, 296] on input "True" at bounding box center [463, 299] width 10 height 8
radio input "true"
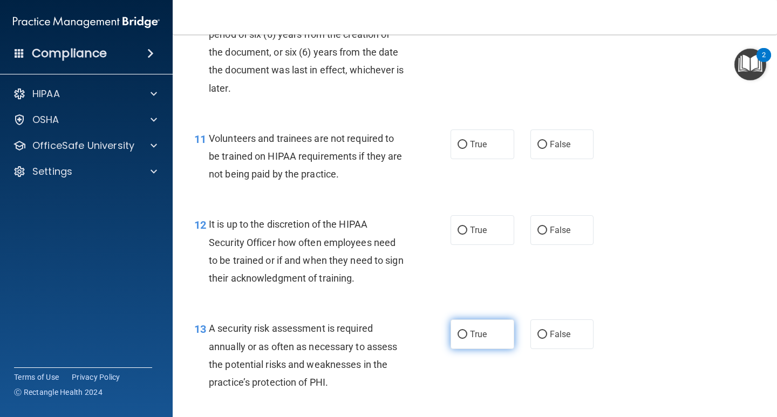
scroll to position [1242, 0]
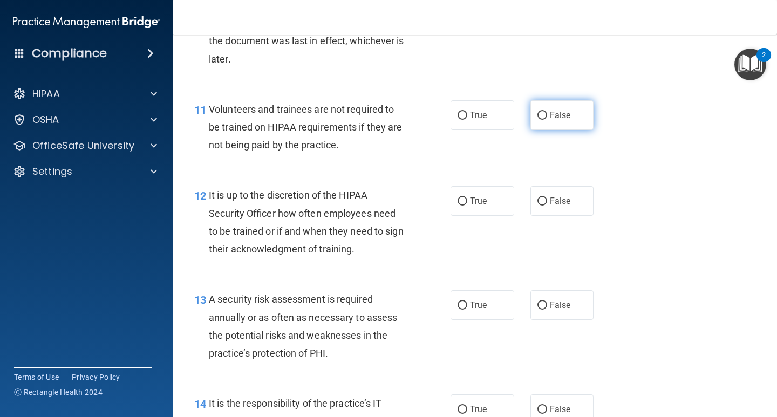
click at [543, 112] on label "False" at bounding box center [563, 115] width 64 height 30
click at [543, 112] on input "False" at bounding box center [543, 116] width 10 height 8
radio input "true"
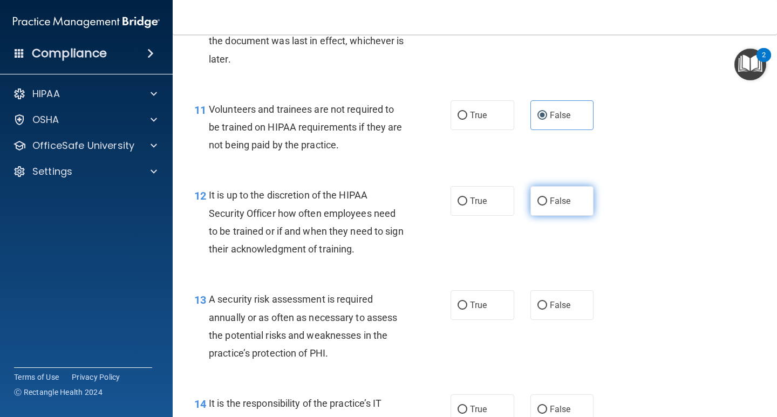
click at [538, 201] on input "False" at bounding box center [543, 202] width 10 height 8
radio input "true"
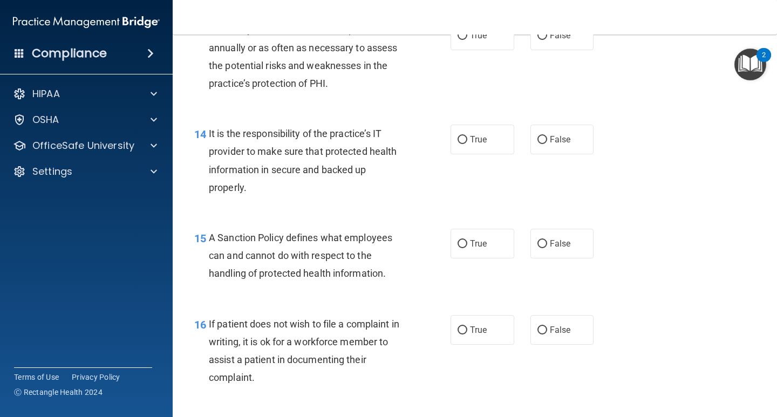
scroll to position [1404, 0]
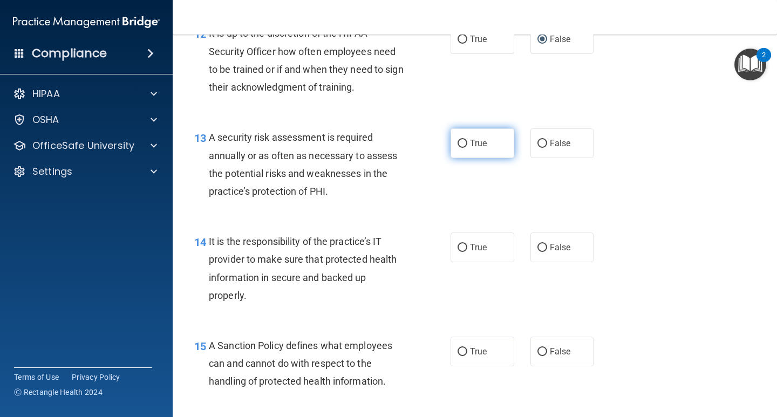
click at [461, 141] on input "True" at bounding box center [463, 144] width 10 height 8
radio input "true"
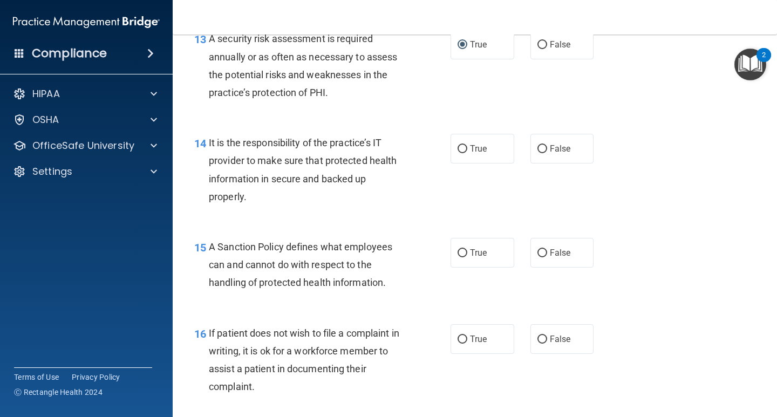
scroll to position [1512, 0]
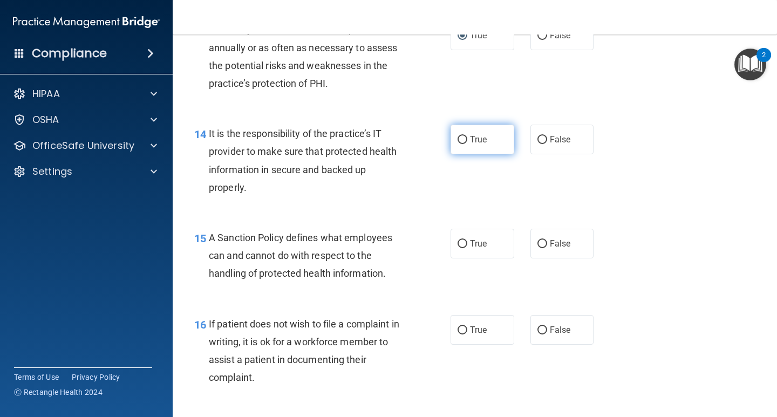
click at [458, 144] on input "True" at bounding box center [463, 140] width 10 height 8
radio input "true"
click at [458, 240] on input "True" at bounding box center [463, 244] width 10 height 8
radio input "true"
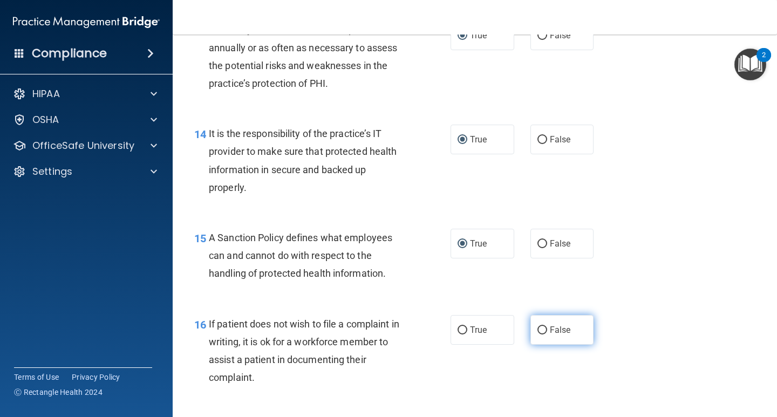
click at [540, 330] on input "False" at bounding box center [543, 331] width 10 height 8
radio input "true"
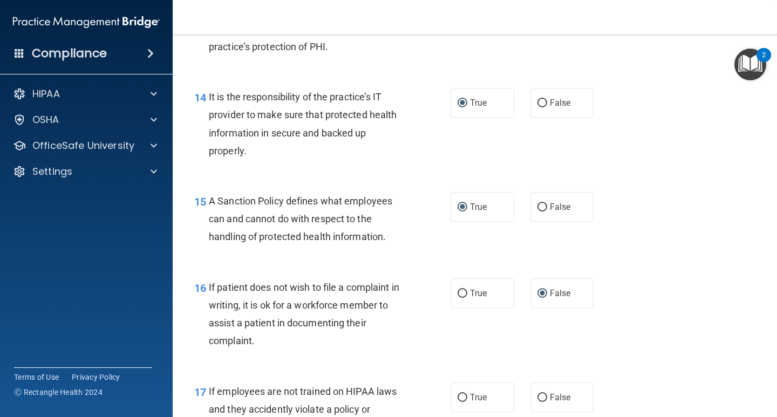
scroll to position [1728, 0]
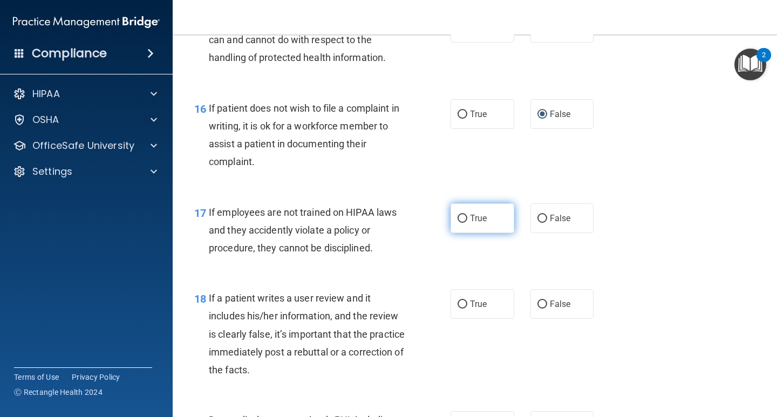
click at [461, 216] on input "True" at bounding box center [463, 219] width 10 height 8
radio input "true"
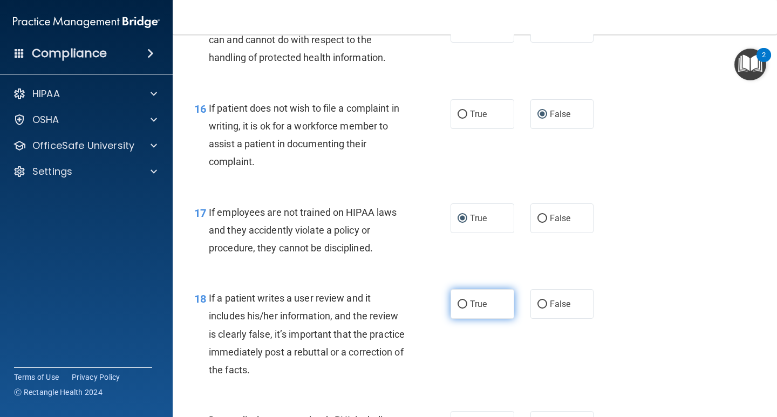
click at [461, 307] on input "True" at bounding box center [463, 305] width 10 height 8
radio input "true"
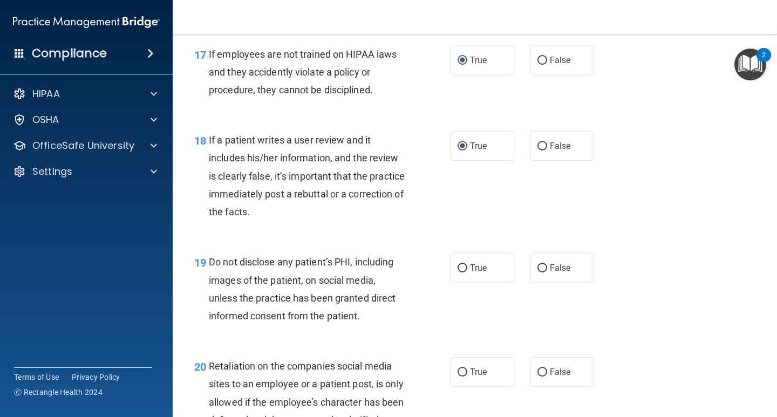
scroll to position [1890, 0]
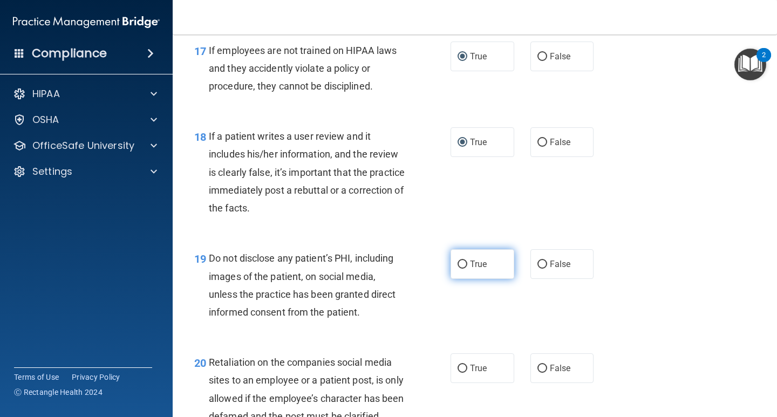
click at [459, 269] on input "True" at bounding box center [463, 265] width 10 height 8
radio input "true"
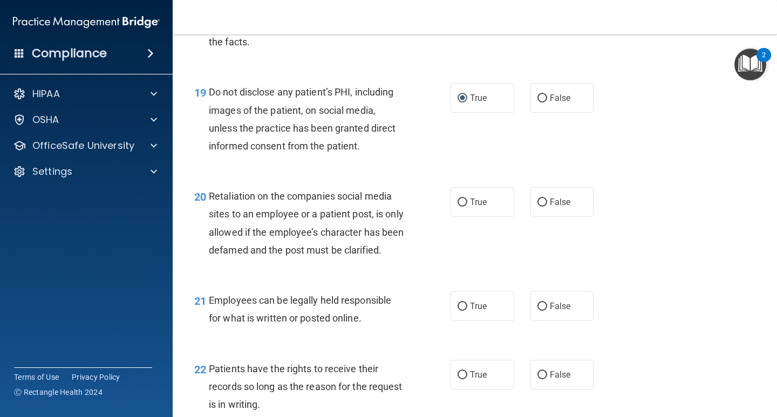
scroll to position [2106, 0]
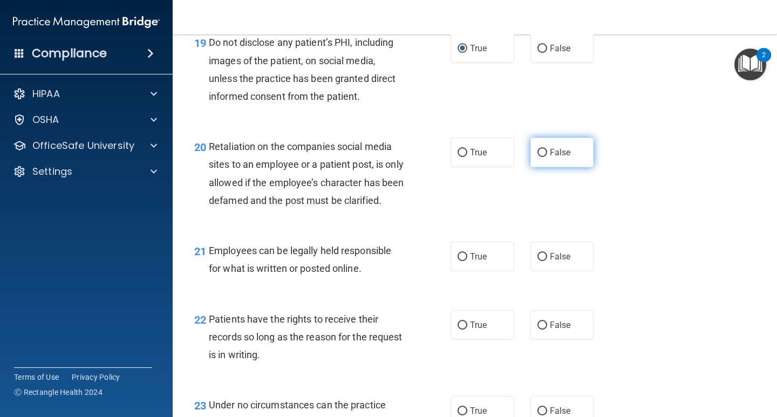
click at [539, 150] on input "False" at bounding box center [543, 153] width 10 height 8
radio input "true"
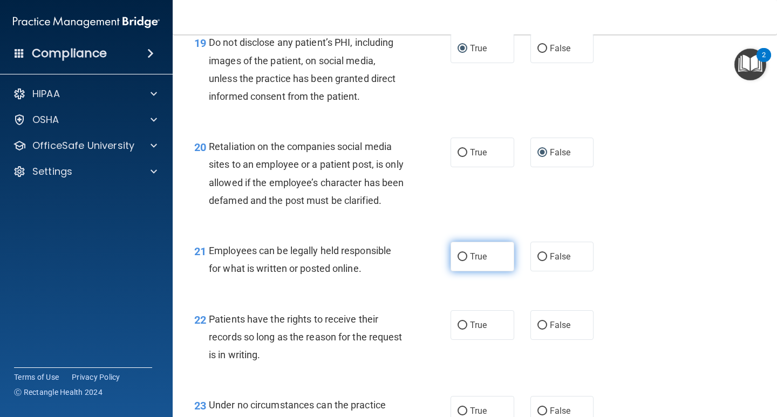
click at [459, 261] on input "True" at bounding box center [463, 257] width 10 height 8
radio input "true"
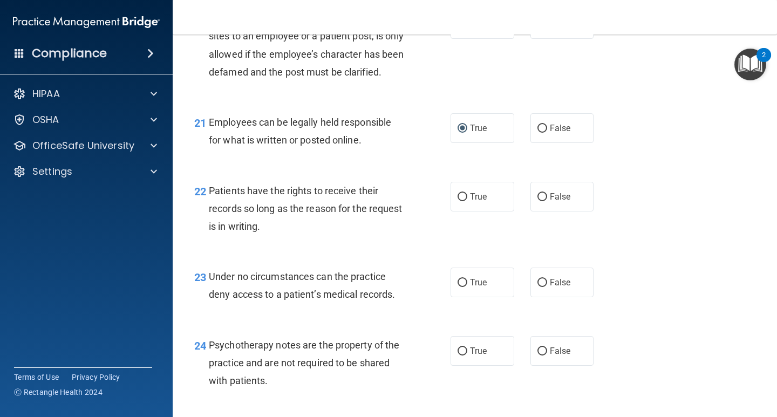
scroll to position [2267, 0]
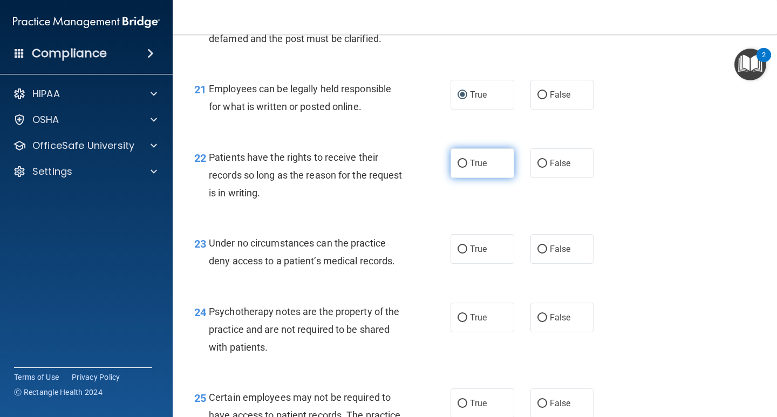
click at [458, 168] on input "True" at bounding box center [463, 164] width 10 height 8
radio input "true"
click at [542, 178] on label "False" at bounding box center [563, 163] width 64 height 30
click at [538, 168] on input "False" at bounding box center [543, 164] width 10 height 8
radio input "true"
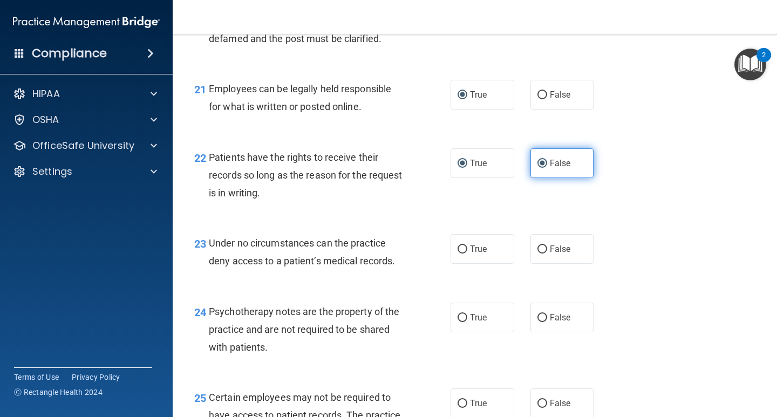
radio input "false"
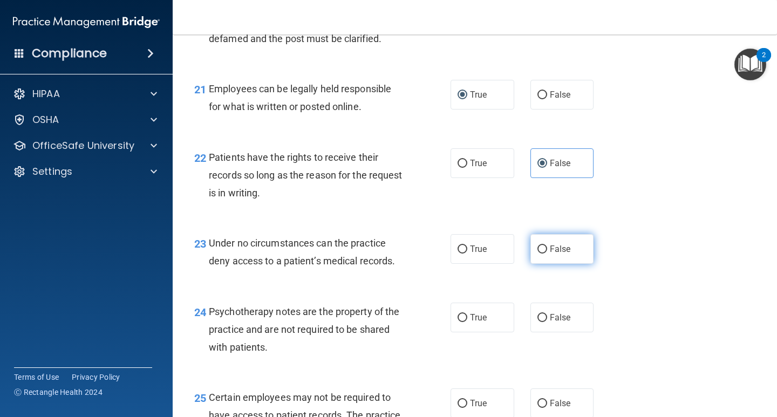
click at [538, 254] on input "False" at bounding box center [543, 250] width 10 height 8
radio input "true"
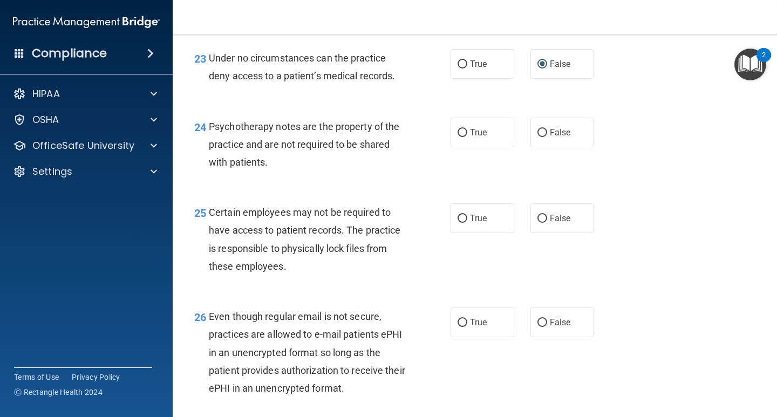
scroll to position [2483, 0]
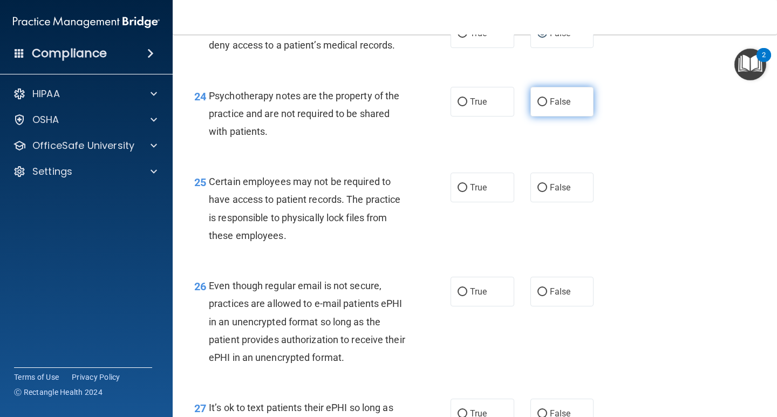
click at [531, 117] on label "False" at bounding box center [563, 102] width 64 height 30
click at [538, 106] on input "False" at bounding box center [543, 102] width 10 height 8
radio input "true"
click at [459, 192] on input "True" at bounding box center [463, 188] width 10 height 8
radio input "true"
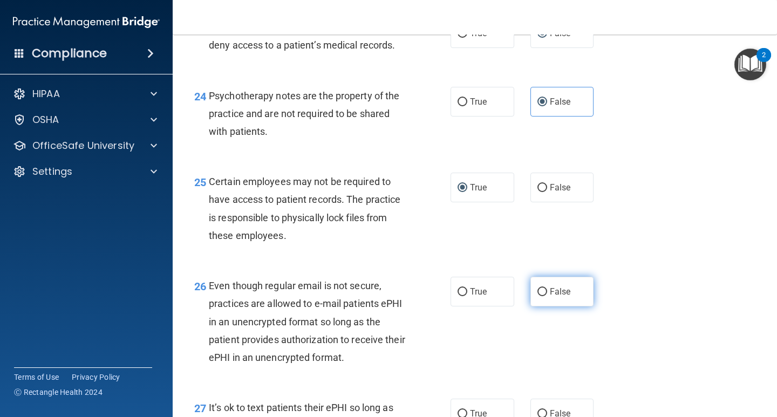
click at [538, 296] on input "False" at bounding box center [543, 292] width 10 height 8
radio input "true"
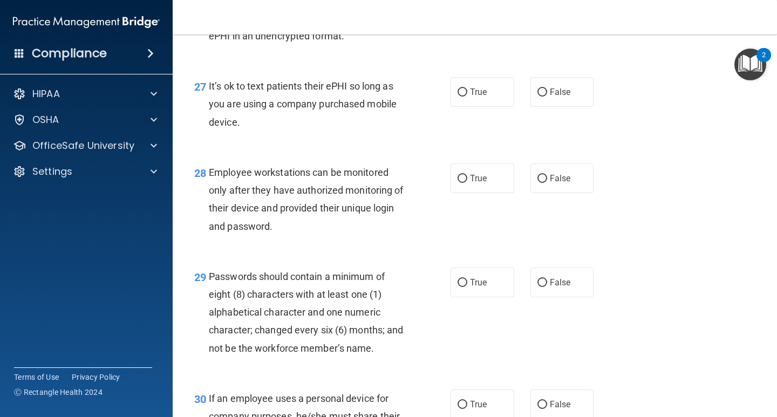
scroll to position [2807, 0]
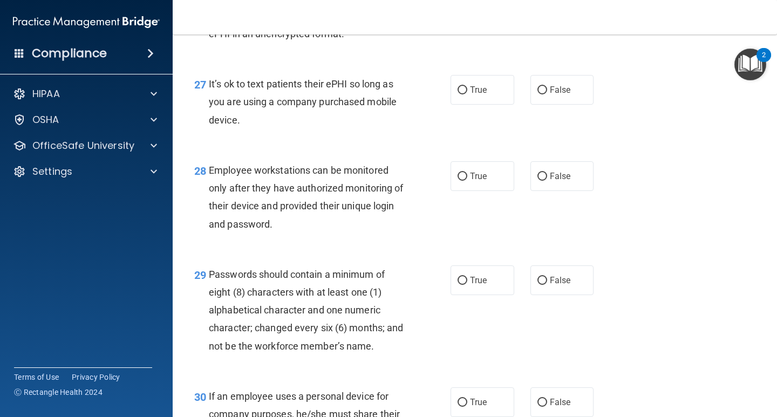
drag, startPoint x: 537, startPoint y: 107, endPoint x: 522, endPoint y: 109, distance: 15.2
click at [538, 94] on input "False" at bounding box center [543, 90] width 10 height 8
radio input "true"
drag, startPoint x: 541, startPoint y: 194, endPoint x: 534, endPoint y: 205, distance: 12.4
click at [540, 181] on input "False" at bounding box center [543, 177] width 10 height 8
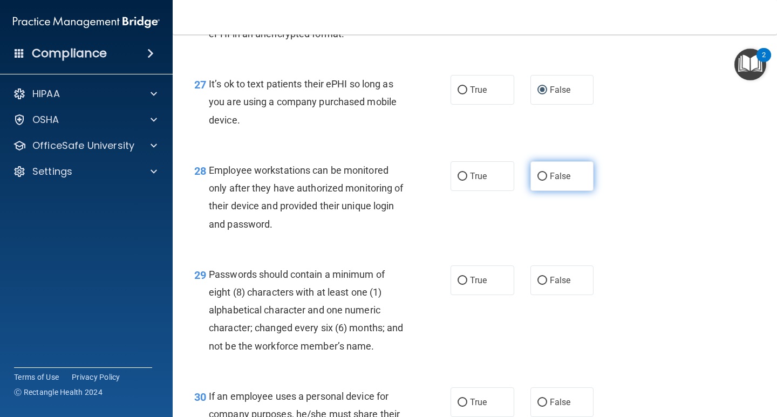
radio input "true"
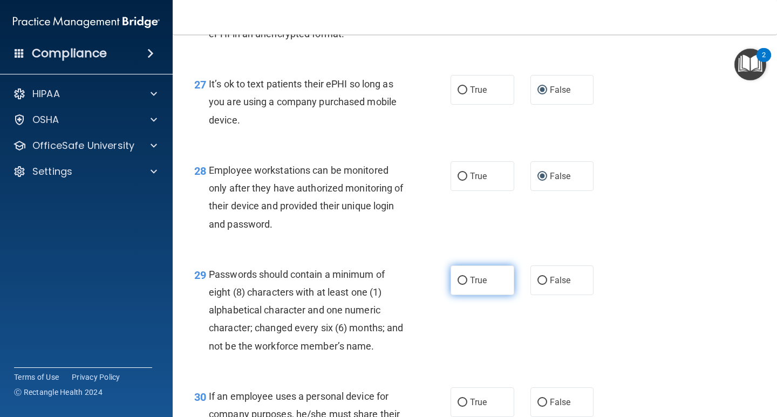
drag, startPoint x: 463, startPoint y: 293, endPoint x: 459, endPoint y: 299, distance: 6.8
click at [459, 295] on label "True" at bounding box center [483, 281] width 64 height 30
click at [459, 285] on input "True" at bounding box center [463, 281] width 10 height 8
radio input "true"
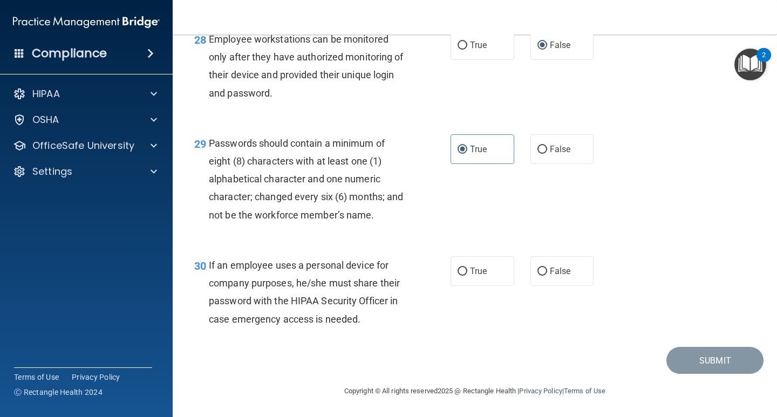
scroll to position [2956, 0]
click at [538, 268] on input "False" at bounding box center [543, 272] width 10 height 8
radio input "true"
drag, startPoint x: 706, startPoint y: 358, endPoint x: 699, endPoint y: 356, distance: 7.3
click at [699, 358] on button "Submit" at bounding box center [715, 361] width 97 height 28
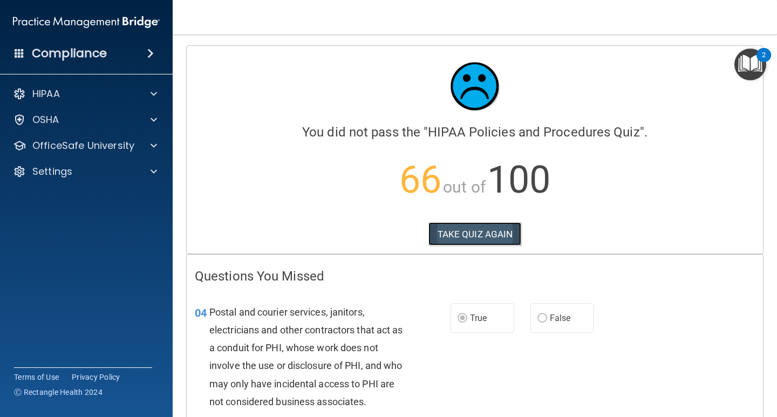
drag, startPoint x: 453, startPoint y: 232, endPoint x: 448, endPoint y: 235, distance: 6.2
click at [448, 235] on button "TAKE QUIZ AGAIN" at bounding box center [475, 234] width 93 height 24
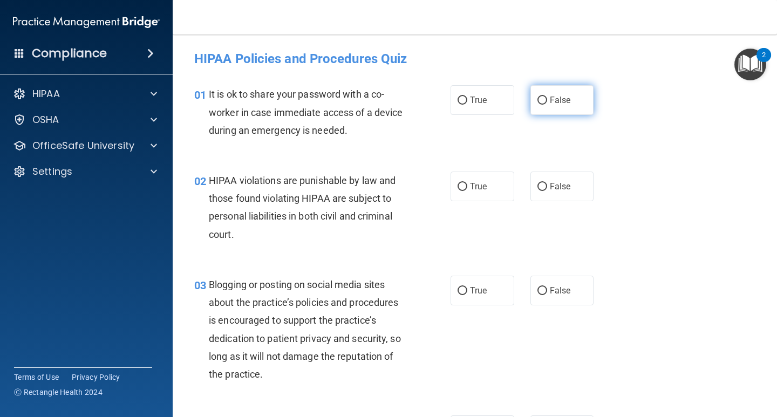
click at [538, 101] on input "False" at bounding box center [543, 101] width 10 height 8
radio input "true"
click at [458, 186] on input "True" at bounding box center [463, 187] width 10 height 8
radio input "true"
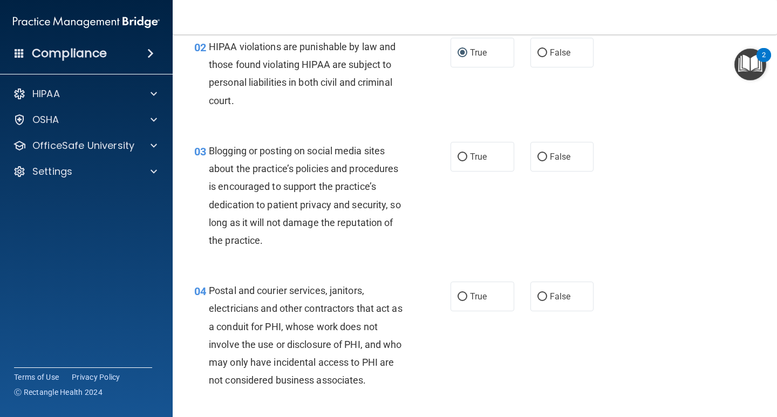
scroll to position [162, 0]
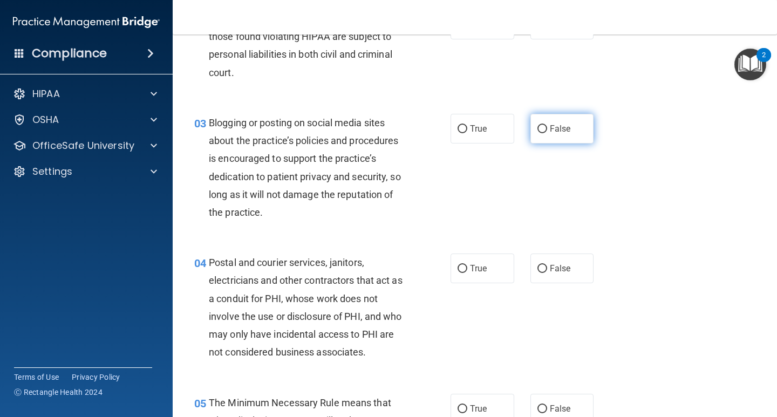
click at [538, 127] on input "False" at bounding box center [543, 129] width 10 height 8
radio input "true"
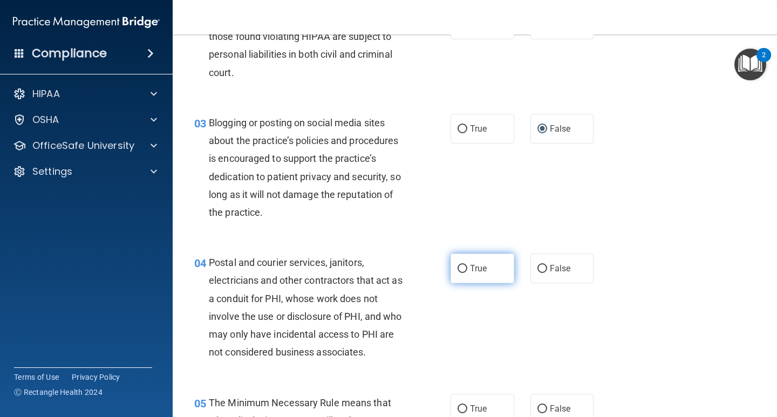
click at [476, 276] on label "True" at bounding box center [483, 269] width 64 height 30
click at [468, 273] on input "True" at bounding box center [463, 269] width 10 height 8
radio input "true"
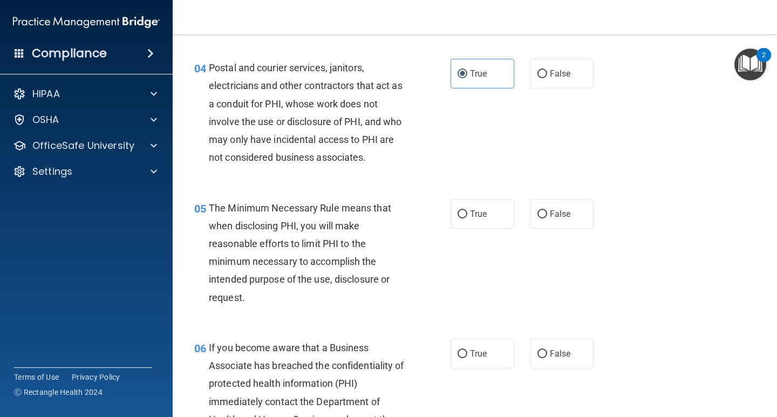
scroll to position [378, 0]
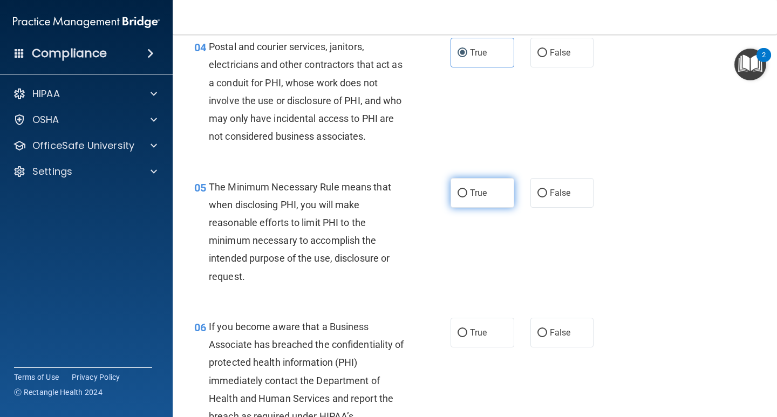
click at [458, 195] on input "True" at bounding box center [463, 193] width 10 height 8
radio input "true"
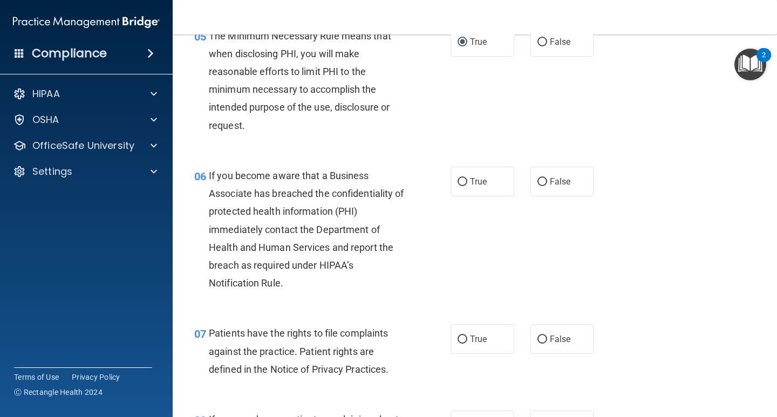
scroll to position [540, 0]
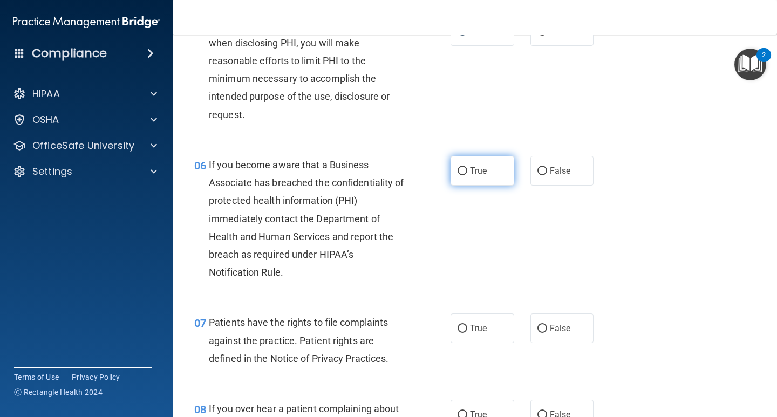
click at [462, 174] on label "True" at bounding box center [483, 171] width 64 height 30
click at [458, 172] on input "True" at bounding box center [463, 171] width 10 height 8
radio input "true"
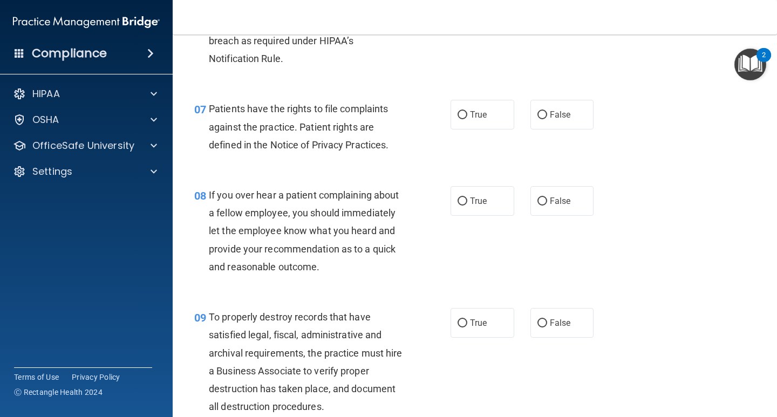
scroll to position [756, 0]
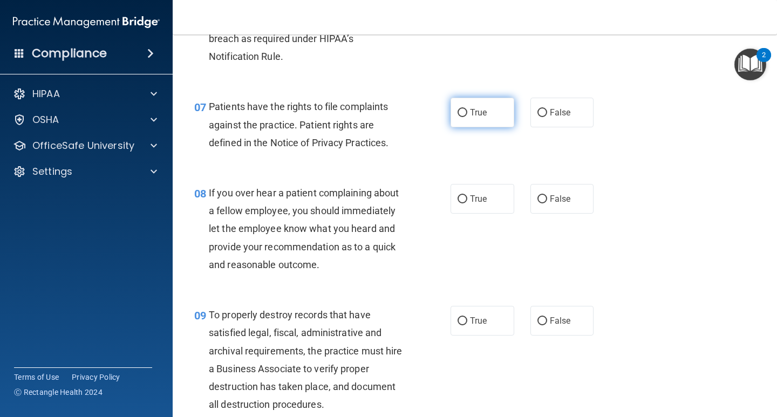
click at [460, 111] on input "True" at bounding box center [463, 113] width 10 height 8
radio input "true"
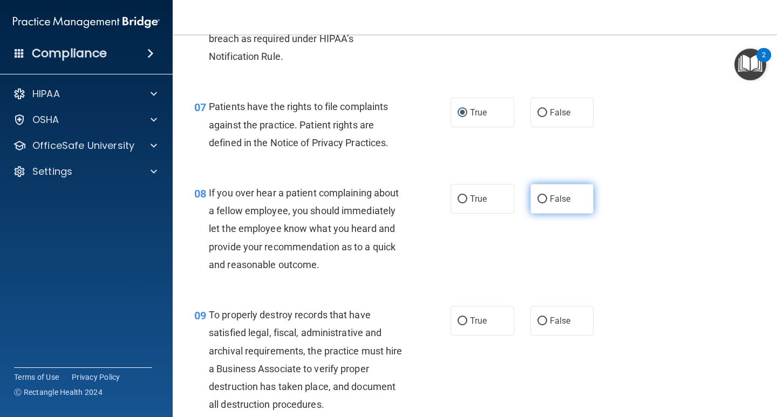
click at [538, 198] on input "False" at bounding box center [543, 199] width 10 height 8
radio input "true"
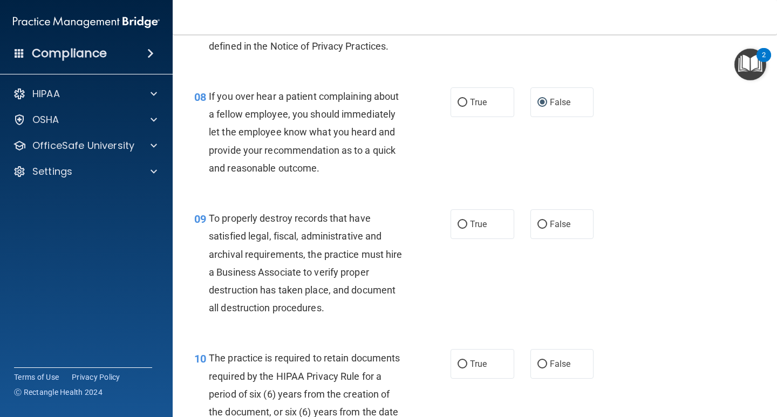
scroll to position [864, 0]
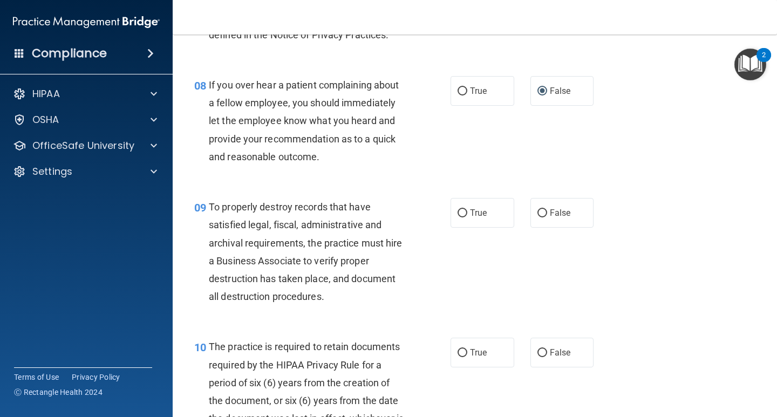
drag, startPoint x: 539, startPoint y: 213, endPoint x: 491, endPoint y: 263, distance: 69.1
click at [533, 218] on label "False" at bounding box center [563, 213] width 64 height 30
click at [538, 211] on input "False" at bounding box center [543, 213] width 10 height 8
radio input "true"
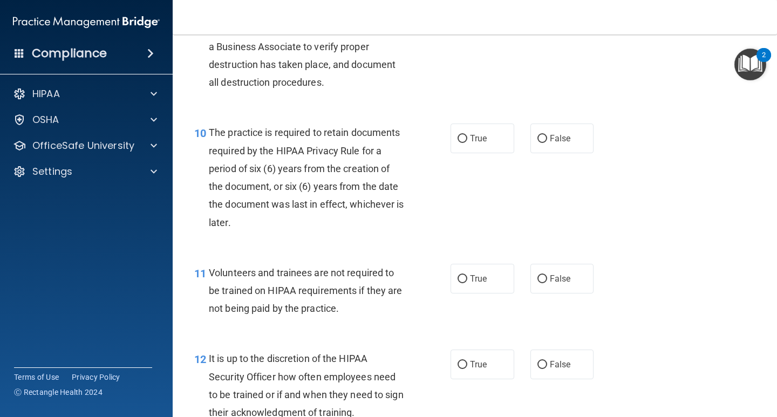
scroll to position [1080, 0]
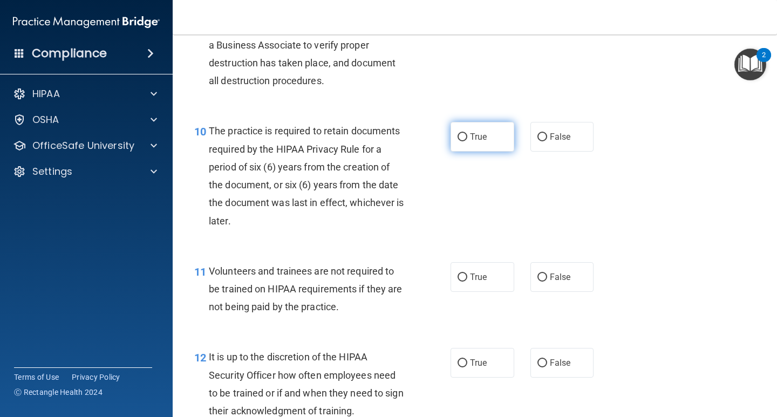
click at [461, 137] on input "True" at bounding box center [463, 137] width 10 height 8
radio input "true"
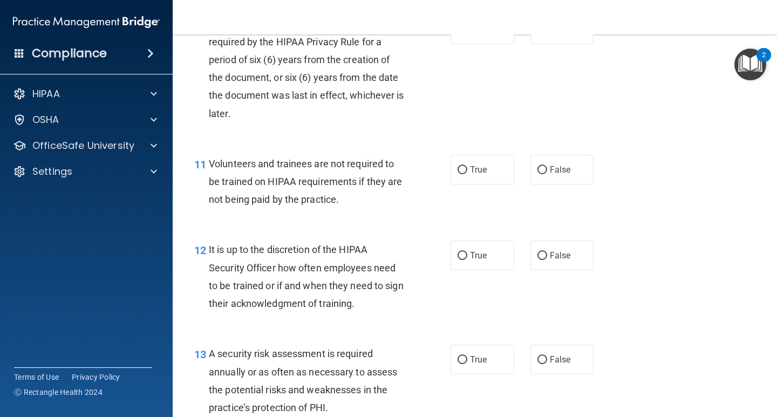
scroll to position [1188, 0]
drag, startPoint x: 538, startPoint y: 168, endPoint x: 483, endPoint y: 184, distance: 57.2
click at [538, 169] on input "False" at bounding box center [543, 170] width 10 height 8
radio input "true"
click at [545, 255] on label "False" at bounding box center [563, 255] width 64 height 30
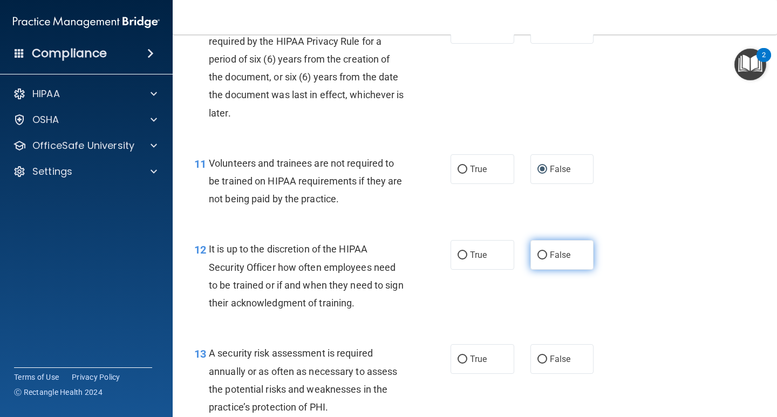
click at [545, 255] on input "False" at bounding box center [543, 256] width 10 height 8
radio input "true"
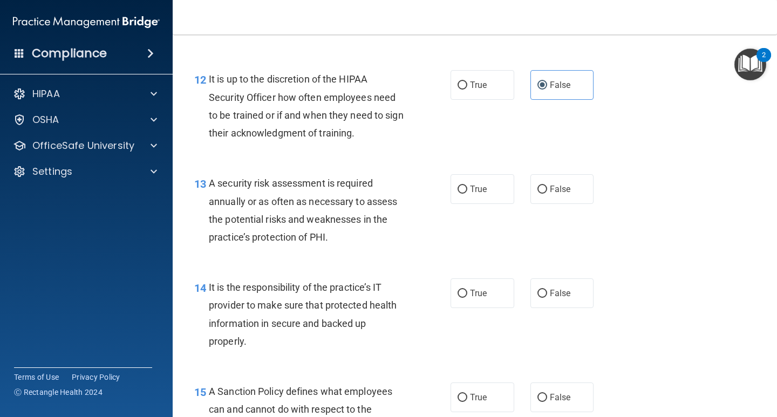
scroll to position [1458, 0]
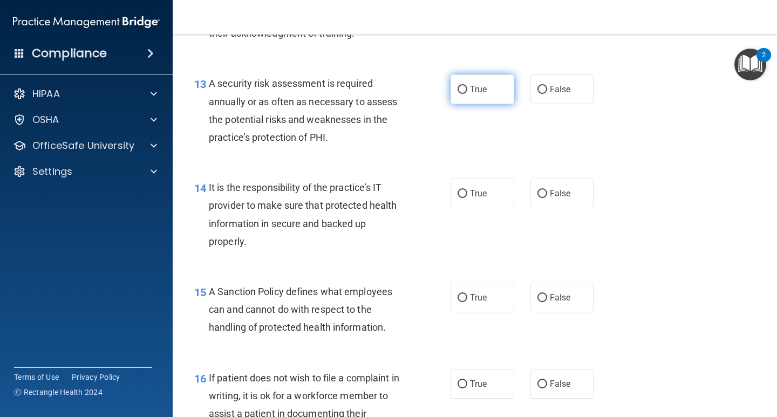
click at [458, 90] on input "True" at bounding box center [463, 90] width 10 height 8
radio input "true"
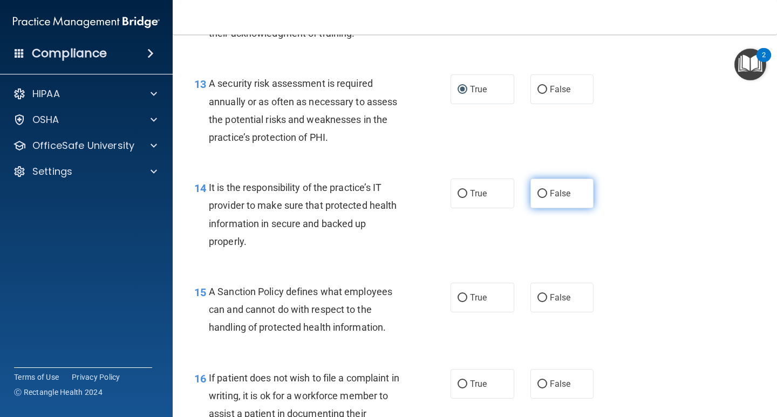
click at [538, 194] on input "False" at bounding box center [543, 194] width 10 height 8
radio input "true"
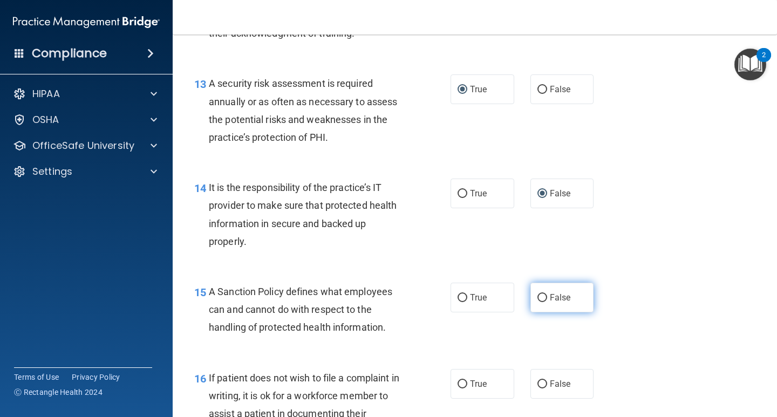
drag, startPoint x: 542, startPoint y: 296, endPoint x: 532, endPoint y: 307, distance: 14.5
click at [540, 296] on input "False" at bounding box center [543, 298] width 10 height 8
radio input "true"
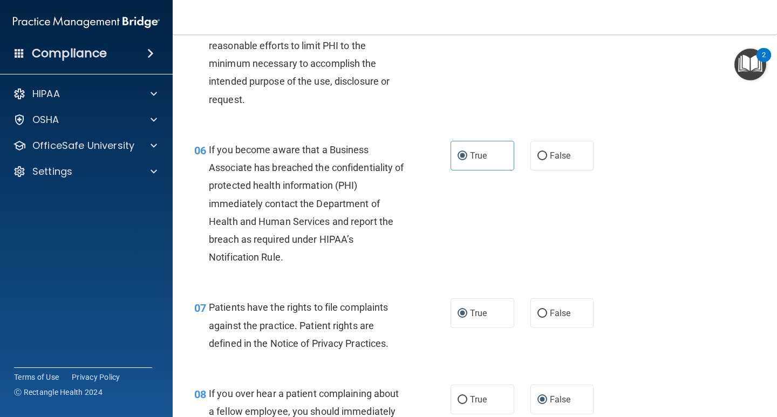
scroll to position [540, 0]
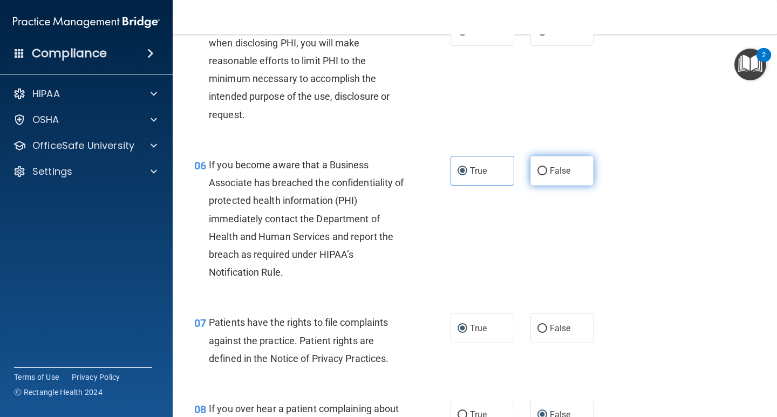
click at [540, 170] on input "False" at bounding box center [543, 171] width 10 height 8
radio input "true"
radio input "false"
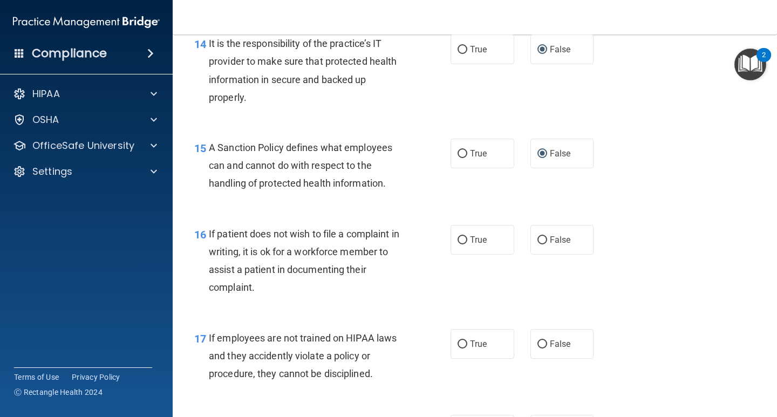
scroll to position [1620, 0]
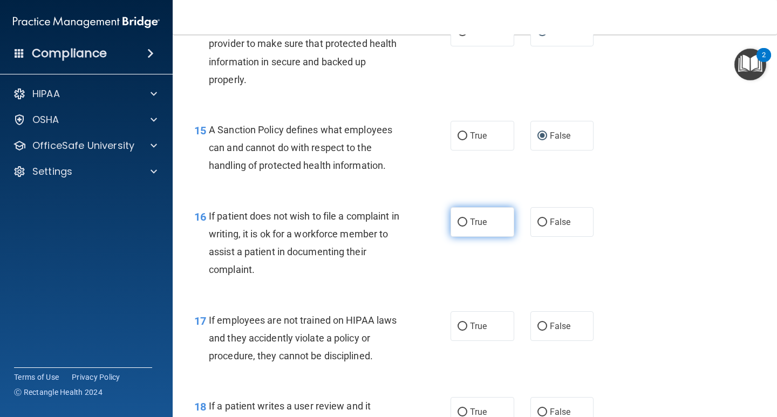
click at [458, 222] on input "True" at bounding box center [463, 223] width 10 height 8
radio input "true"
click at [541, 322] on label "False" at bounding box center [563, 327] width 64 height 30
click at [541, 323] on input "False" at bounding box center [543, 327] width 10 height 8
radio input "true"
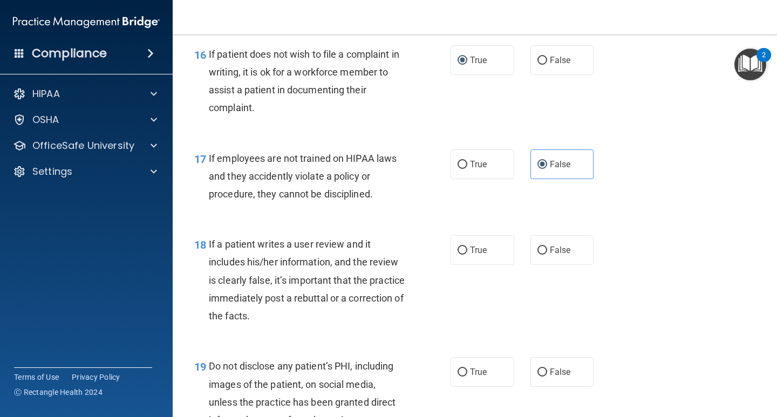
scroll to position [1836, 0]
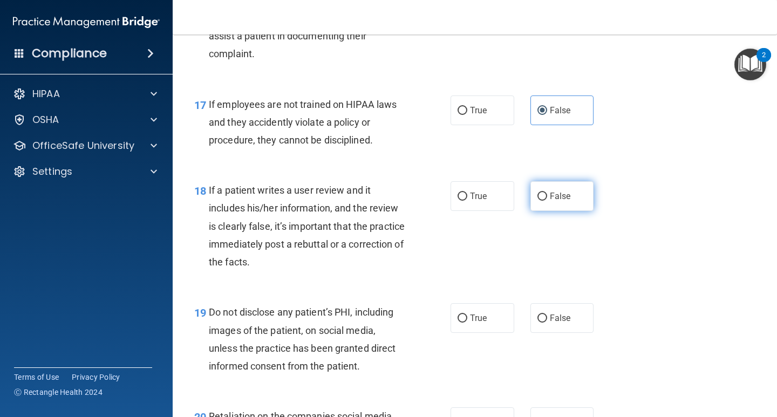
click at [539, 197] on input "False" at bounding box center [543, 197] width 10 height 8
radio input "true"
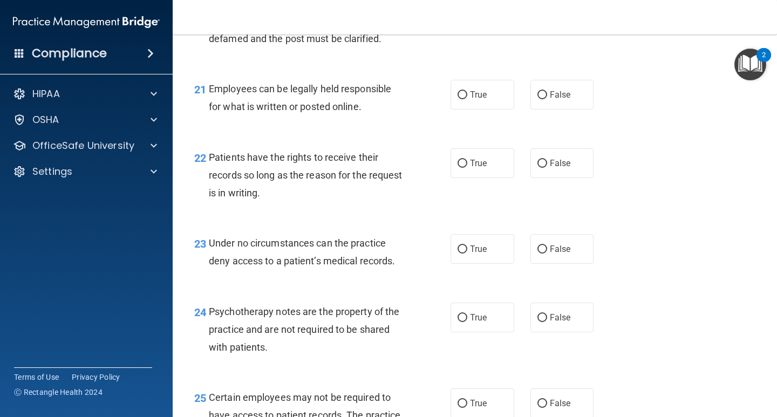
scroll to position [2321, 0]
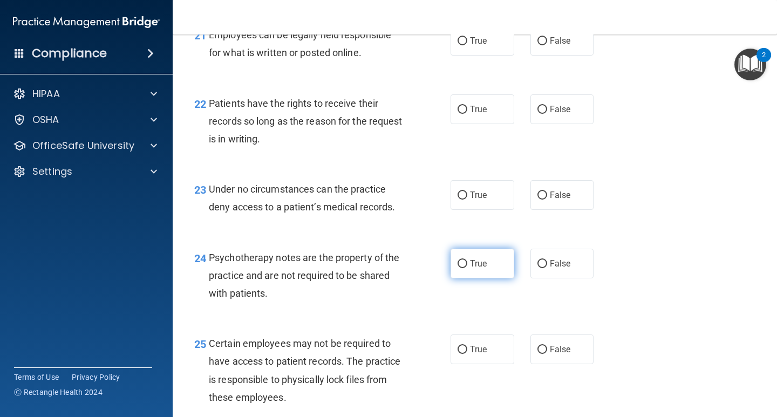
click at [459, 268] on input "True" at bounding box center [463, 264] width 10 height 8
radio input "true"
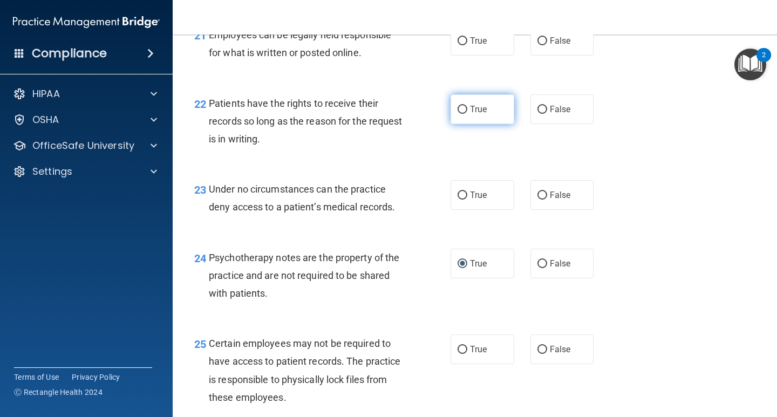
click at [458, 114] on input "True" at bounding box center [463, 110] width 10 height 8
radio input "true"
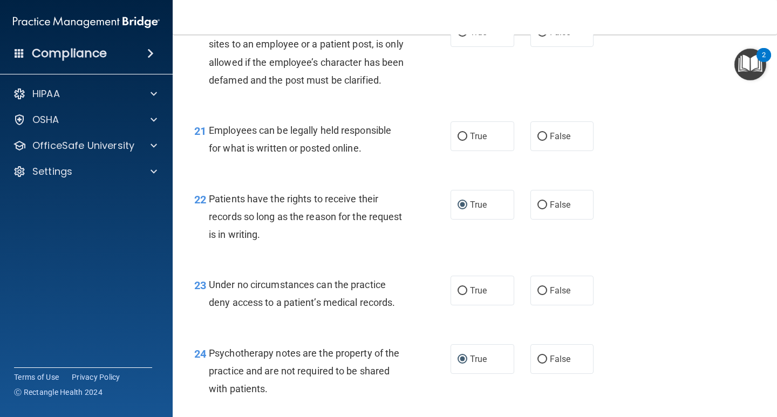
scroll to position [2213, 0]
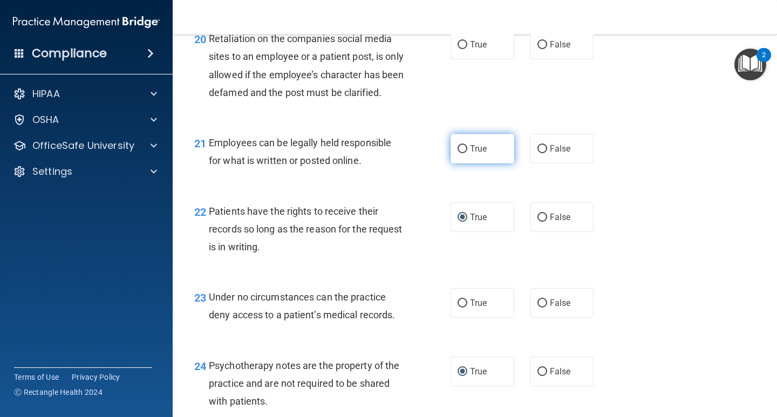
click at [458, 153] on input "True" at bounding box center [463, 149] width 10 height 8
radio input "true"
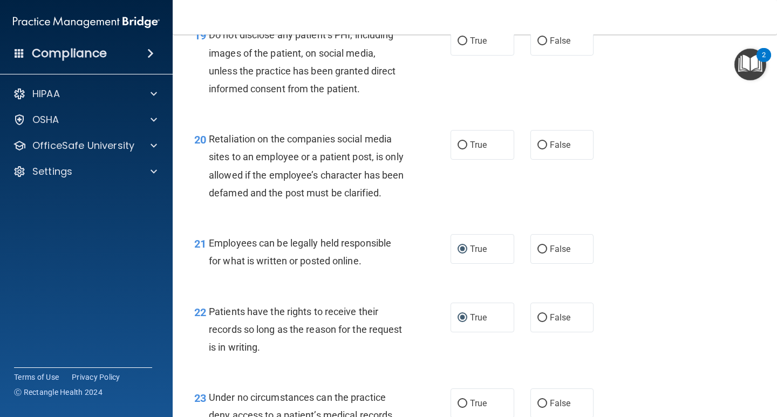
scroll to position [2106, 0]
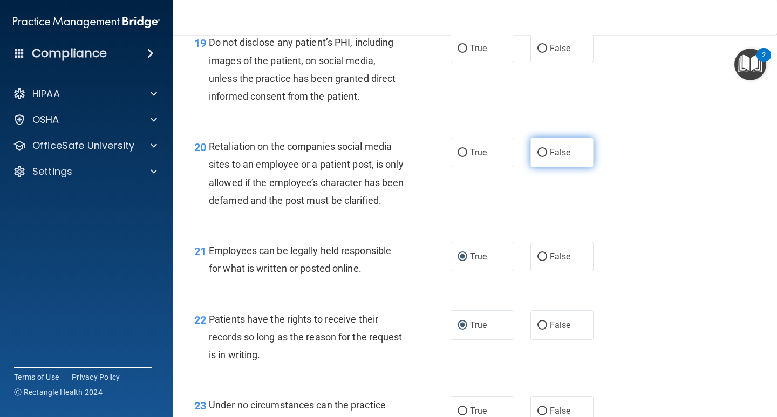
click at [538, 151] on input "False" at bounding box center [543, 153] width 10 height 8
radio input "true"
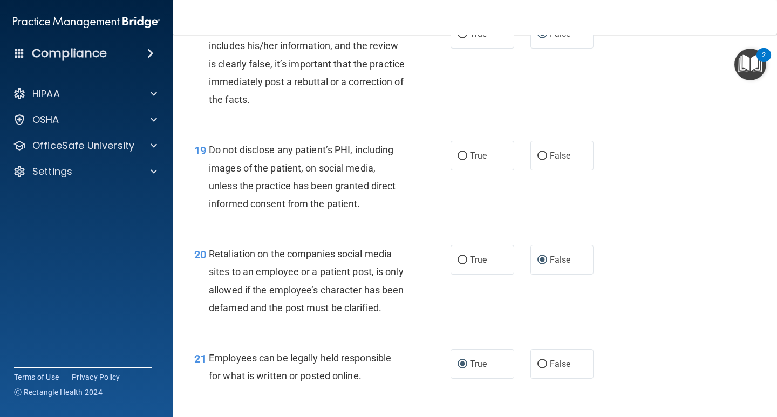
scroll to position [1998, 0]
click at [463, 154] on input "True" at bounding box center [463, 157] width 10 height 8
radio input "true"
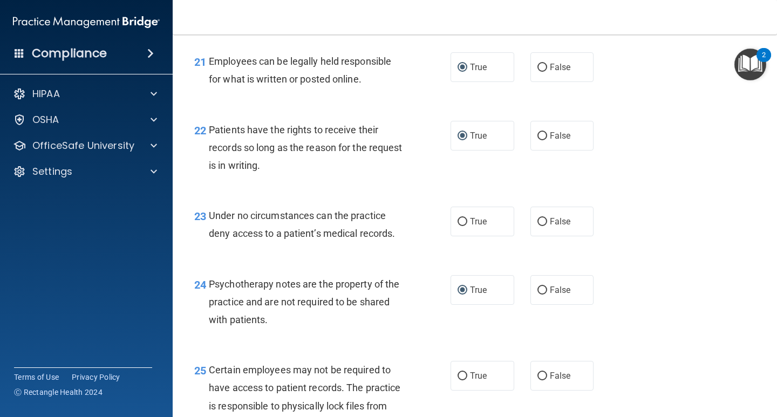
scroll to position [2321, 0]
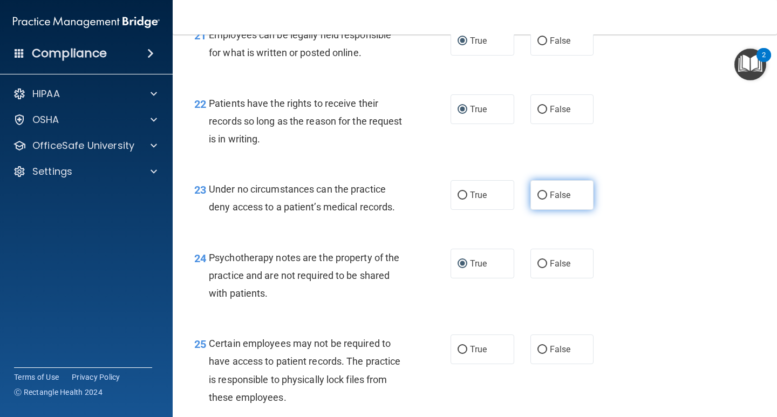
click at [538, 200] on input "False" at bounding box center [543, 196] width 10 height 8
radio input "true"
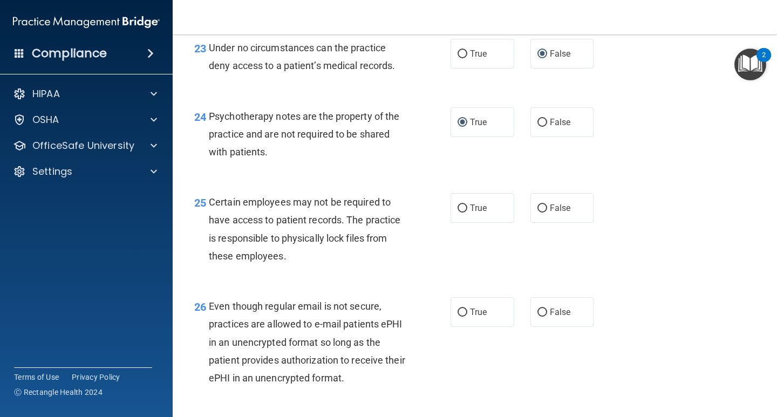
scroll to position [2483, 0]
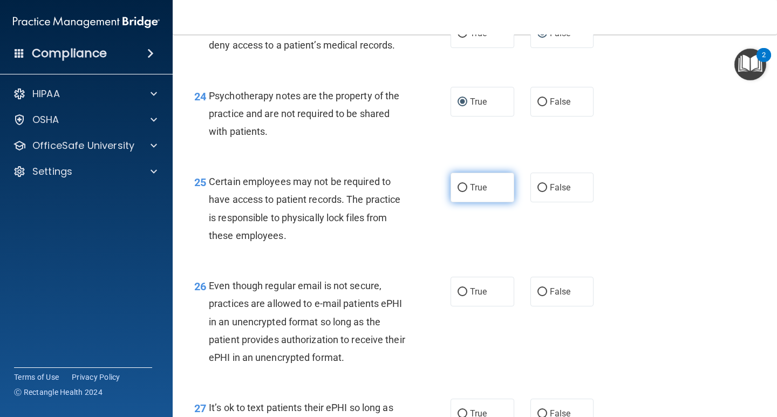
click at [458, 192] on input "True" at bounding box center [463, 188] width 10 height 8
radio input "true"
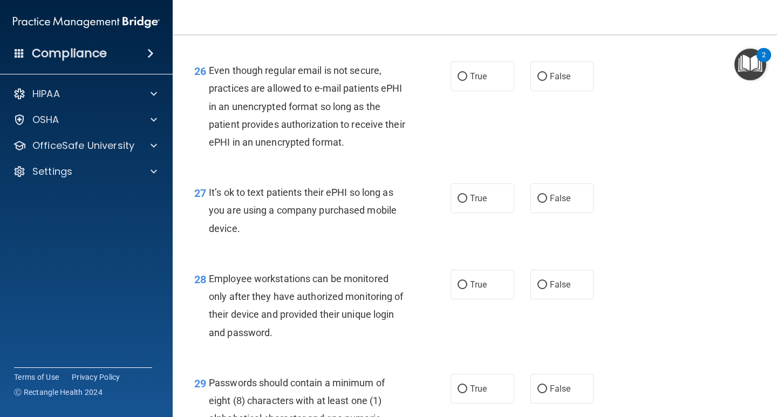
scroll to position [2699, 0]
drag, startPoint x: 456, startPoint y: 90, endPoint x: 431, endPoint y: 135, distance: 51.7
click at [458, 80] on input "True" at bounding box center [463, 76] width 10 height 8
radio input "true"
click at [538, 202] on input "False" at bounding box center [543, 198] width 10 height 8
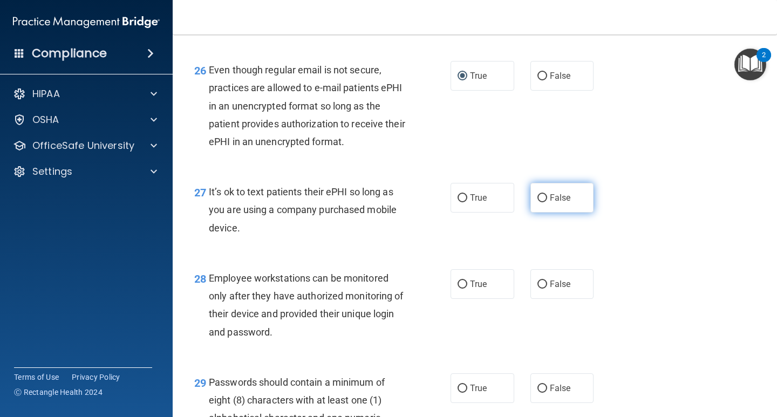
radio input "true"
click at [538, 289] on input "False" at bounding box center [543, 285] width 10 height 8
radio input "true"
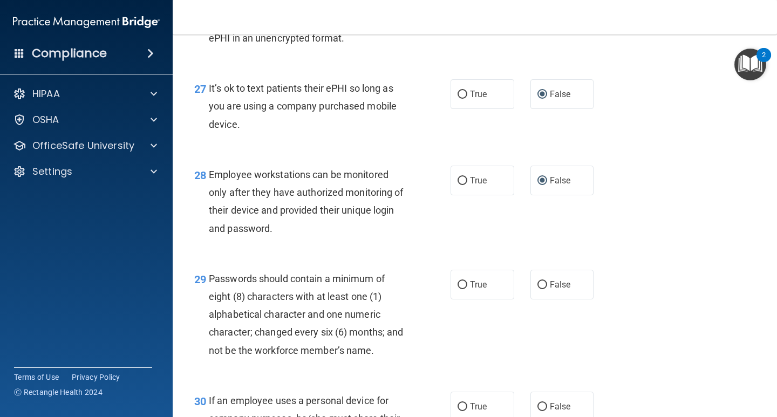
scroll to position [2807, 0]
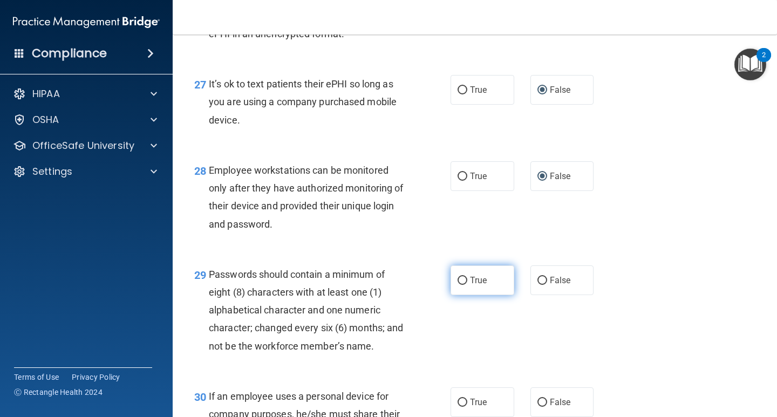
click at [458, 285] on input "True" at bounding box center [463, 281] width 10 height 8
radio input "true"
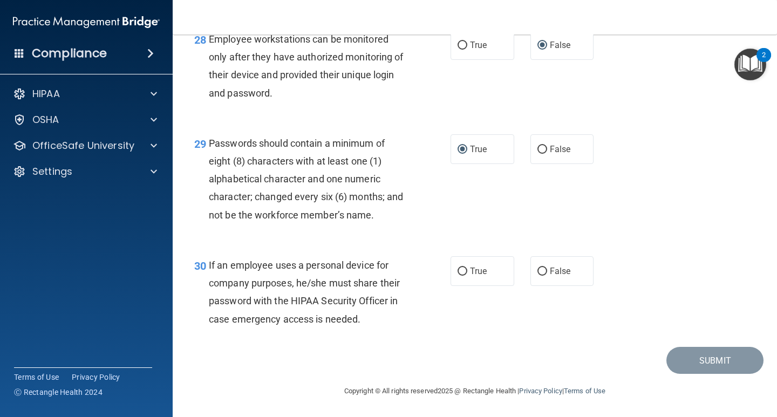
scroll to position [2956, 0]
click at [538, 272] on input "False" at bounding box center [543, 272] width 10 height 8
radio input "true"
click at [682, 360] on button "Submit" at bounding box center [715, 361] width 97 height 28
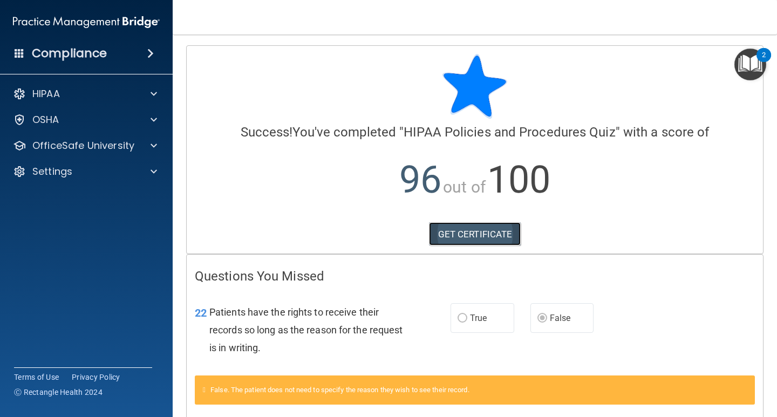
click at [475, 236] on link "GET CERTIFICATE" at bounding box center [475, 234] width 92 height 24
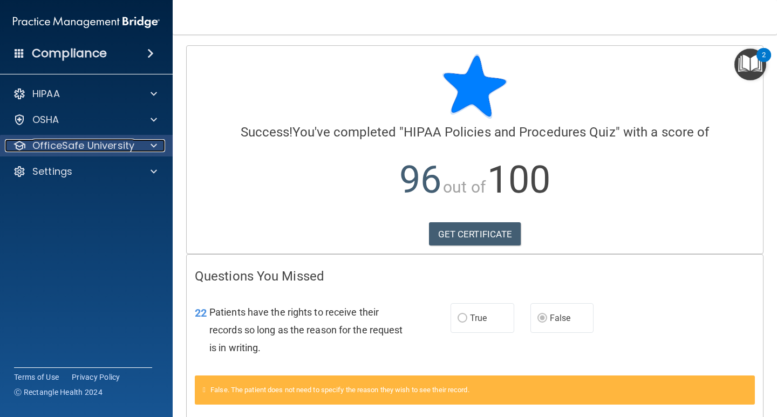
click at [77, 147] on p "OfficeSafe University" at bounding box center [83, 145] width 102 height 13
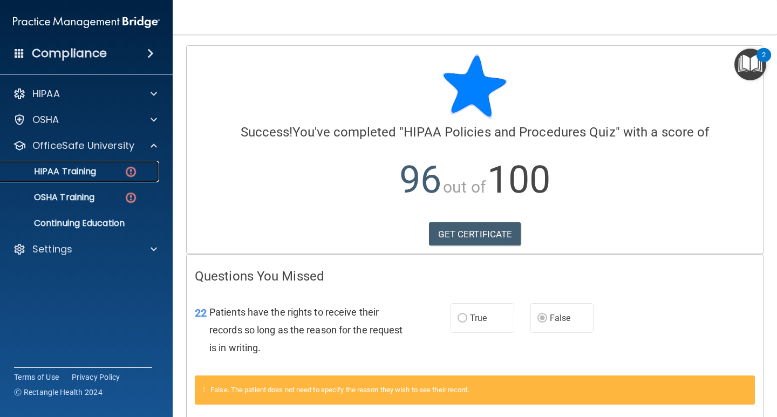
click at [79, 170] on p "HIPAA Training" at bounding box center [51, 171] width 89 height 11
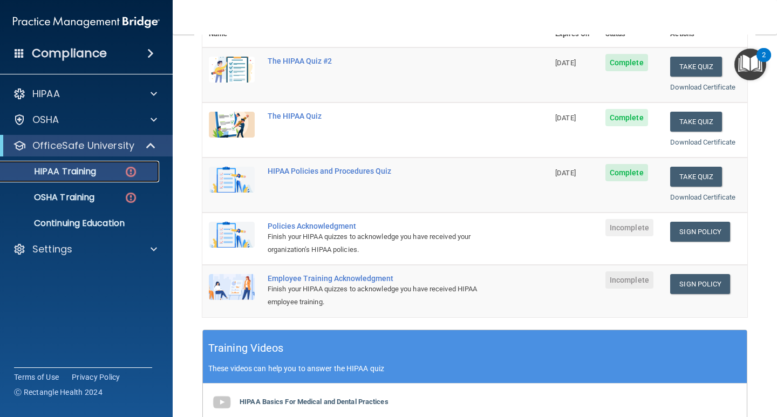
scroll to position [162, 0]
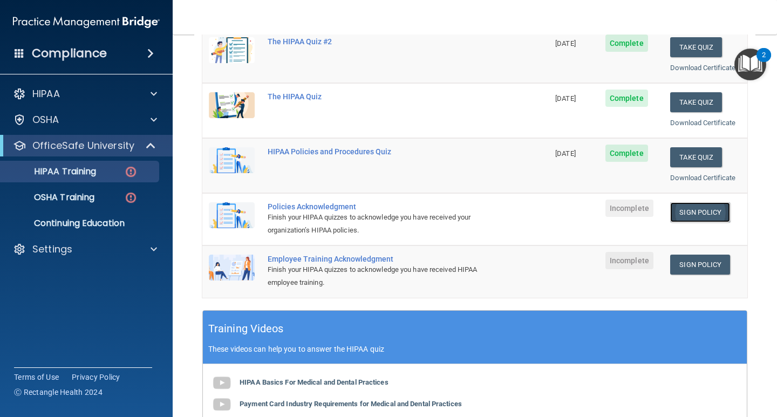
click at [695, 214] on link "Sign Policy" at bounding box center [701, 212] width 60 height 20
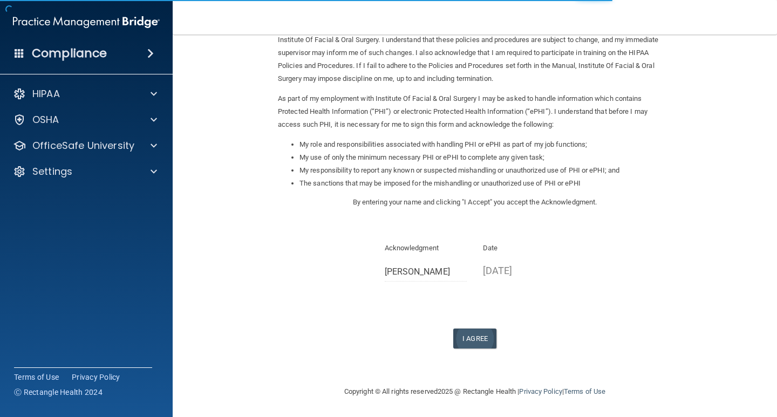
scroll to position [77, 0]
click at [463, 330] on button "I Agree" at bounding box center [474, 338] width 43 height 20
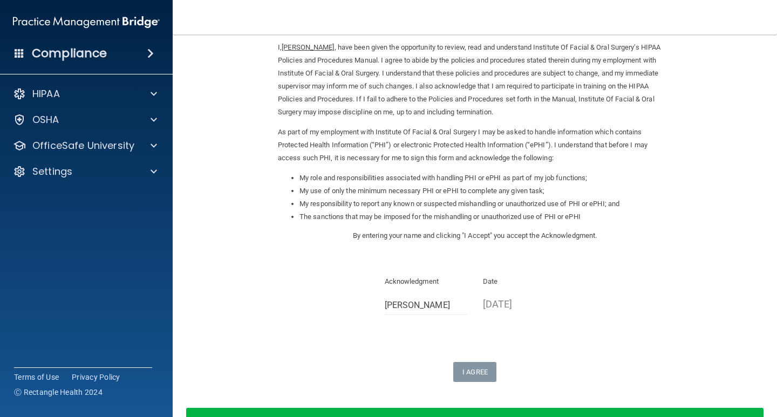
scroll to position [0, 0]
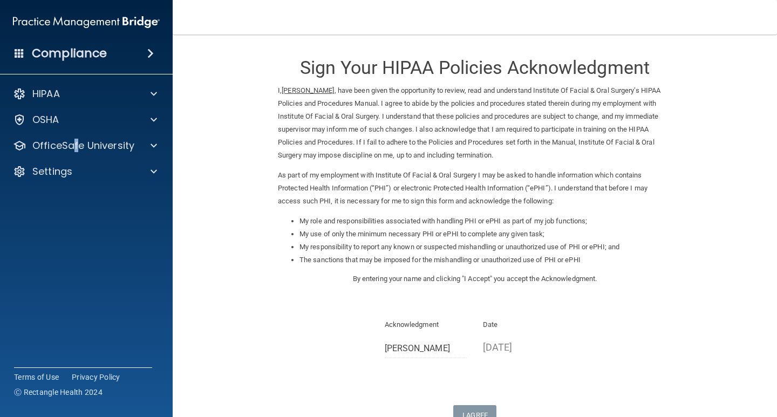
click at [76, 132] on div "HIPAA Documents and Policies Report an Incident Business Associates Emergency P…" at bounding box center [86, 135] width 173 height 112
click at [68, 152] on div "OfficeSafe University" at bounding box center [86, 146] width 173 height 22
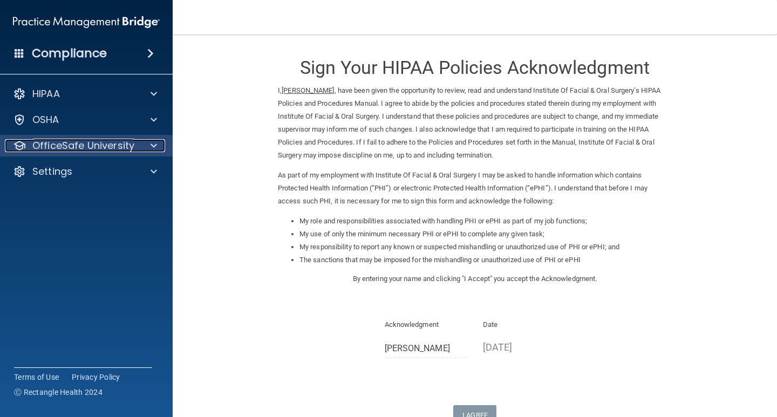
click at [154, 145] on span at bounding box center [154, 145] width 6 height 13
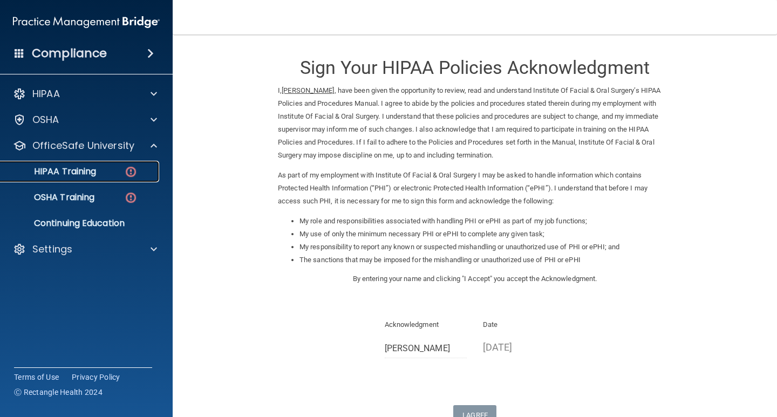
click at [66, 165] on link "HIPAA Training" at bounding box center [74, 172] width 170 height 22
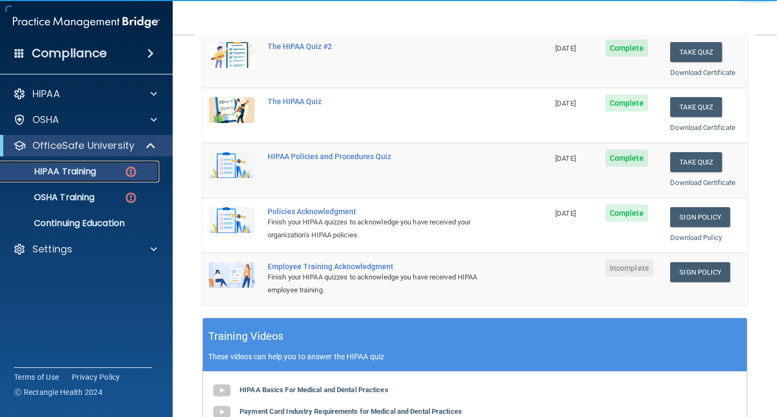
scroll to position [162, 0]
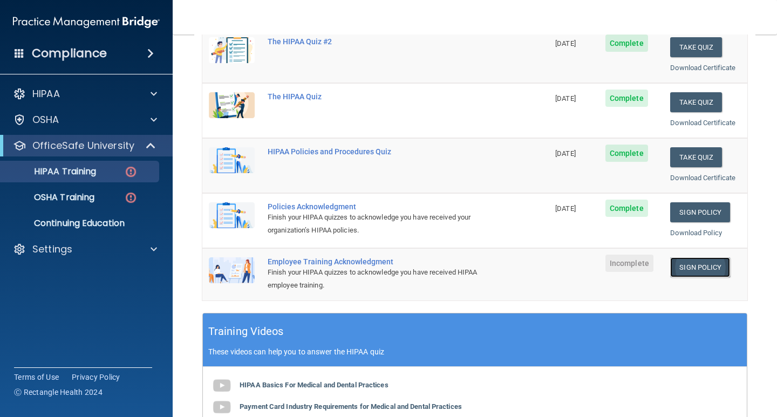
click at [708, 265] on link "Sign Policy" at bounding box center [701, 268] width 60 height 20
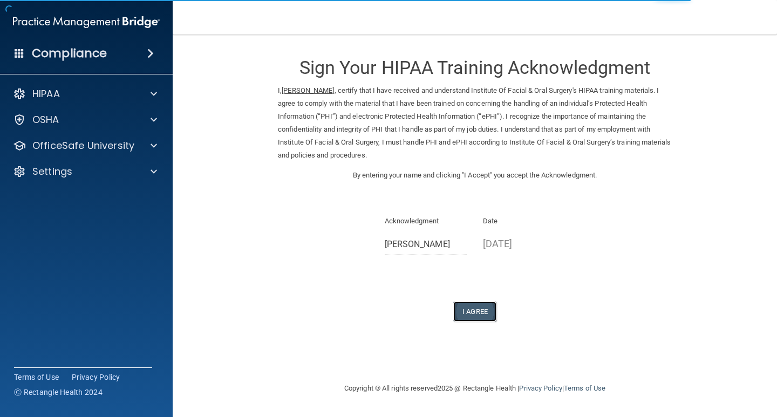
click at [479, 306] on button "I Agree" at bounding box center [474, 312] width 43 height 20
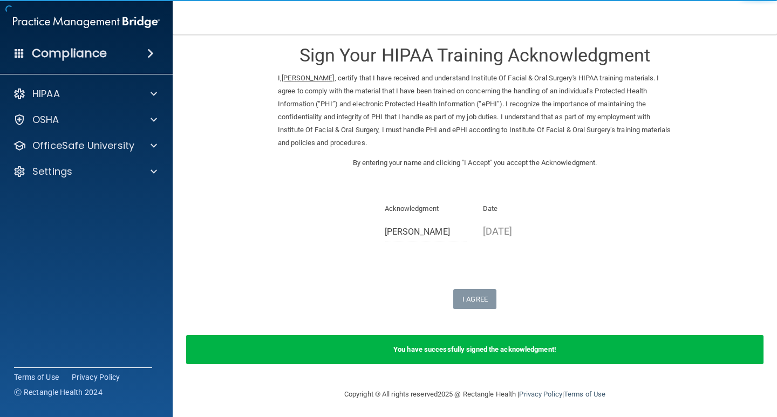
scroll to position [16, 0]
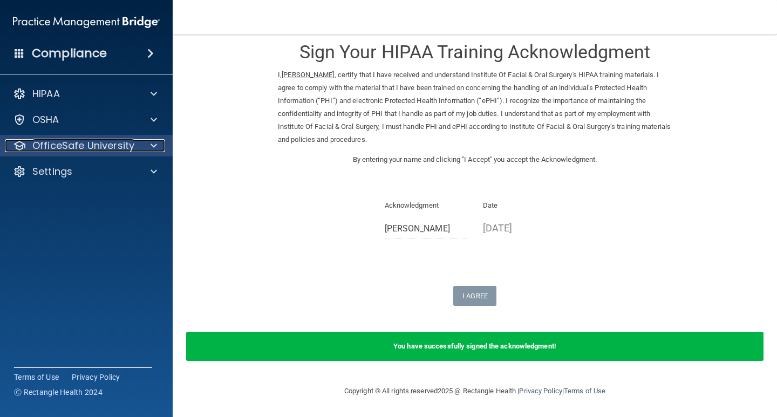
click at [62, 146] on p "OfficeSafe University" at bounding box center [83, 145] width 102 height 13
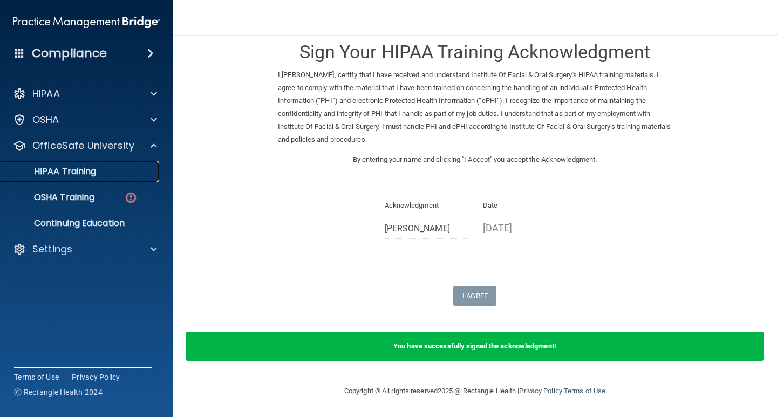
click at [77, 171] on p "HIPAA Training" at bounding box center [51, 171] width 89 height 11
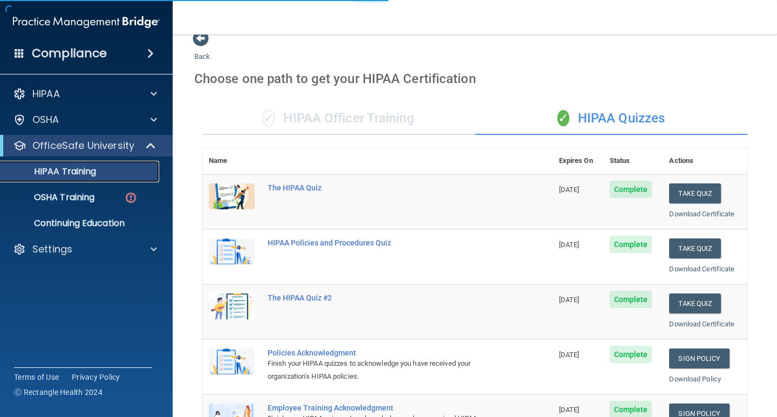
scroll to position [396, 0]
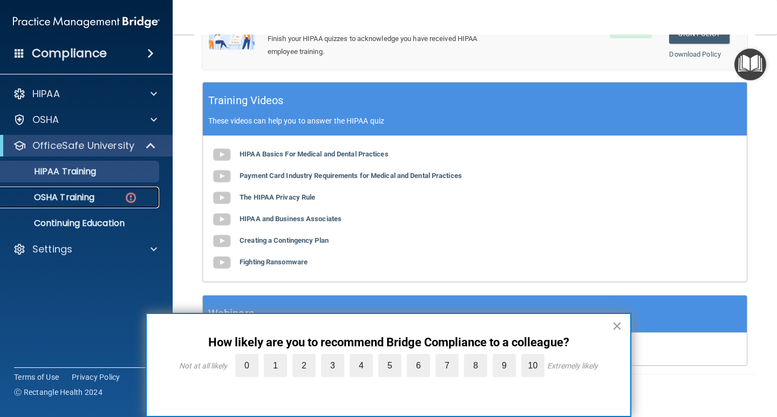
click at [72, 198] on p "OSHA Training" at bounding box center [50, 197] width 87 height 11
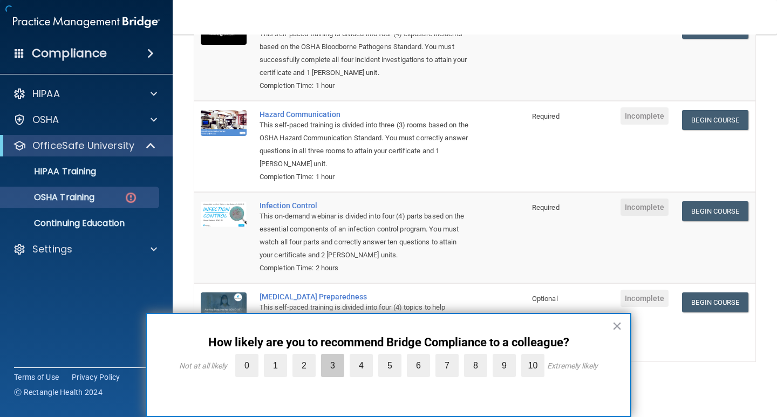
scroll to position [157, 0]
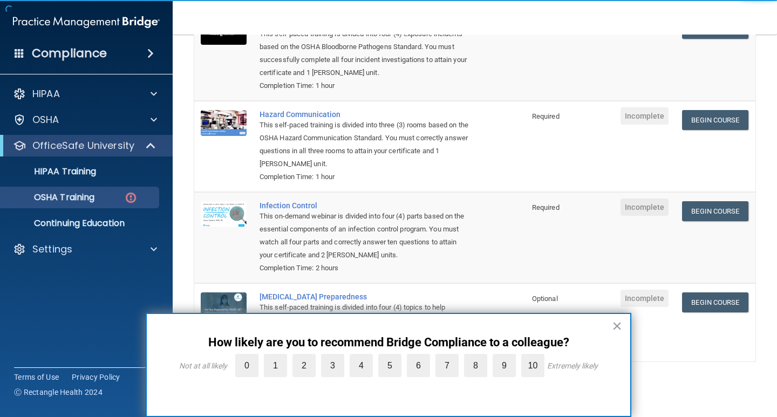
click at [531, 363] on label "10" at bounding box center [533, 365] width 23 height 23
click at [508, 357] on input "10" at bounding box center [508, 357] width 0 height 0
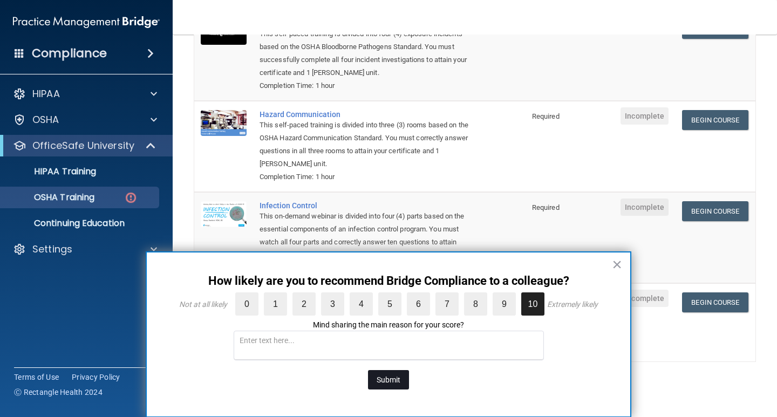
click at [392, 380] on button "Submit" at bounding box center [388, 379] width 41 height 19
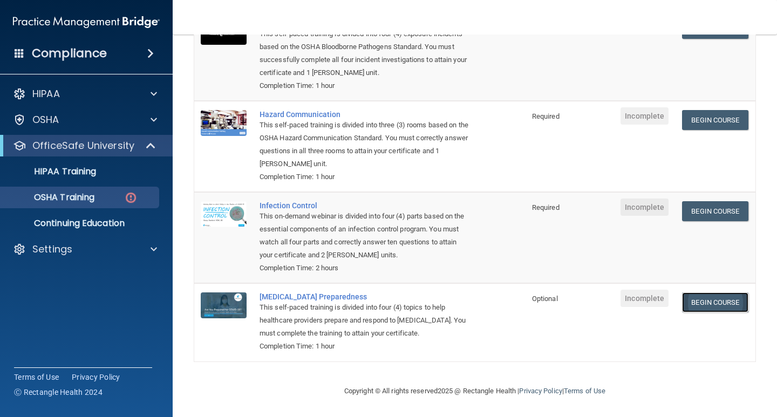
click at [714, 301] on link "Begin Course" at bounding box center [715, 303] width 66 height 20
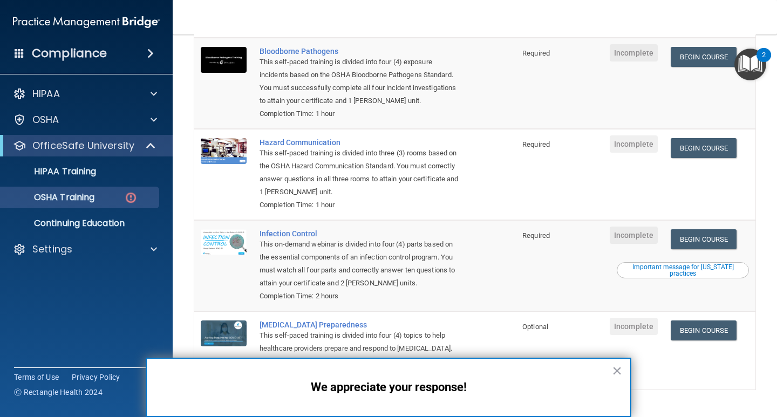
scroll to position [0, 0]
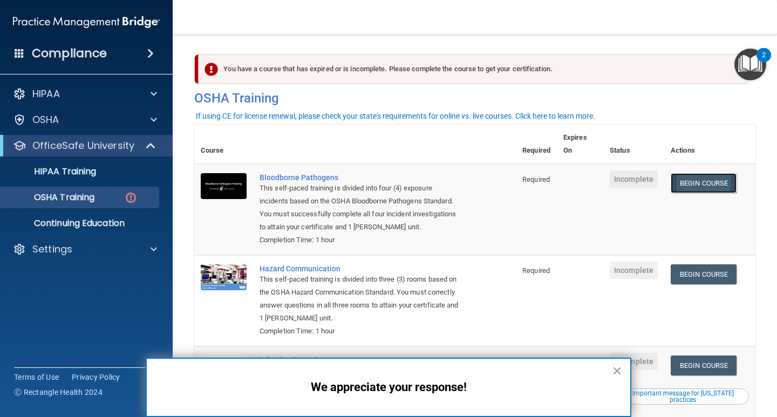
click at [709, 188] on link "Begin Course" at bounding box center [704, 183] width 66 height 20
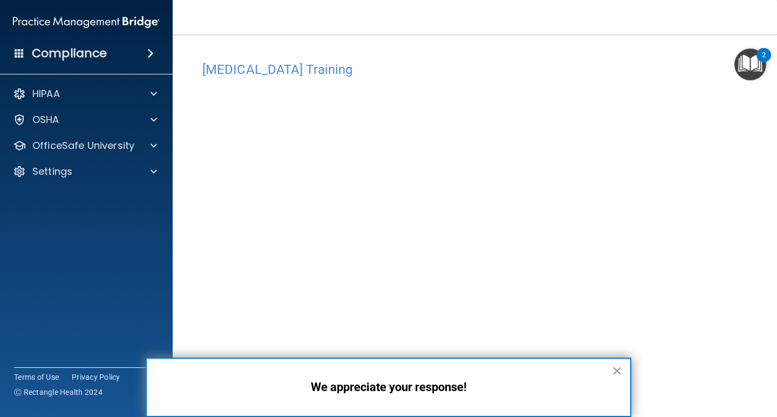
scroll to position [45, 0]
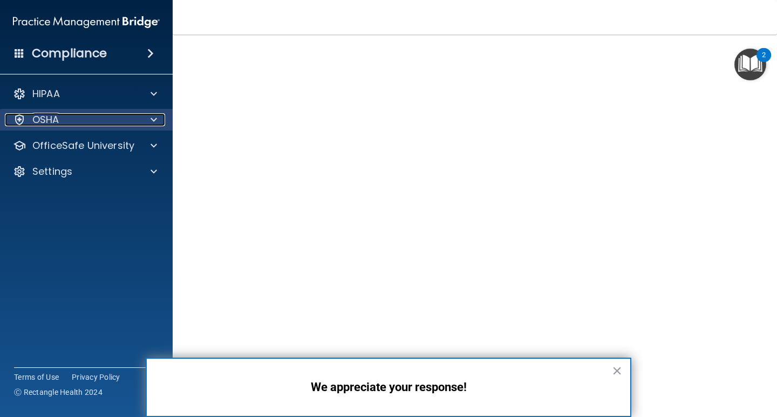
click at [44, 121] on p "OSHA" at bounding box center [45, 119] width 27 height 13
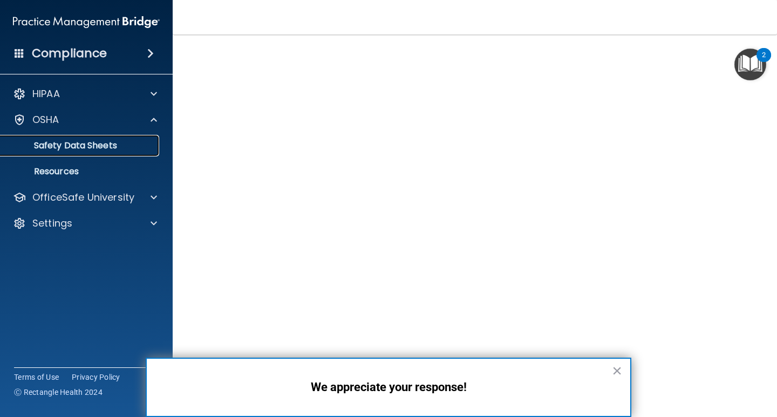
click at [62, 141] on p "Safety Data Sheets" at bounding box center [80, 145] width 147 height 11
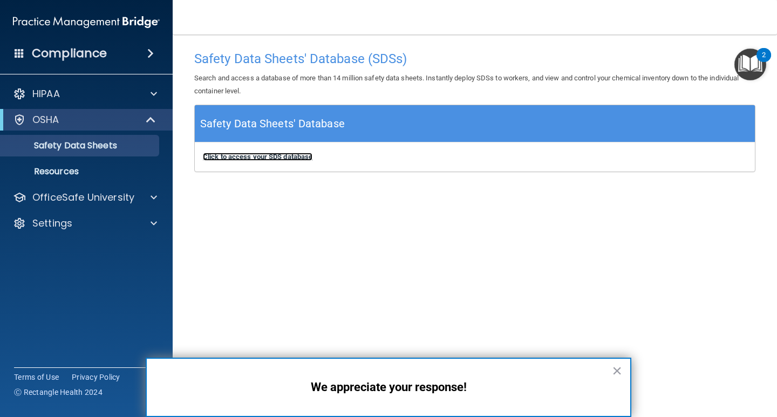
click at [255, 157] on b "Click to access your SDS database" at bounding box center [258, 157] width 110 height 8
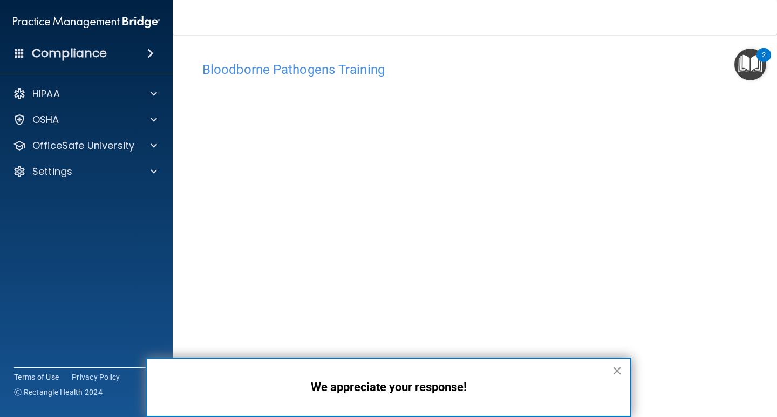
click at [619, 372] on button "×" at bounding box center [617, 370] width 10 height 17
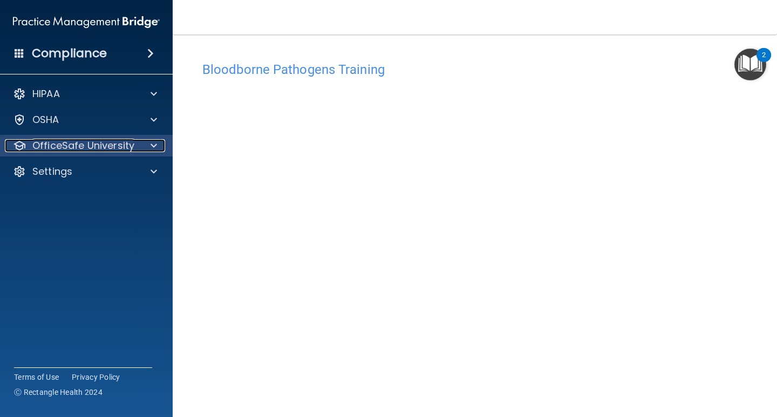
click at [73, 140] on p "OfficeSafe University" at bounding box center [83, 145] width 102 height 13
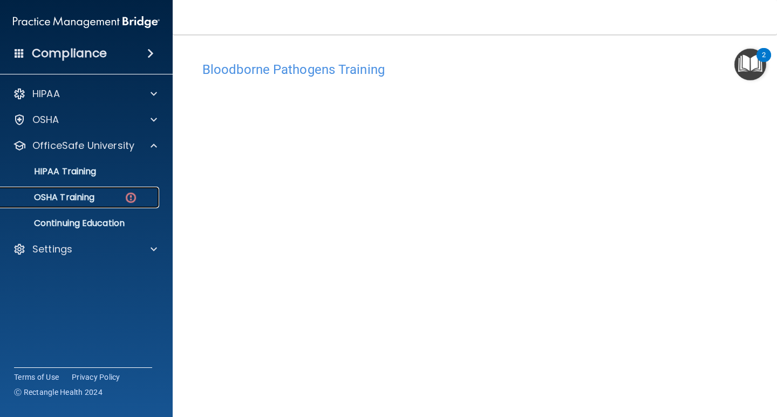
click at [81, 196] on p "OSHA Training" at bounding box center [50, 197] width 87 height 11
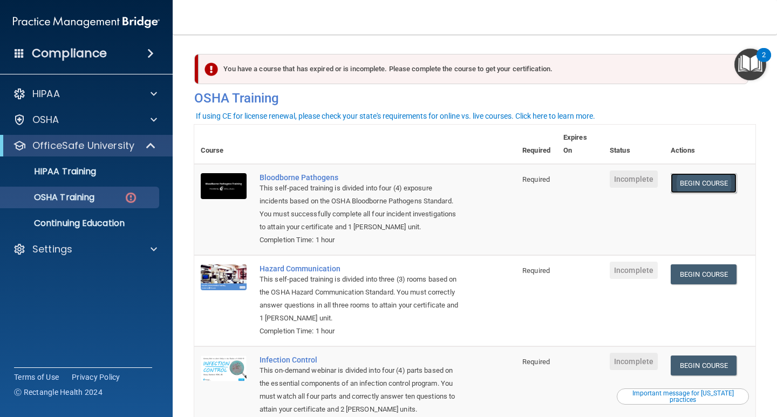
click at [708, 185] on link "Begin Course" at bounding box center [704, 183] width 66 height 20
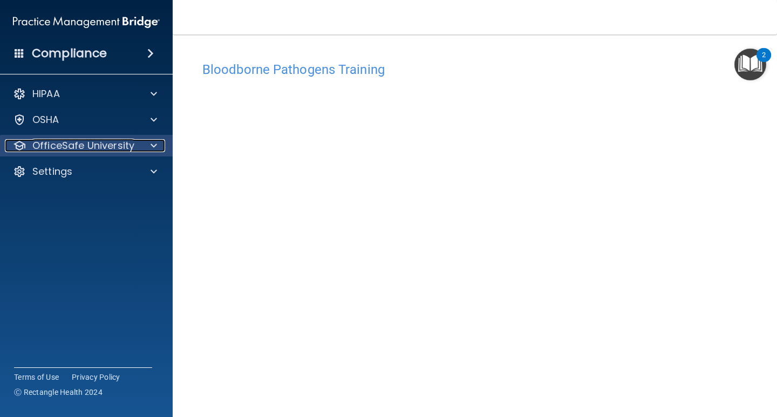
click at [80, 147] on p "OfficeSafe University" at bounding box center [83, 145] width 102 height 13
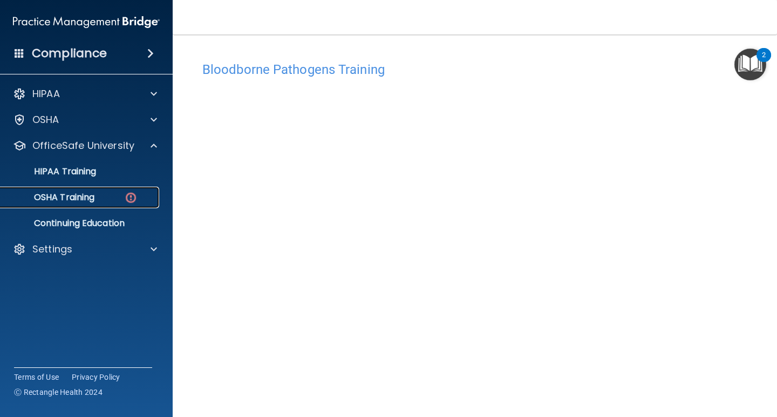
click at [71, 197] on p "OSHA Training" at bounding box center [50, 197] width 87 height 11
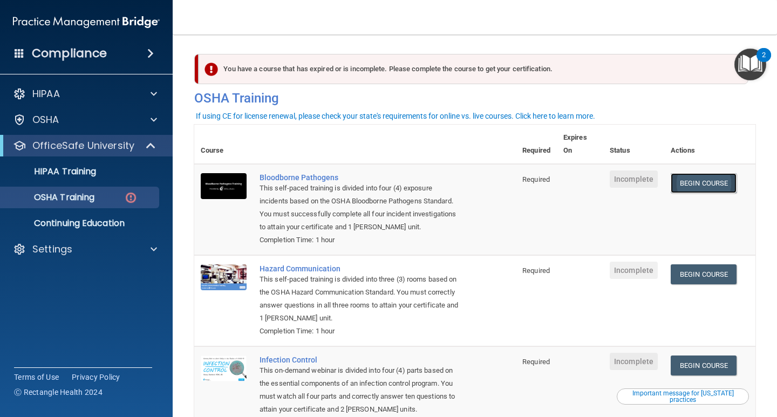
click at [696, 185] on link "Begin Course" at bounding box center [704, 183] width 66 height 20
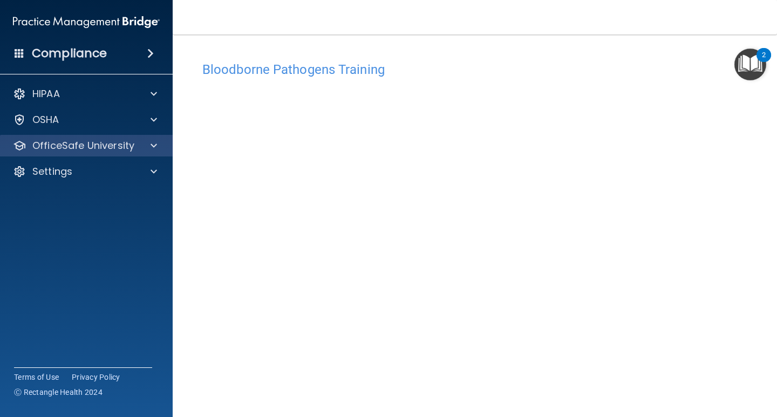
click at [82, 152] on div "OfficeSafe University" at bounding box center [86, 146] width 173 height 22
click at [153, 143] on span at bounding box center [154, 145] width 6 height 13
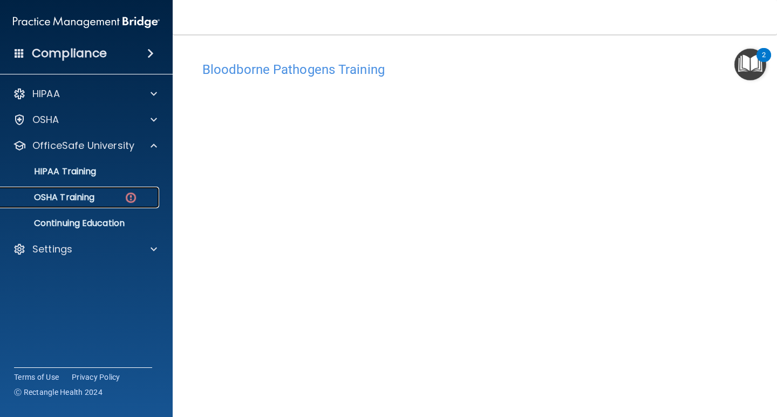
click at [96, 197] on div "OSHA Training" at bounding box center [80, 197] width 147 height 11
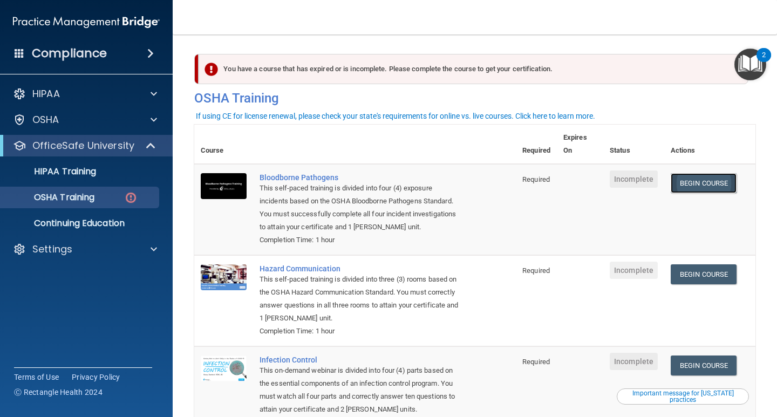
click at [726, 186] on link "Begin Course" at bounding box center [704, 183] width 66 height 20
click at [92, 172] on p "HIPAA Training" at bounding box center [51, 171] width 89 height 11
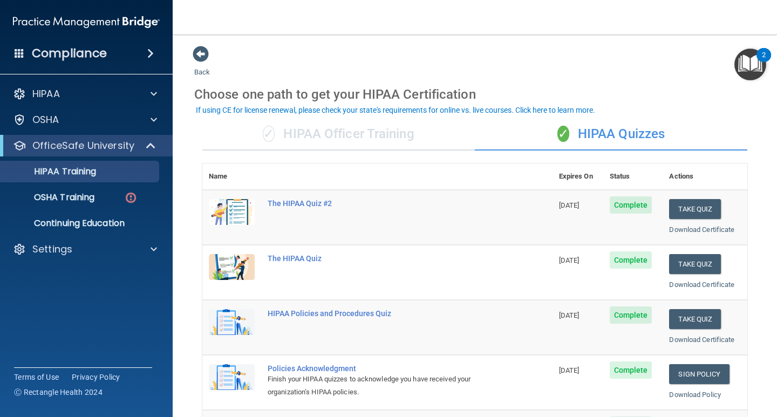
click at [265, 134] on span "✓" at bounding box center [269, 134] width 12 height 16
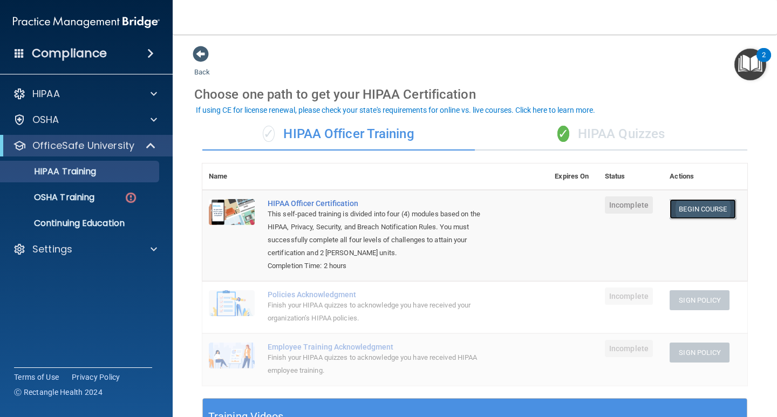
click at [682, 213] on link "Begin Course" at bounding box center [703, 209] width 66 height 20
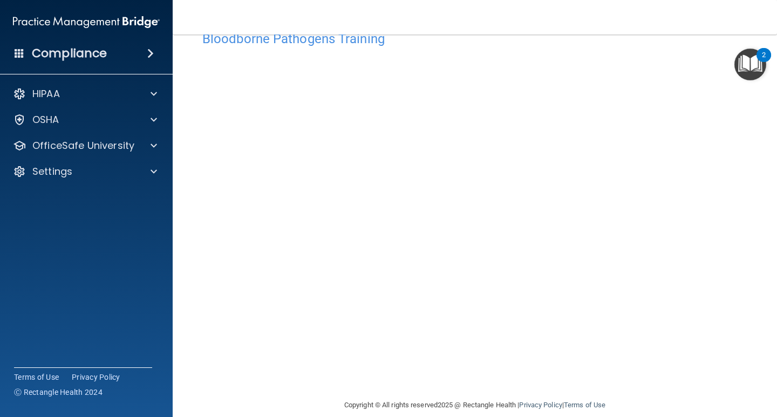
scroll to position [45, 0]
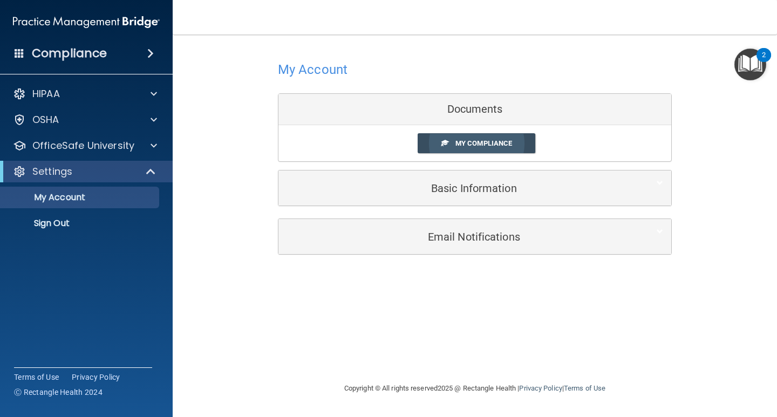
click at [479, 144] on span "My Compliance" at bounding box center [484, 143] width 57 height 8
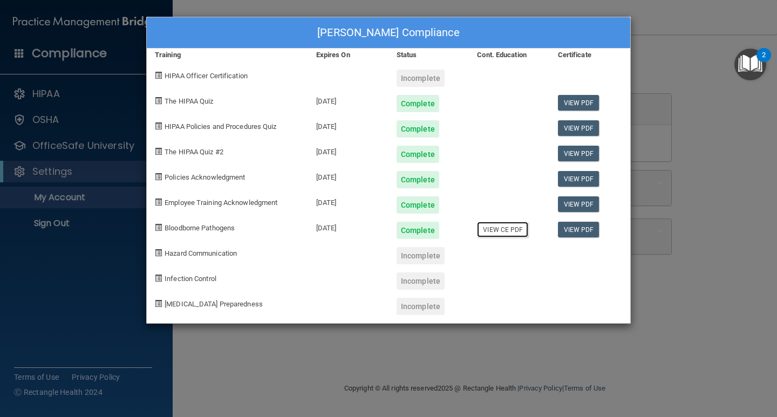
click at [500, 232] on link "View CE PDF" at bounding box center [502, 230] width 51 height 16
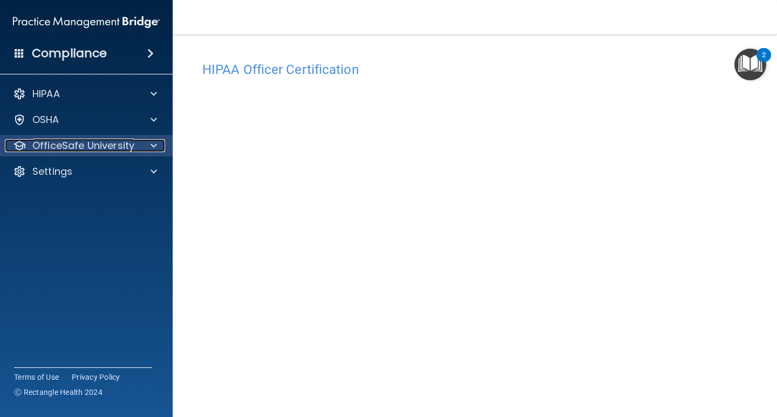
click at [73, 143] on p "OfficeSafe University" at bounding box center [83, 145] width 102 height 13
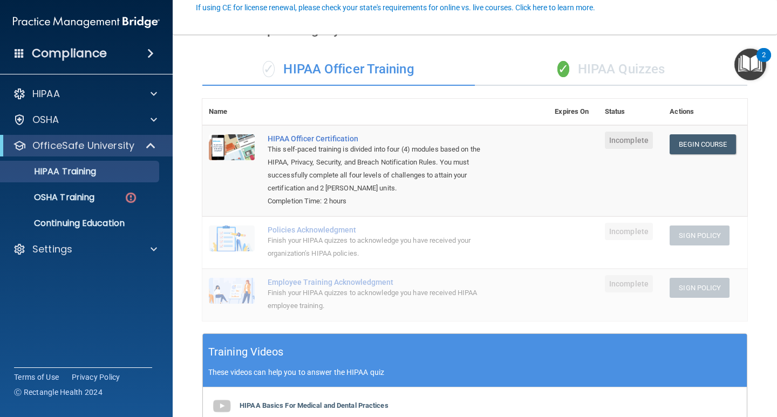
scroll to position [108, 0]
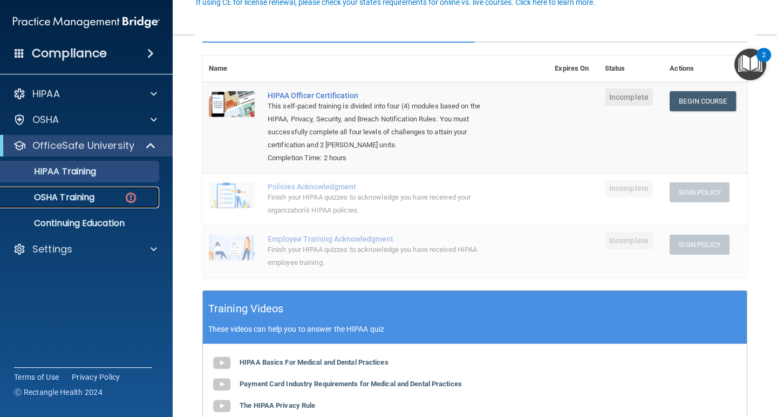
click at [100, 197] on div "OSHA Training" at bounding box center [80, 197] width 147 height 11
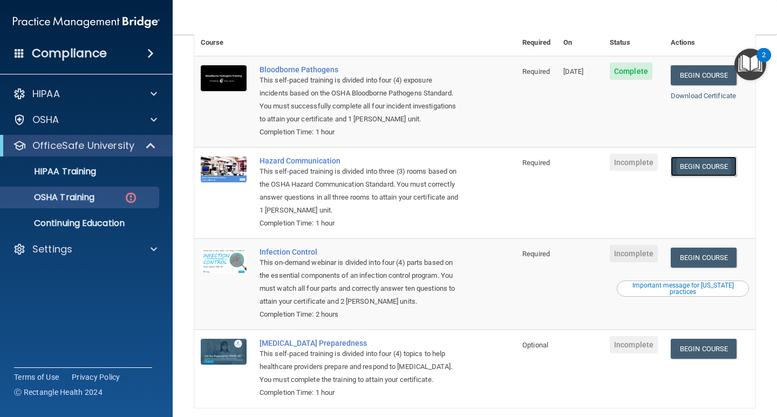
click at [696, 157] on link "Begin Course" at bounding box center [704, 167] width 66 height 20
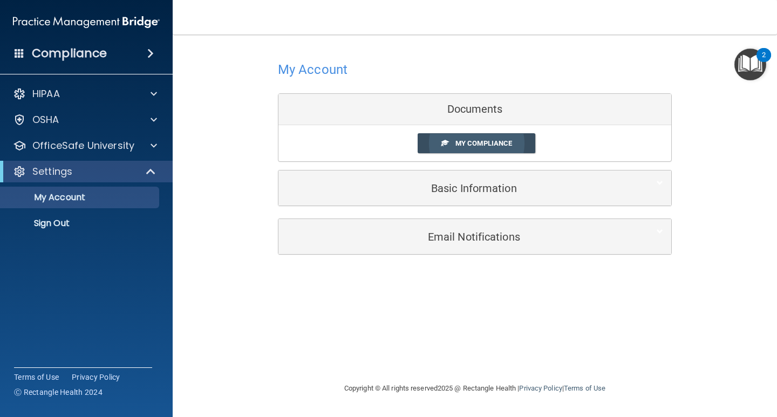
click at [463, 145] on span "My Compliance" at bounding box center [484, 143] width 57 height 8
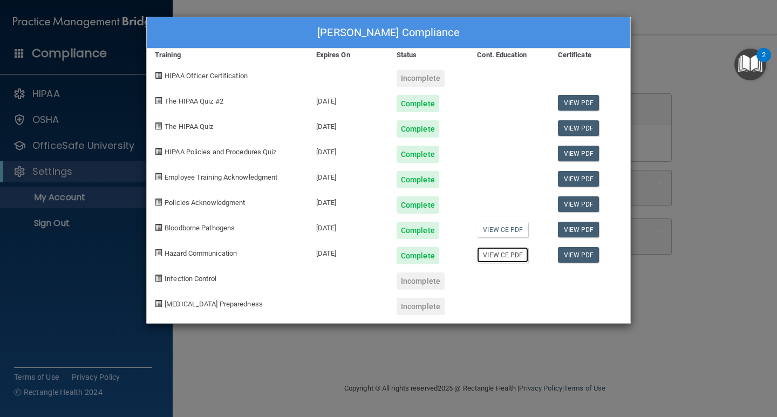
click at [500, 256] on link "View CE PDF" at bounding box center [502, 255] width 51 height 16
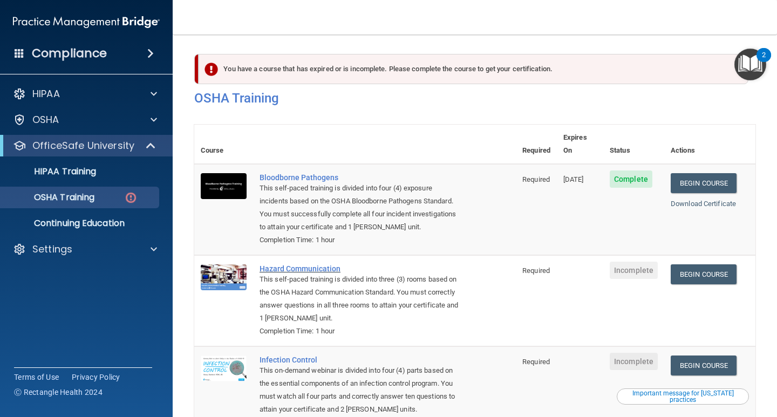
scroll to position [108, 0]
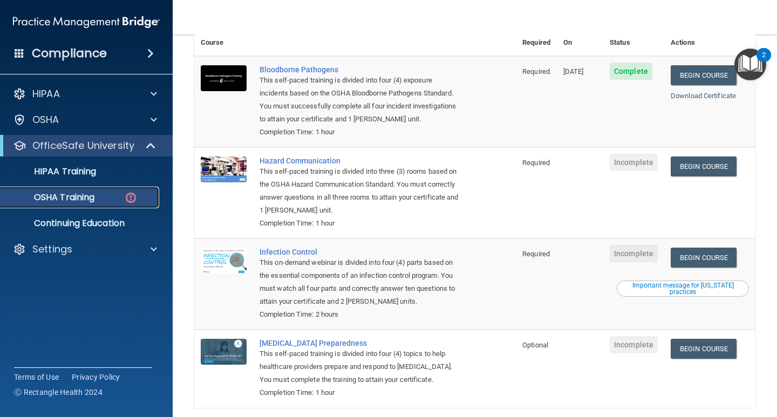
click at [133, 196] on img at bounding box center [130, 197] width 13 height 13
click at [696, 157] on link "Begin Course" at bounding box center [704, 167] width 66 height 20
click at [97, 197] on div "OSHA Training" at bounding box center [80, 197] width 147 height 11
click at [288, 168] on div "This self-paced training is divided into three (3) rooms based on the OSHA Haza…" at bounding box center [361, 191] width 202 height 52
click at [696, 157] on link "Begin Course" at bounding box center [704, 167] width 66 height 20
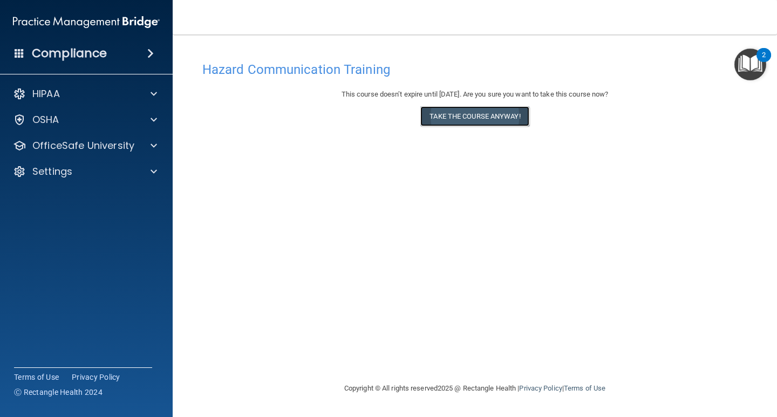
click at [517, 111] on button "Take the course anyway!" at bounding box center [475, 116] width 109 height 20
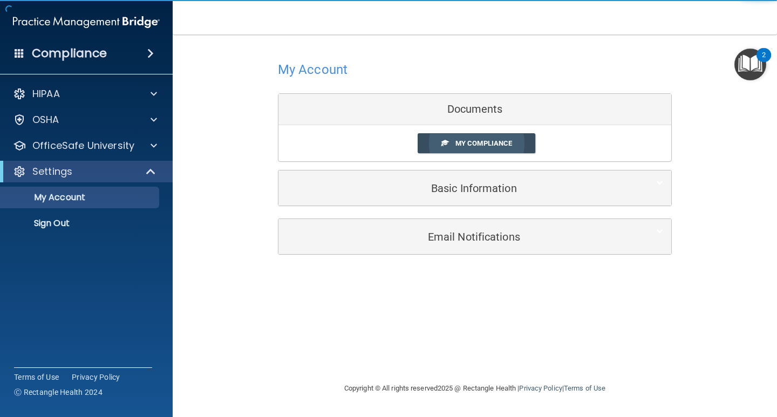
click at [495, 151] on link "My Compliance" at bounding box center [477, 143] width 118 height 20
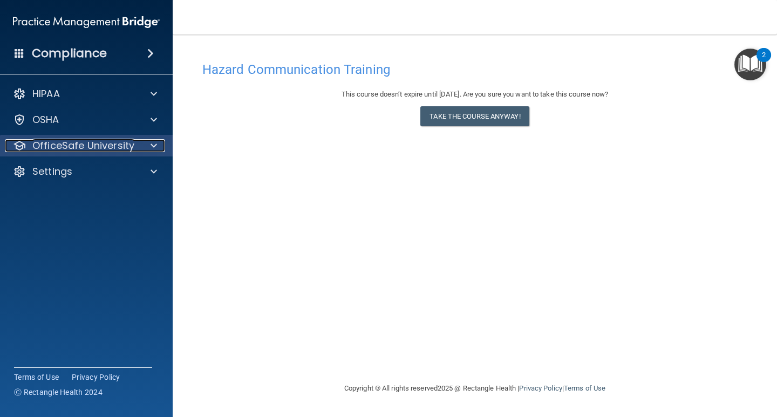
drag, startPoint x: 71, startPoint y: 144, endPoint x: 82, endPoint y: 141, distance: 11.0
click at [71, 144] on p "OfficeSafe University" at bounding box center [83, 145] width 102 height 13
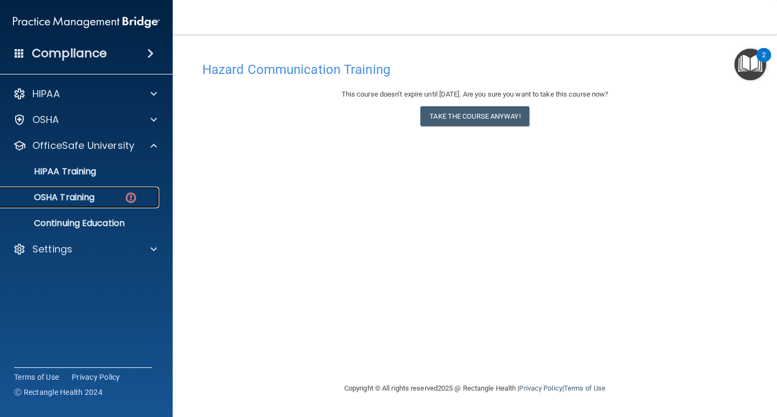
click at [88, 200] on p "OSHA Training" at bounding box center [50, 197] width 87 height 11
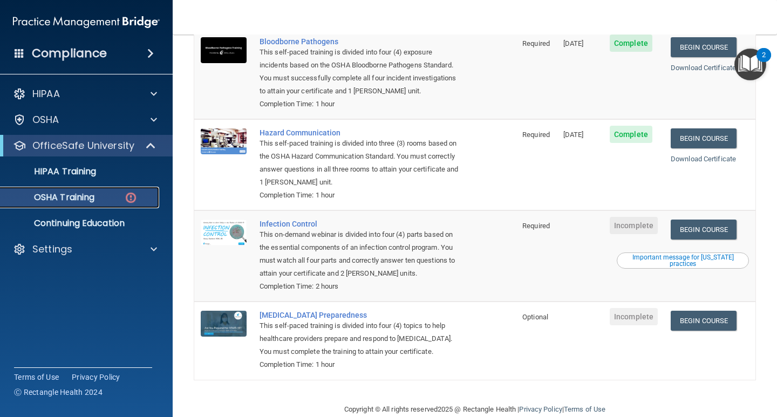
scroll to position [144, 0]
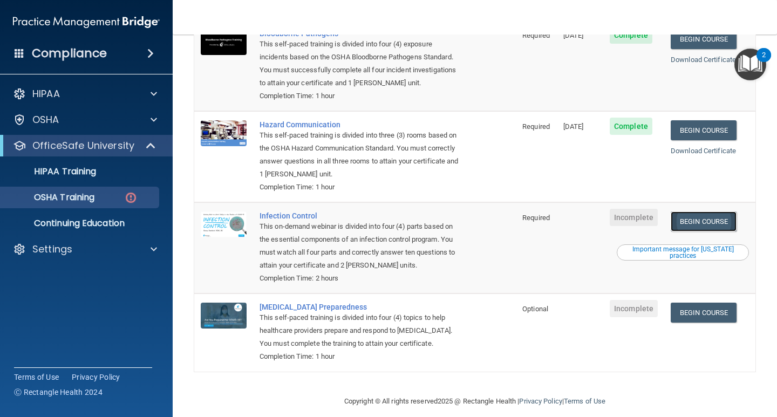
click at [692, 212] on link "Begin Course" at bounding box center [704, 222] width 66 height 20
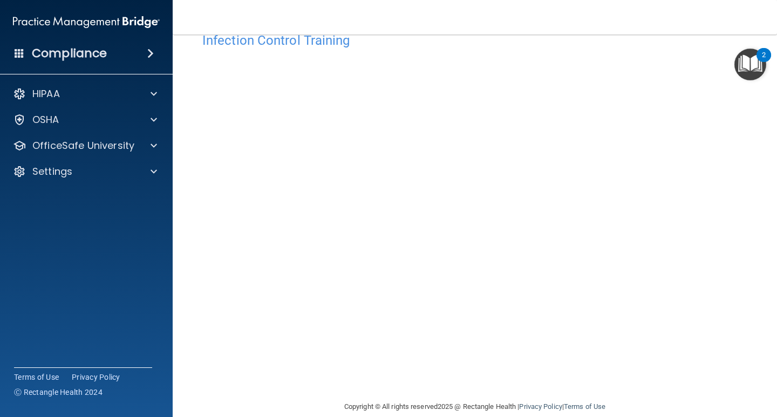
scroll to position [45, 0]
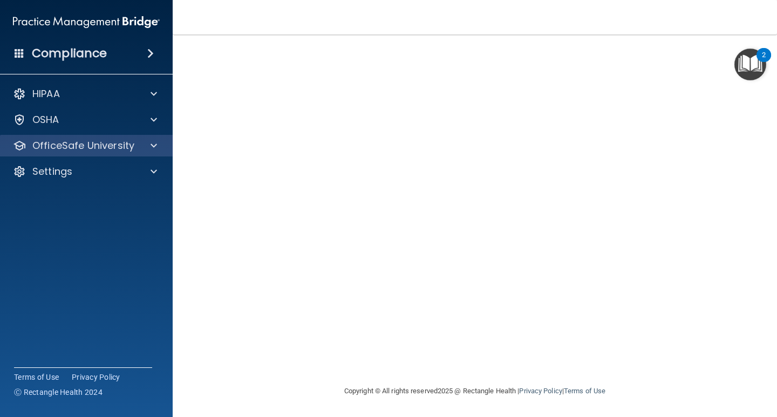
click at [106, 138] on div "OfficeSafe University" at bounding box center [86, 146] width 173 height 22
click at [103, 145] on p "OfficeSafe University" at bounding box center [83, 145] width 102 height 13
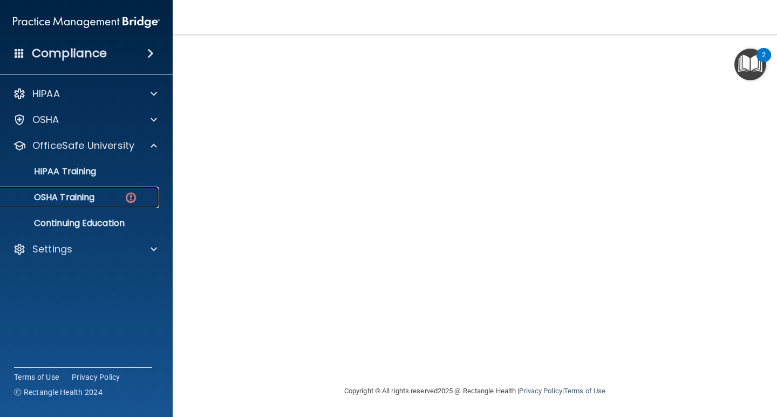
click at [71, 199] on p "OSHA Training" at bounding box center [50, 197] width 87 height 11
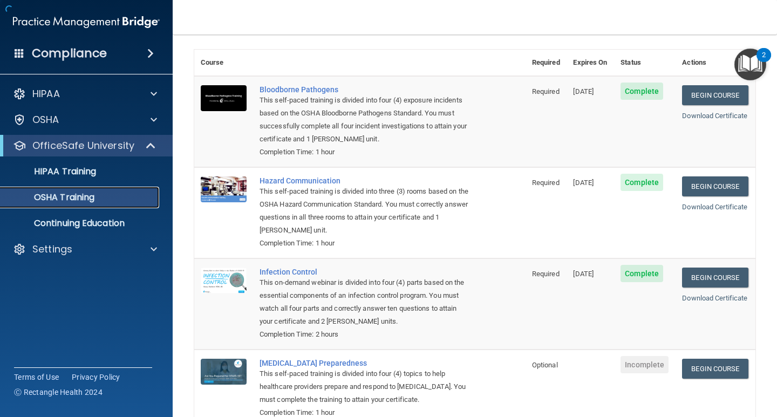
scroll to position [114, 0]
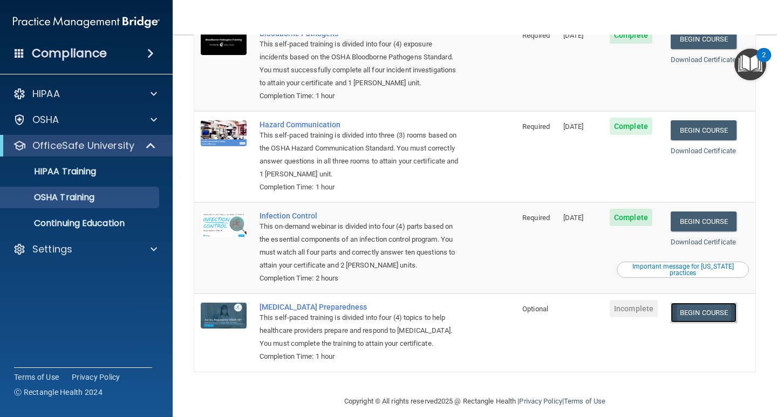
click at [713, 303] on link "Begin Course" at bounding box center [704, 313] width 66 height 20
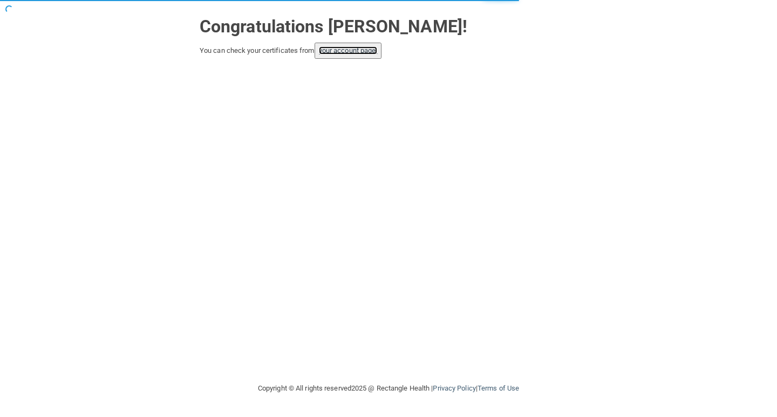
click at [360, 47] on link "your account page!" at bounding box center [348, 50] width 59 height 8
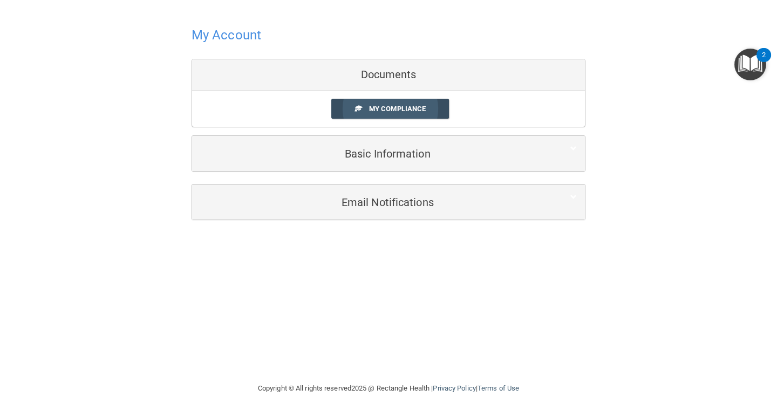
click at [375, 110] on span "My Compliance" at bounding box center [397, 109] width 57 height 8
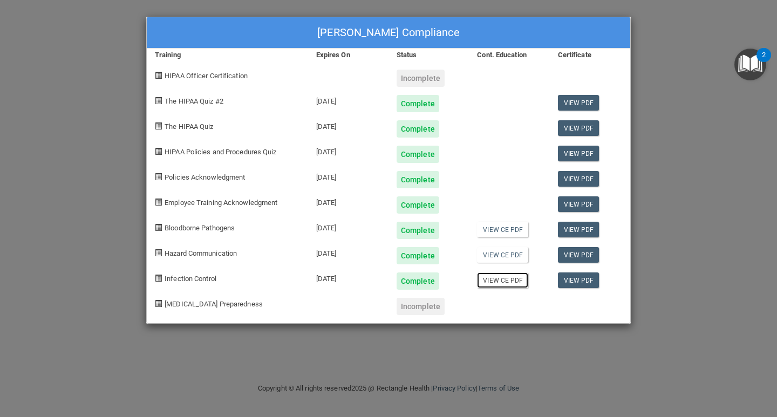
click at [508, 280] on link "View CE PDF" at bounding box center [502, 281] width 51 height 16
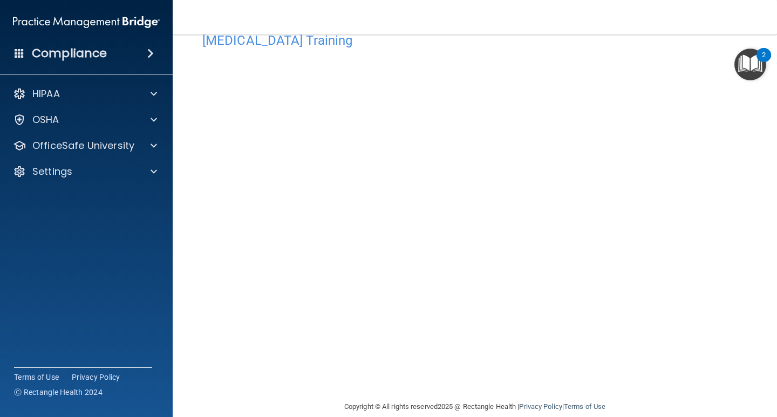
scroll to position [45, 0]
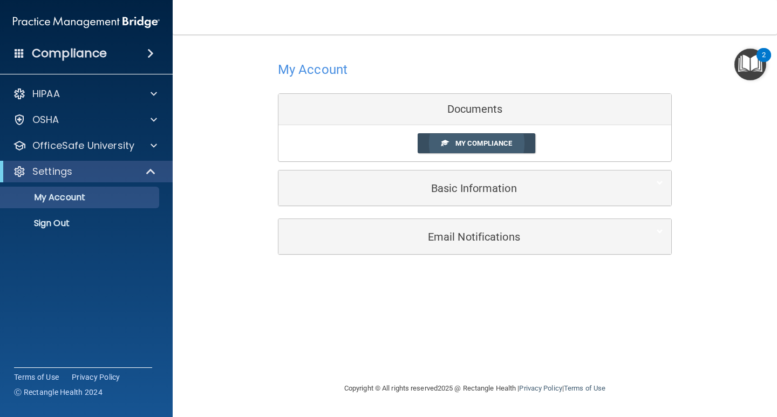
click at [480, 143] on span "My Compliance" at bounding box center [484, 143] width 57 height 8
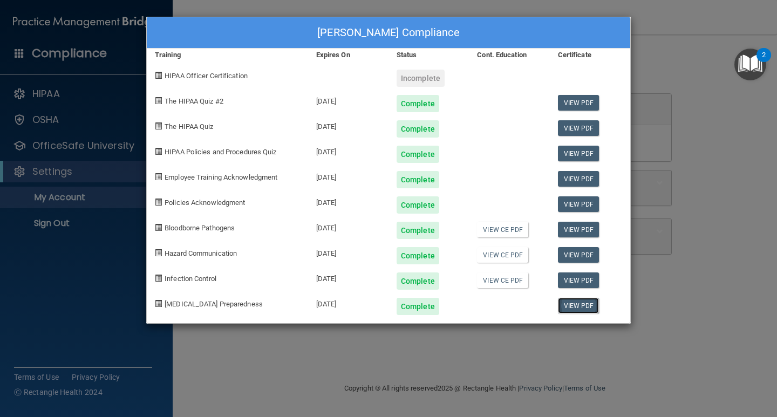
click at [582, 307] on link "View PDF" at bounding box center [579, 306] width 42 height 16
click at [579, 177] on link "View PDF" at bounding box center [579, 179] width 42 height 16
click at [580, 201] on link "View PDF" at bounding box center [579, 205] width 42 height 16
